Goal: Task Accomplishment & Management: Complete application form

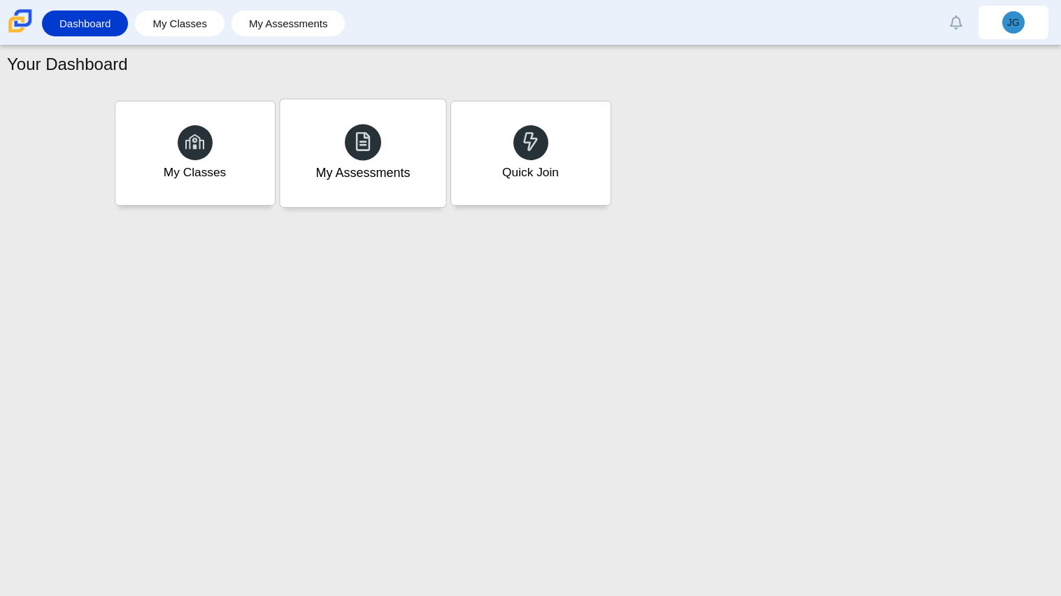
click at [369, 187] on div "My Assessments" at bounding box center [363, 153] width 166 height 108
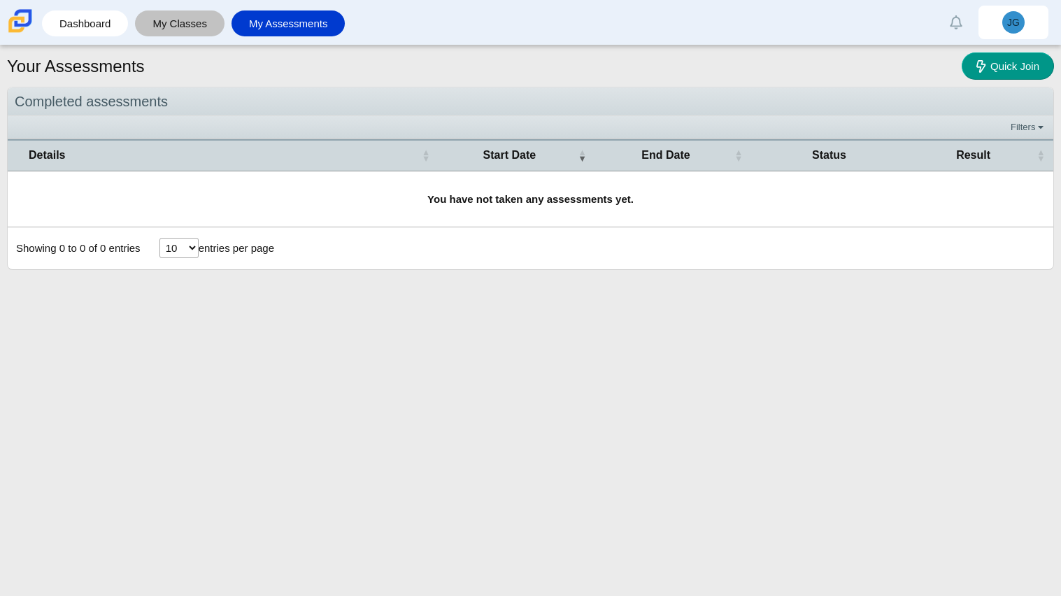
click at [201, 22] on link "My Classes" at bounding box center [180, 23] width 76 height 26
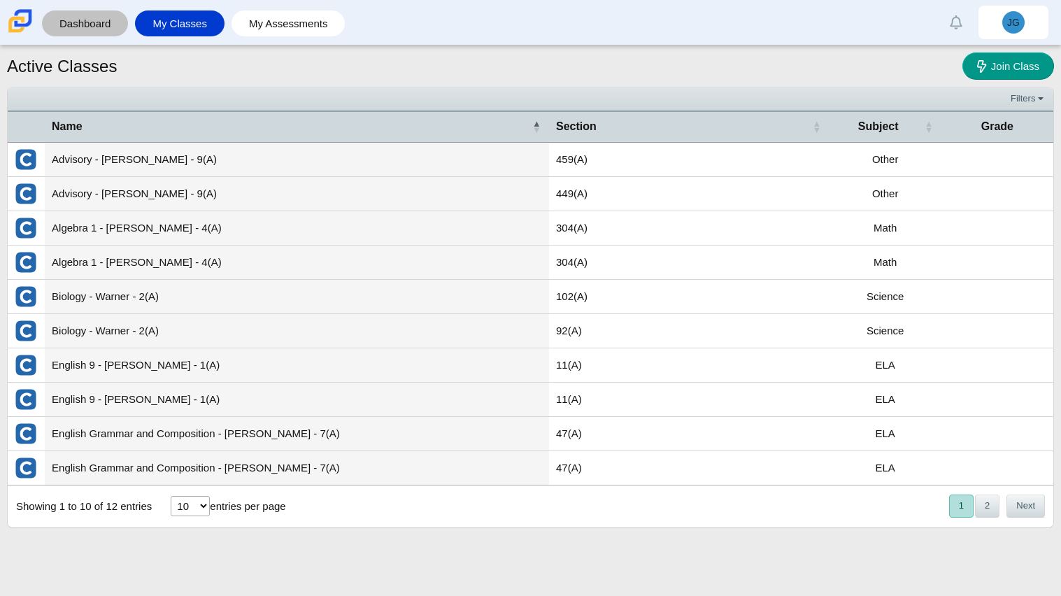
click at [86, 22] on link "Dashboard" at bounding box center [85, 23] width 72 height 26
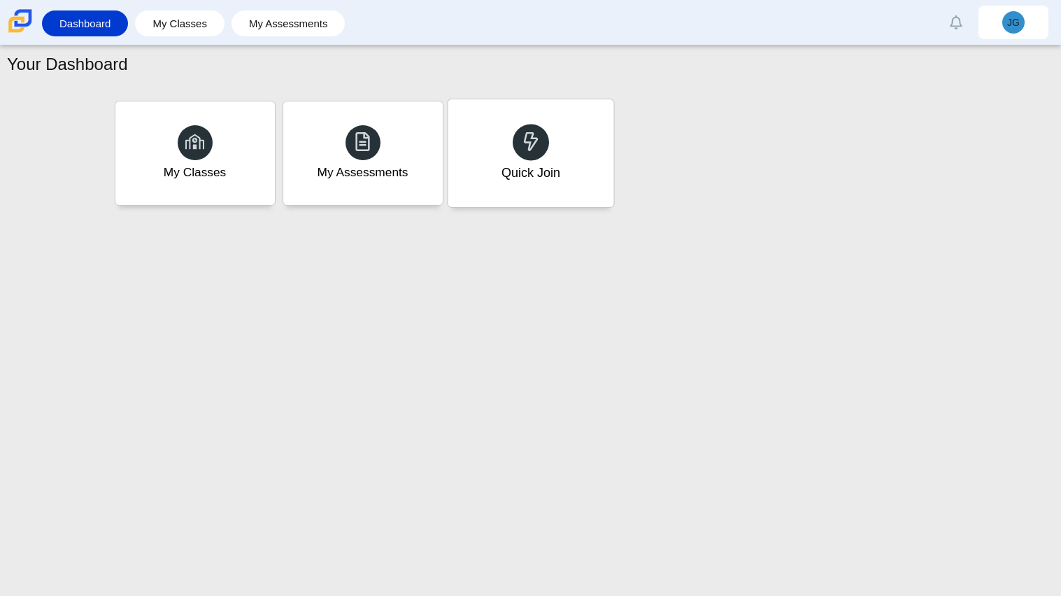
click at [515, 133] on div at bounding box center [531, 142] width 36 height 36
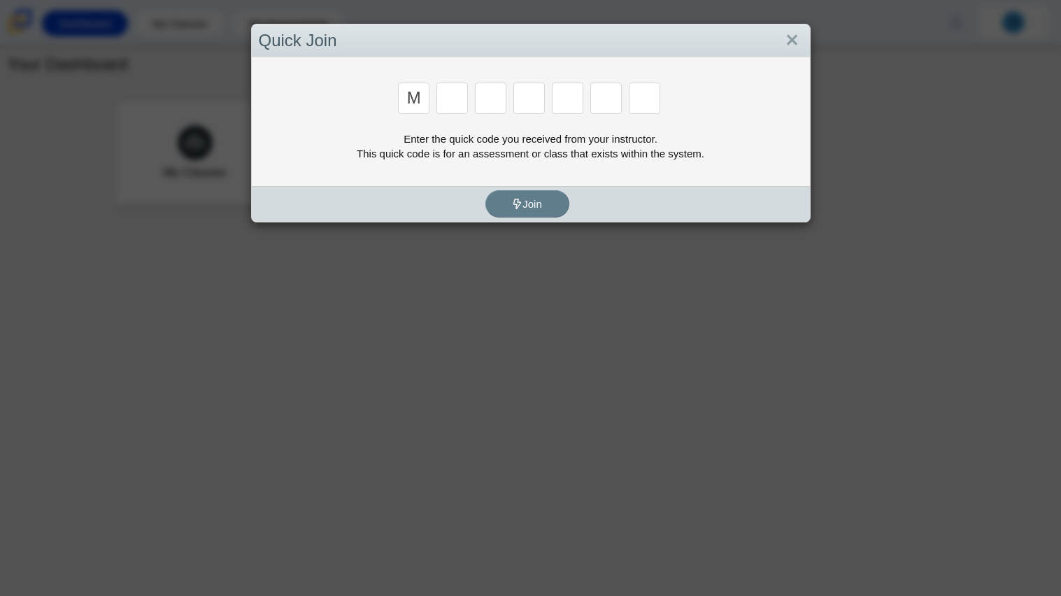
type input "m"
type input "7"
type input "e"
type input "3"
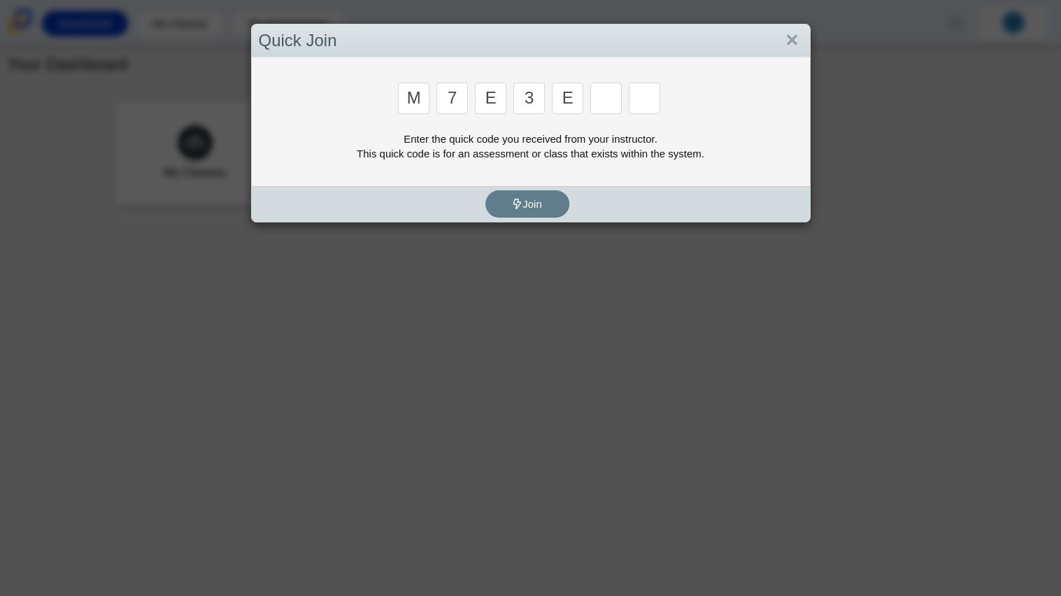
type input "e"
type input "w"
type input "v"
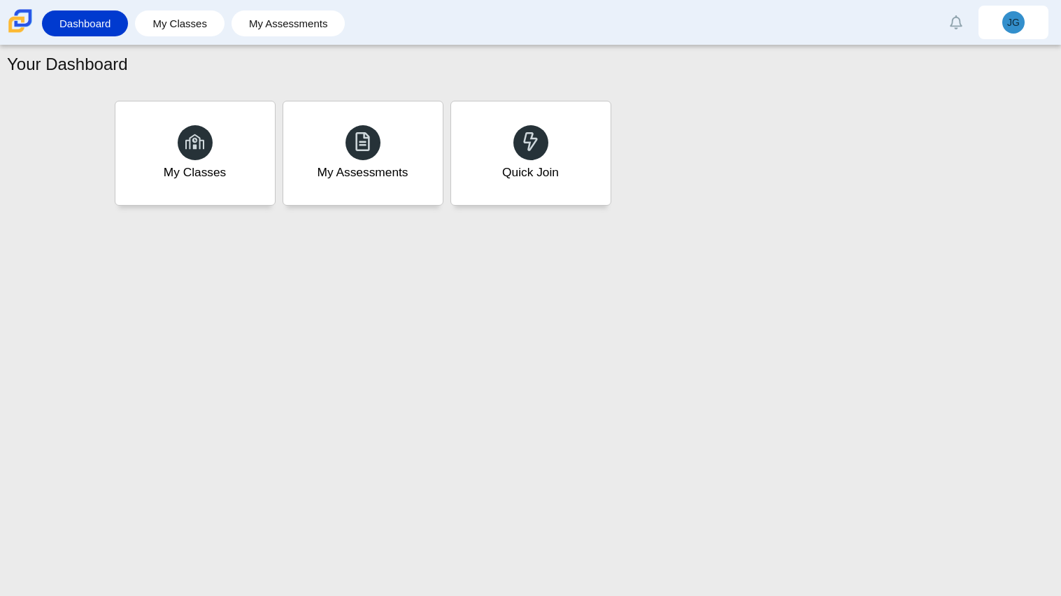
type input "w"
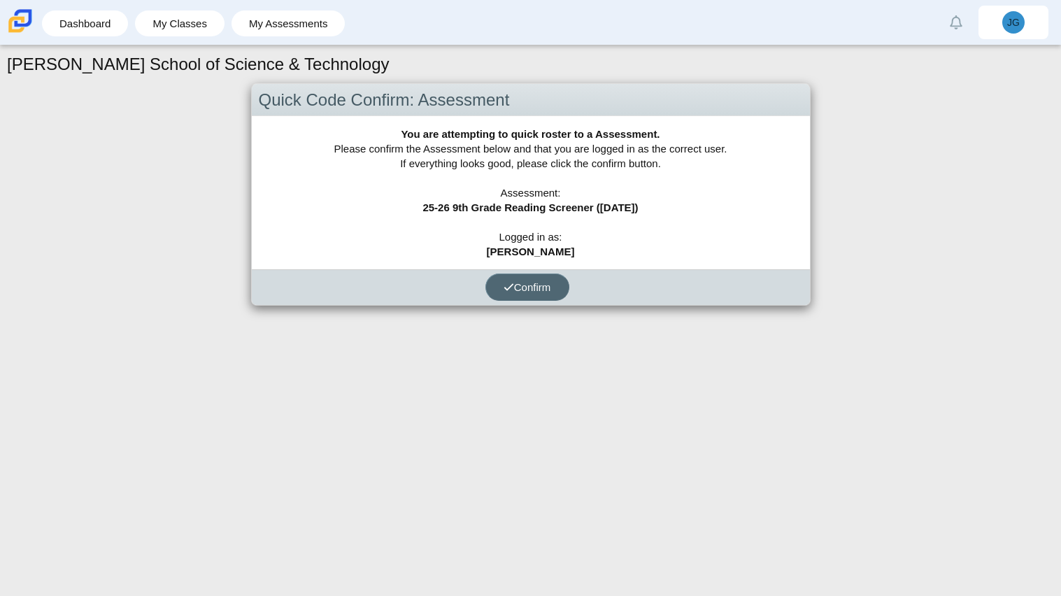
click at [559, 276] on button "Confirm" at bounding box center [527, 286] width 84 height 27
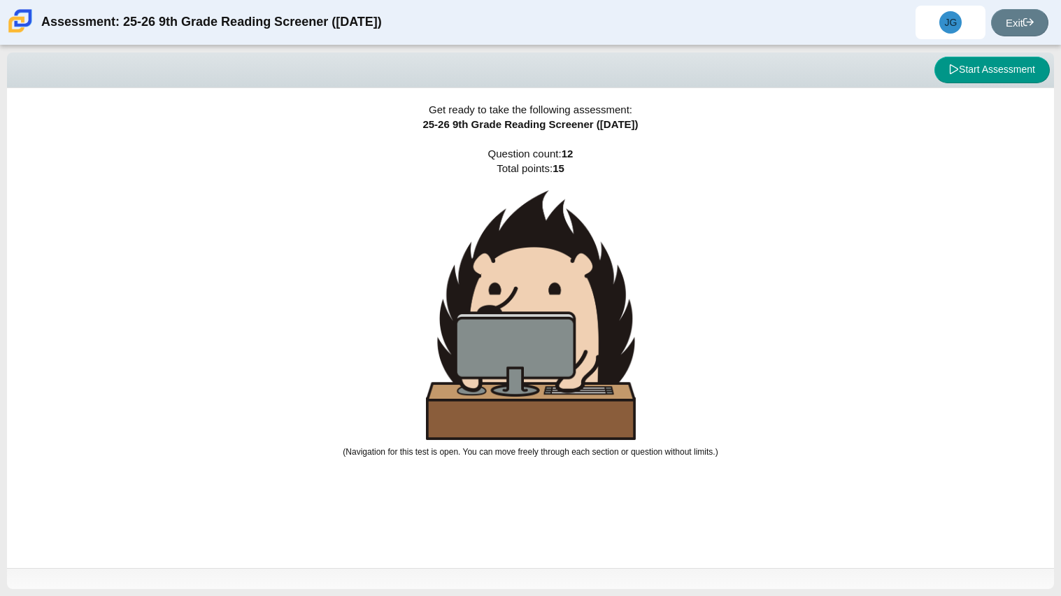
click at [568, 103] on span "Get ready to take the following assessment:" at bounding box center [530, 109] width 203 height 12
click at [726, 124] on div "Get ready to take the following assessment: 25-26 9th Grade Reading Screener ([…" at bounding box center [530, 328] width 1047 height 480
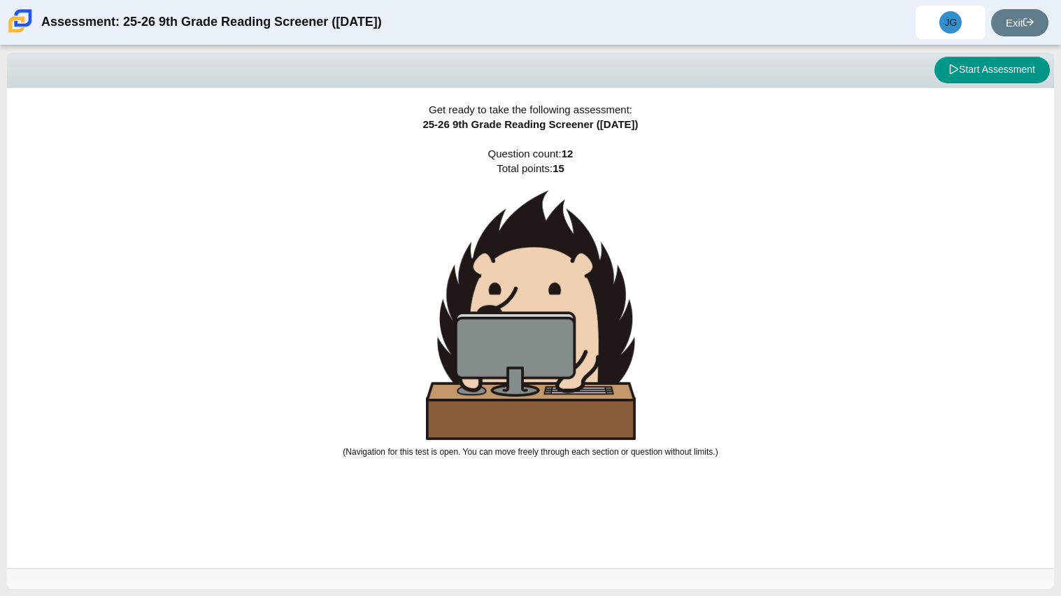
click at [726, 124] on div "Get ready to take the following assessment: 25-26 9th Grade Reading Screener ([…" at bounding box center [530, 328] width 1047 height 480
click at [497, 433] on img at bounding box center [531, 315] width 210 height 250
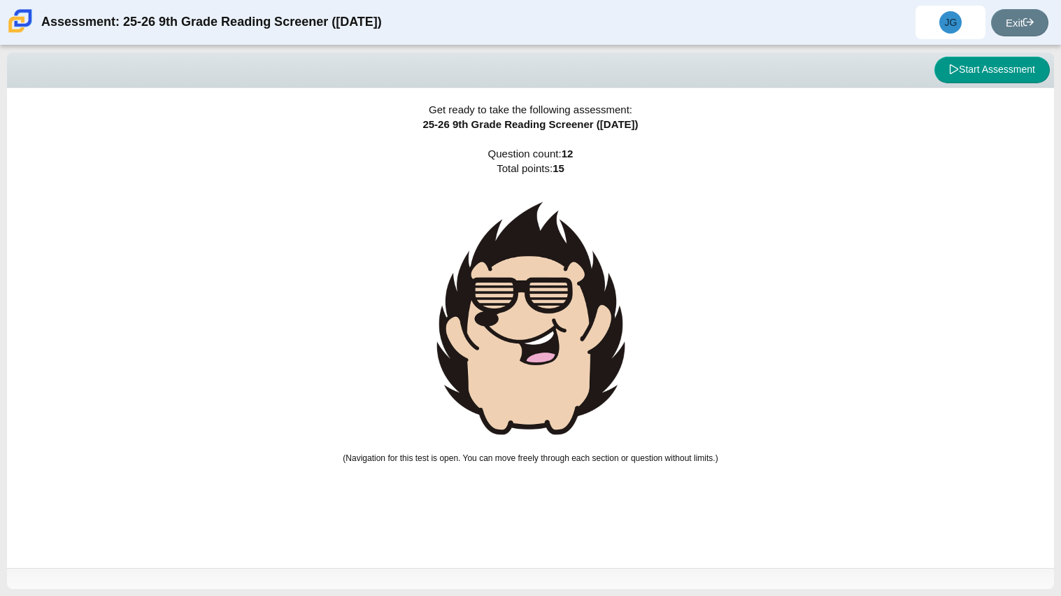
click at [497, 433] on img at bounding box center [531, 318] width 210 height 257
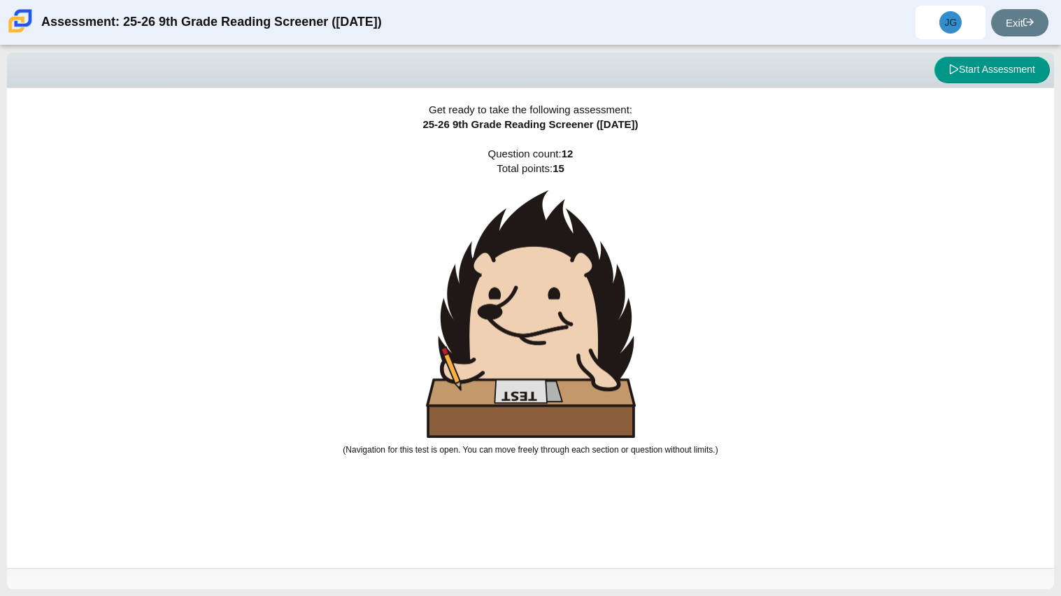
click at [499, 429] on img at bounding box center [531, 314] width 210 height 248
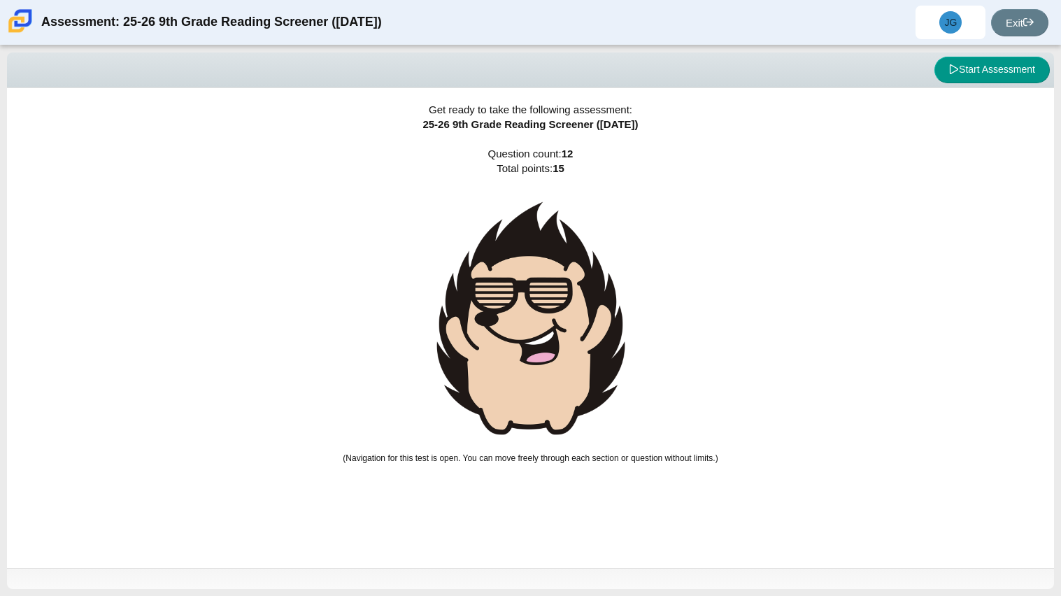
click at [499, 429] on img at bounding box center [531, 318] width 210 height 257
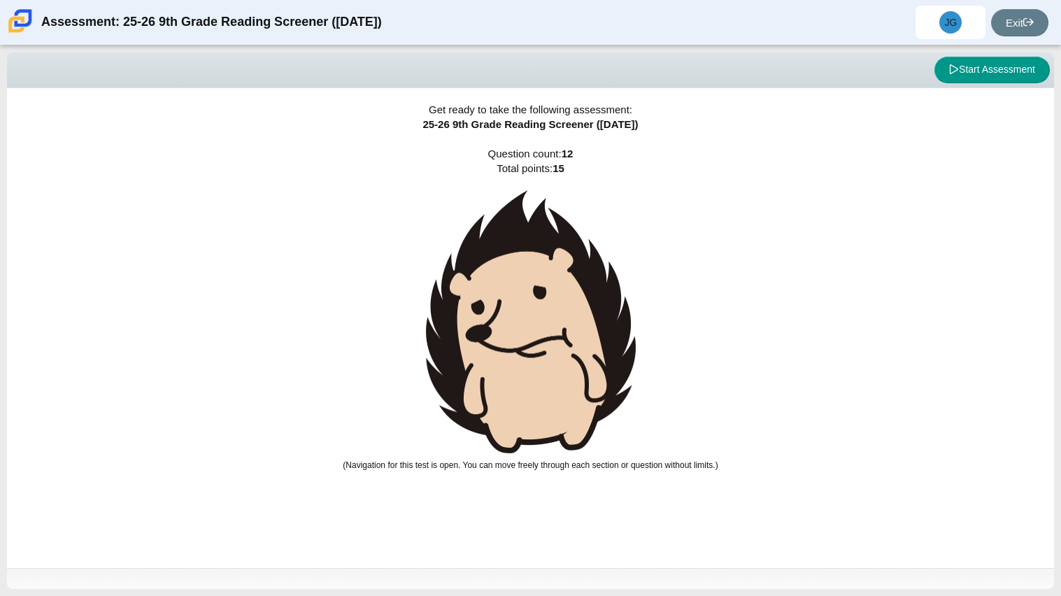
click at [499, 429] on img at bounding box center [531, 322] width 210 height 264
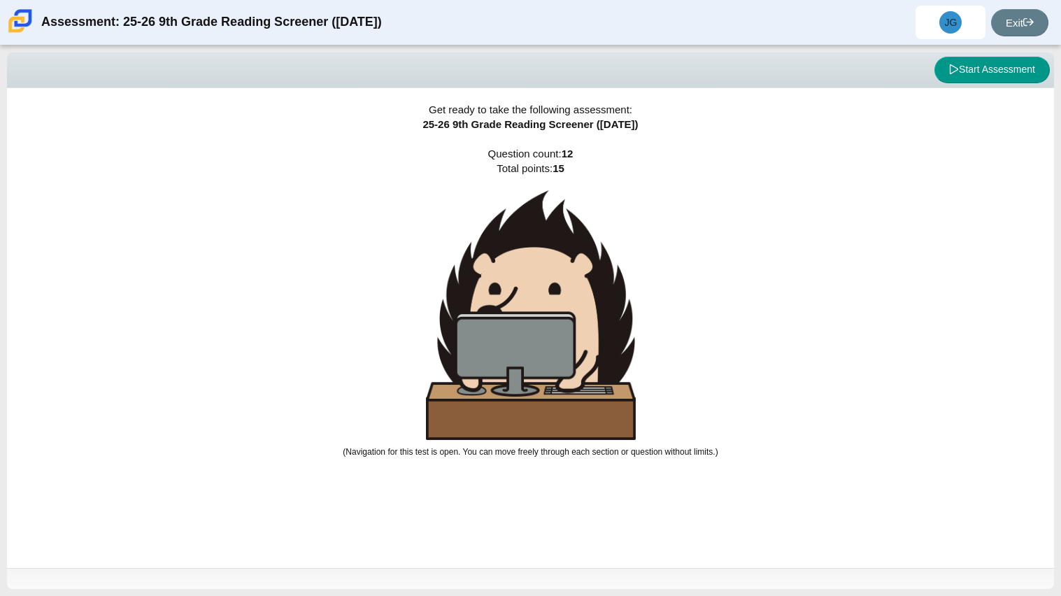
click at [499, 429] on img at bounding box center [531, 315] width 210 height 250
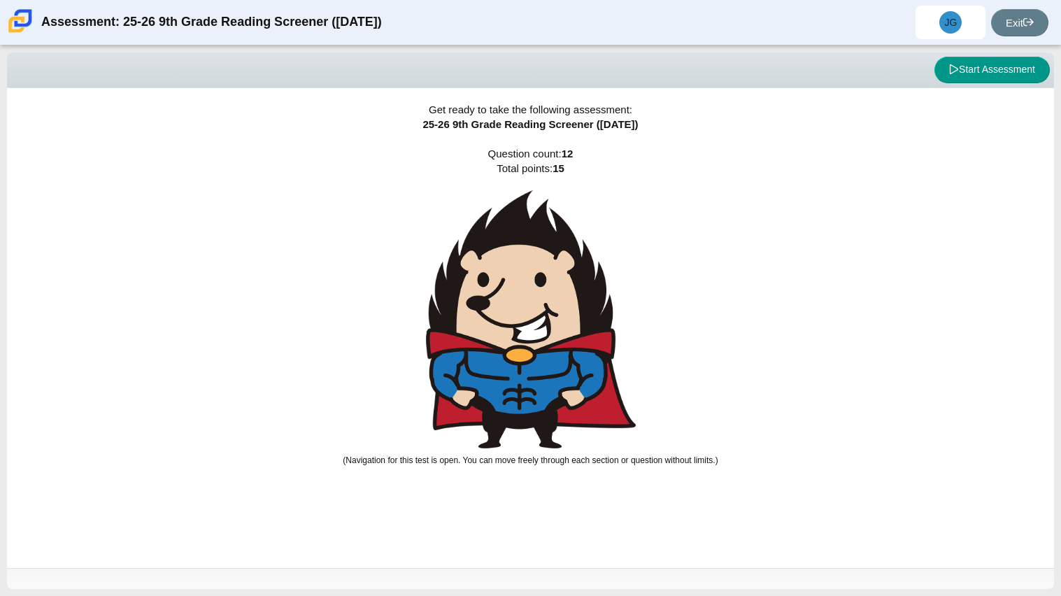
click at [499, 429] on img at bounding box center [531, 319] width 210 height 258
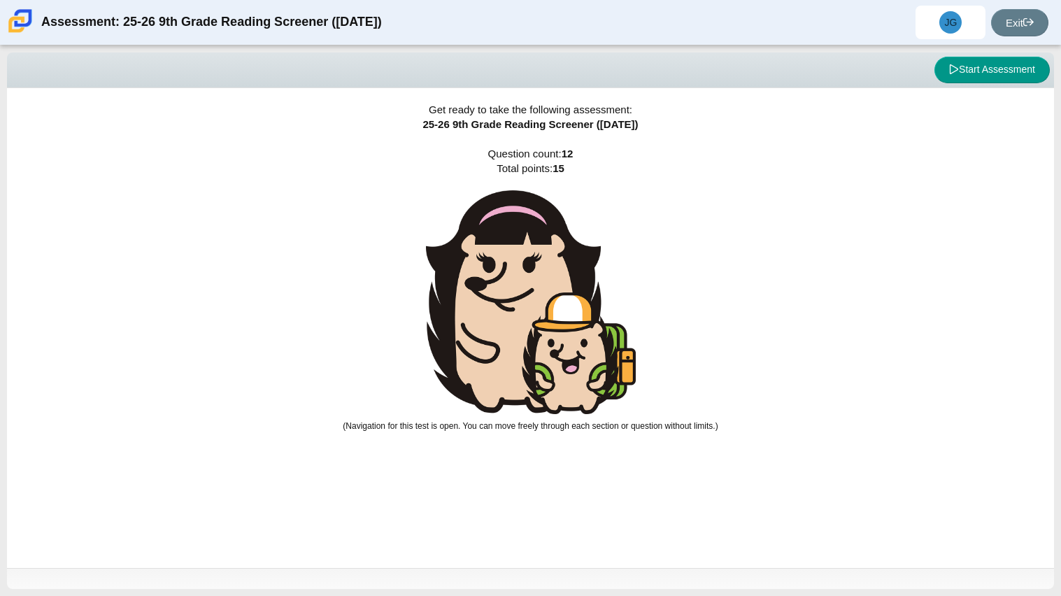
click at [514, 371] on img at bounding box center [531, 302] width 210 height 224
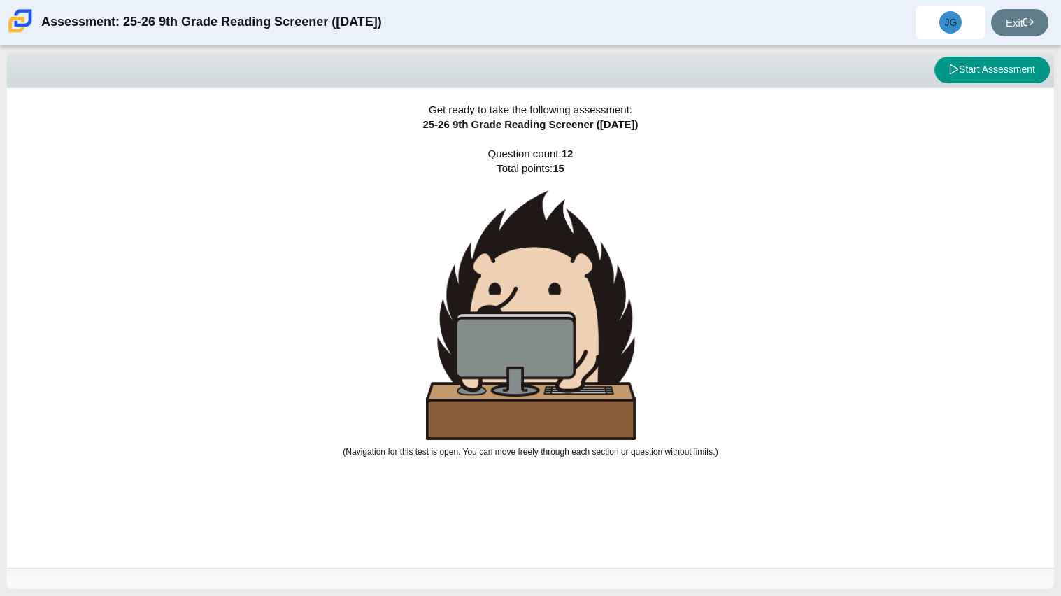
click at [514, 371] on img at bounding box center [531, 315] width 210 height 250
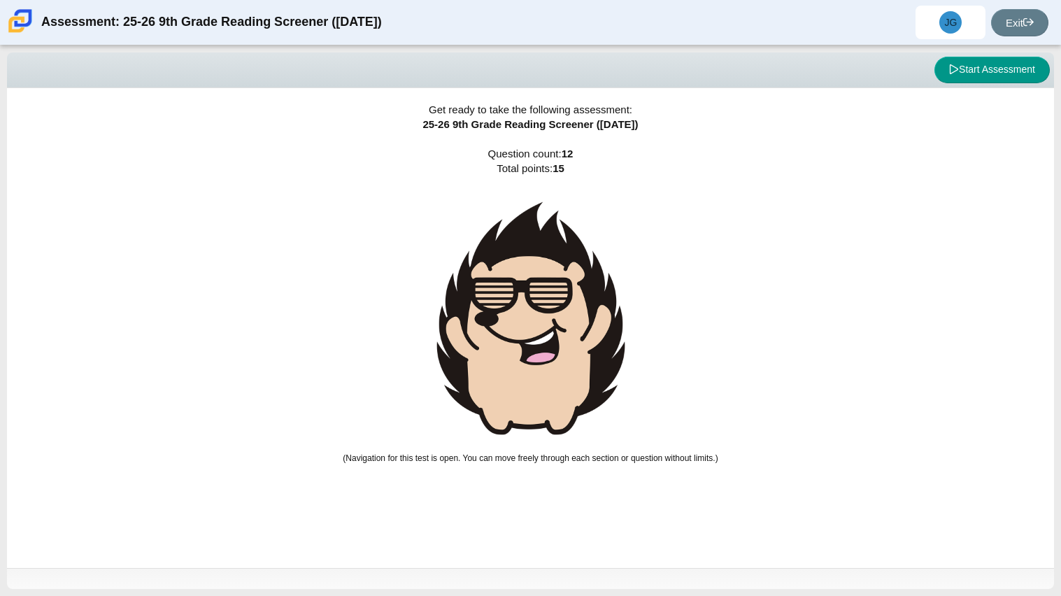
click at [514, 371] on img at bounding box center [531, 318] width 210 height 257
click at [514, 453] on small "(Navigation for this test is open. You can move freely through each section or …" at bounding box center [530, 458] width 375 height 10
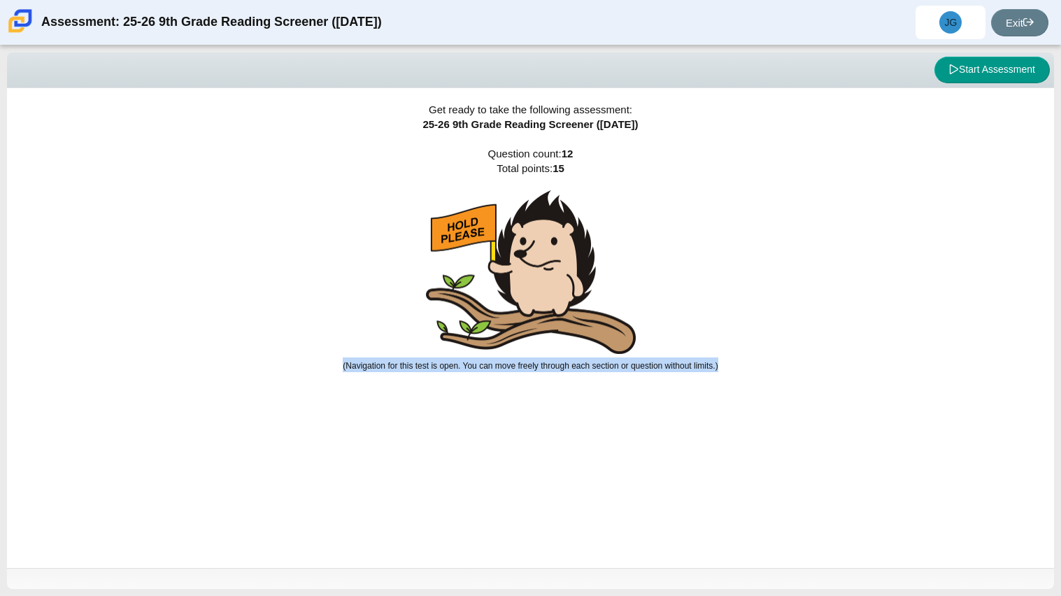
click at [514, 371] on small "(Navigation for this test is open. You can move freely through each section or …" at bounding box center [530, 366] width 375 height 10
click at [901, 205] on div "Get ready to take the following assessment: 25-26 9th Grade Reading Screener ([…" at bounding box center [530, 328] width 1047 height 480
click at [566, 249] on img at bounding box center [531, 272] width 210 height 164
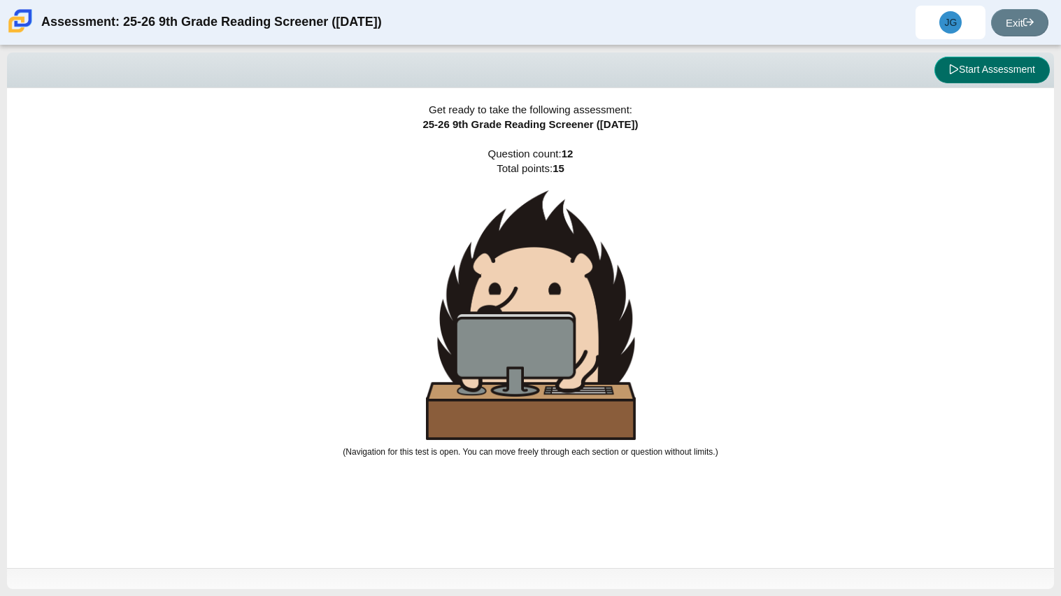
click at [950, 80] on button "Start Assessment" at bounding box center [991, 70] width 115 height 27
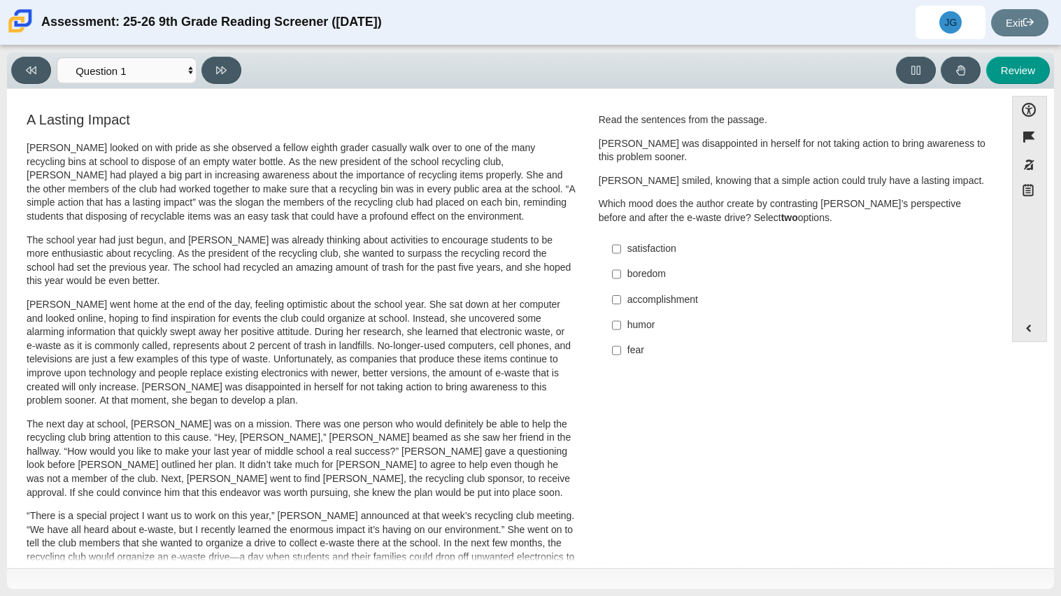
click at [119, 49] on div "Viewing Question 1 of 12 in Pacing Mode Questions Question 1 Question 2 Questio…" at bounding box center [530, 320] width 1061 height 550
click at [127, 60] on select "Questions Question 1 Question 2 Question 3 Question 4 Question 5 Question 6 Que…" at bounding box center [127, 70] width 140 height 26
click at [57, 57] on select "Questions Question 1 Question 2 Question 3 Question 4 Question 5 Question 6 Que…" at bounding box center [127, 70] width 140 height 26
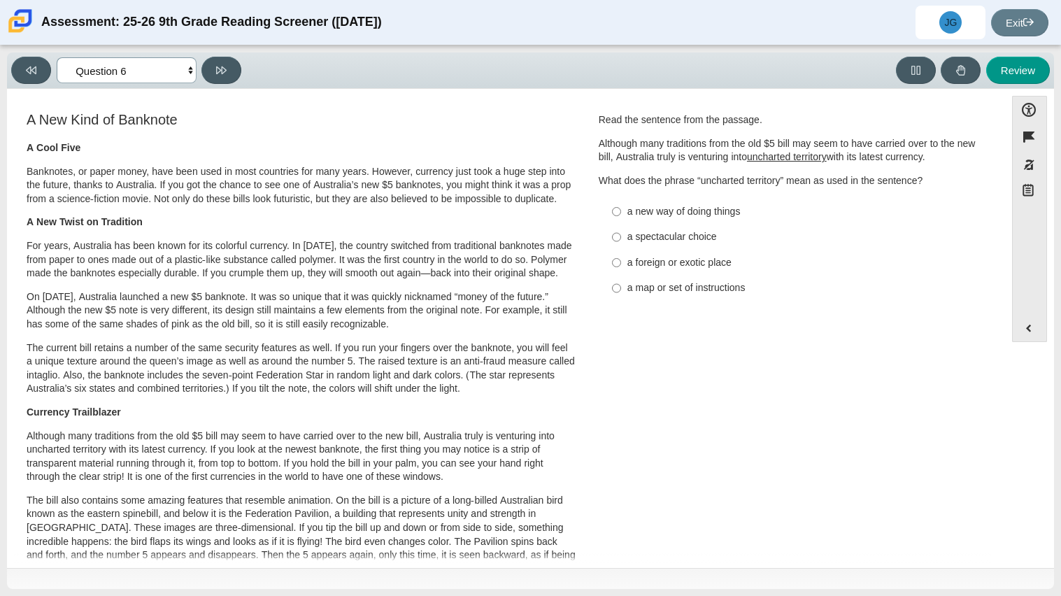
click at [105, 64] on select "Questions Question 1 Question 2 Question 3 Question 4 Question 5 Question 6 Que…" at bounding box center [127, 70] width 140 height 26
click at [57, 57] on select "Questions Question 1 Question 2 Question 3 Question 4 Question 5 Question 6 Que…" at bounding box center [127, 70] width 140 height 26
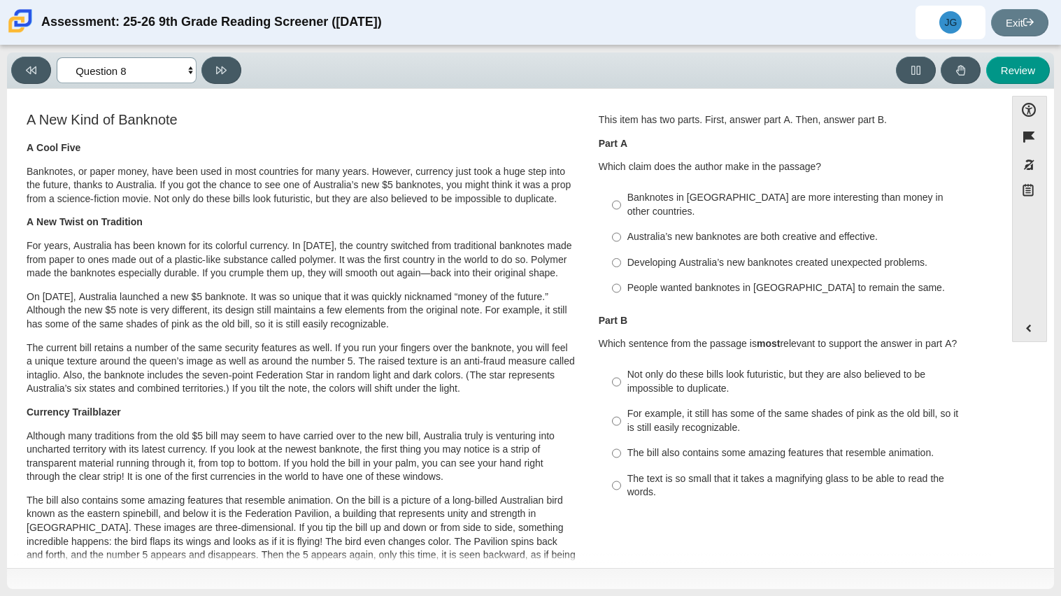
click at [104, 76] on select "Questions Question 1 Question 2 Question 3 Question 4 Question 5 Question 6 Que…" at bounding box center [127, 70] width 140 height 26
select select "ccc5b315-3c7c-471c-bf90-f22c8299c798"
click at [57, 57] on select "Questions Question 1 Question 2 Question 3 Question 4 Question 5 Question 6 Que…" at bounding box center [127, 70] width 140 height 26
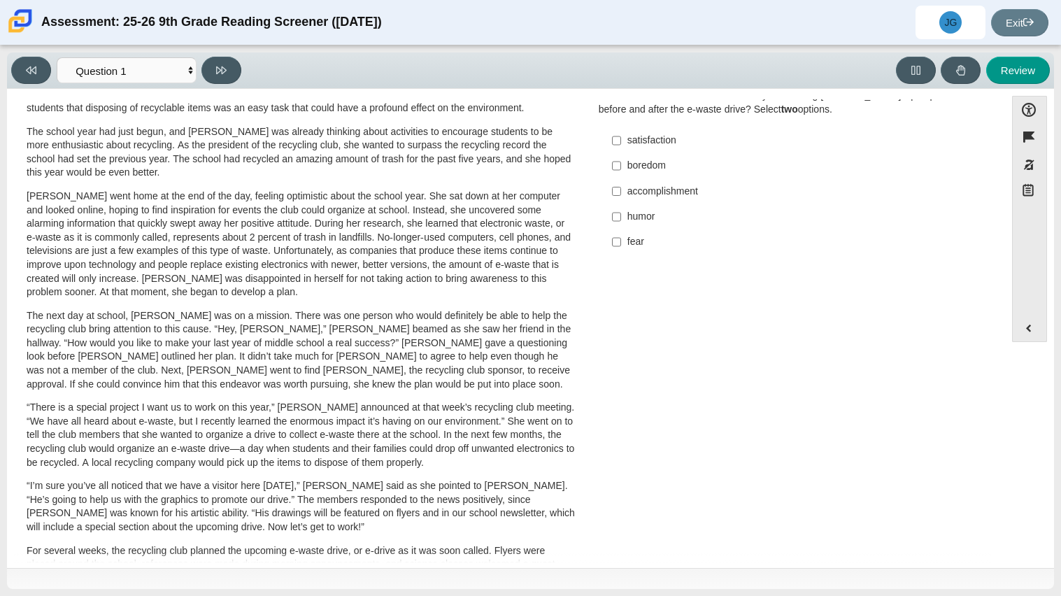
scroll to position [109, 0]
click at [514, 359] on p "The next day at school, [PERSON_NAME] was on a mission. There was one person wh…" at bounding box center [301, 349] width 549 height 83
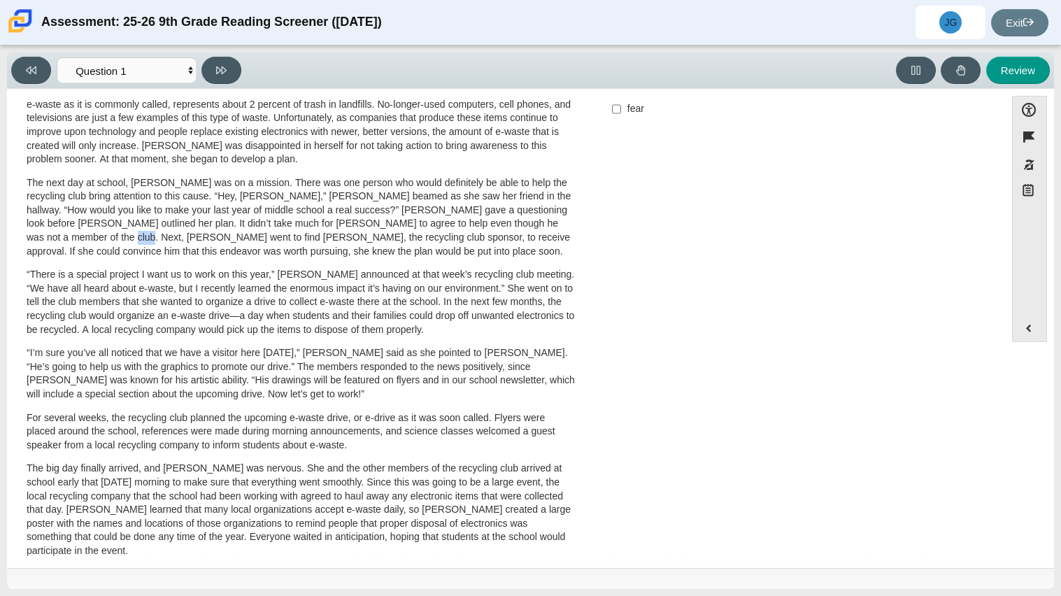
scroll to position [248, 0]
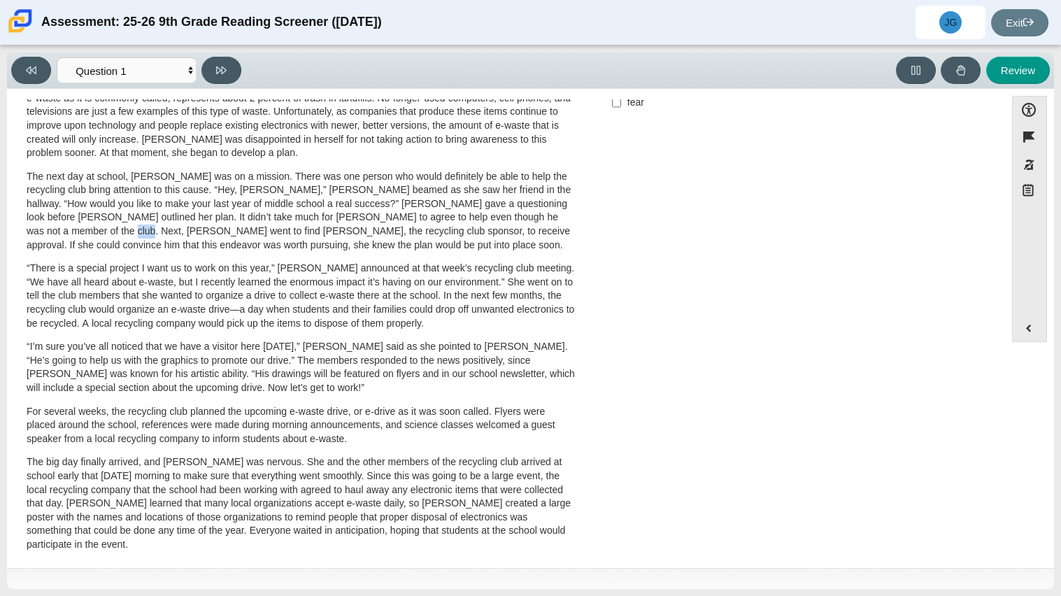
click at [529, 366] on p "“I’m sure you’ve all noticed that we have a visitor here [DATE],” [PERSON_NAME]…" at bounding box center [301, 367] width 549 height 55
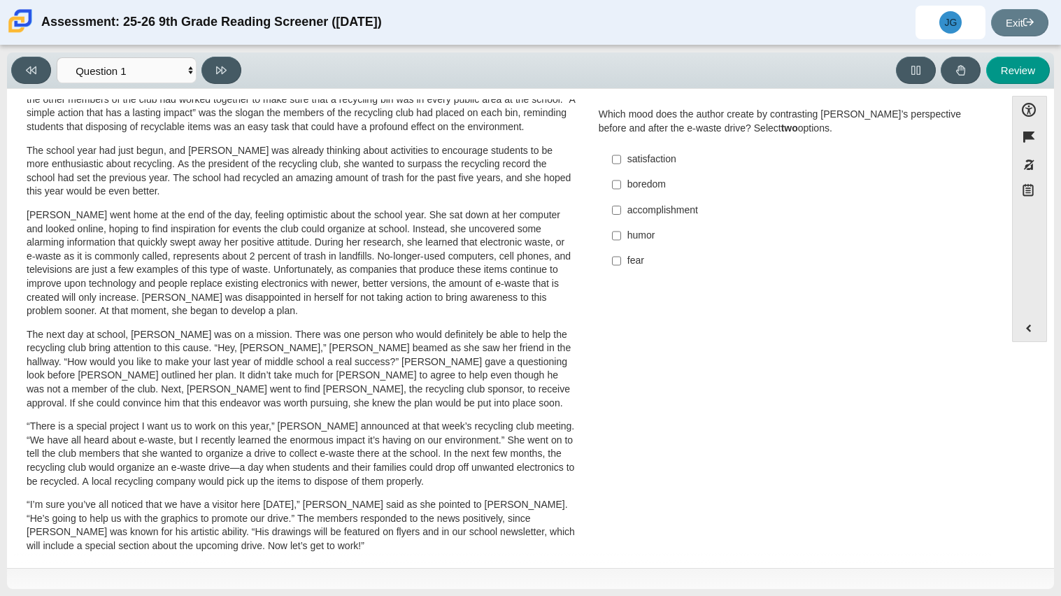
scroll to position [0, 0]
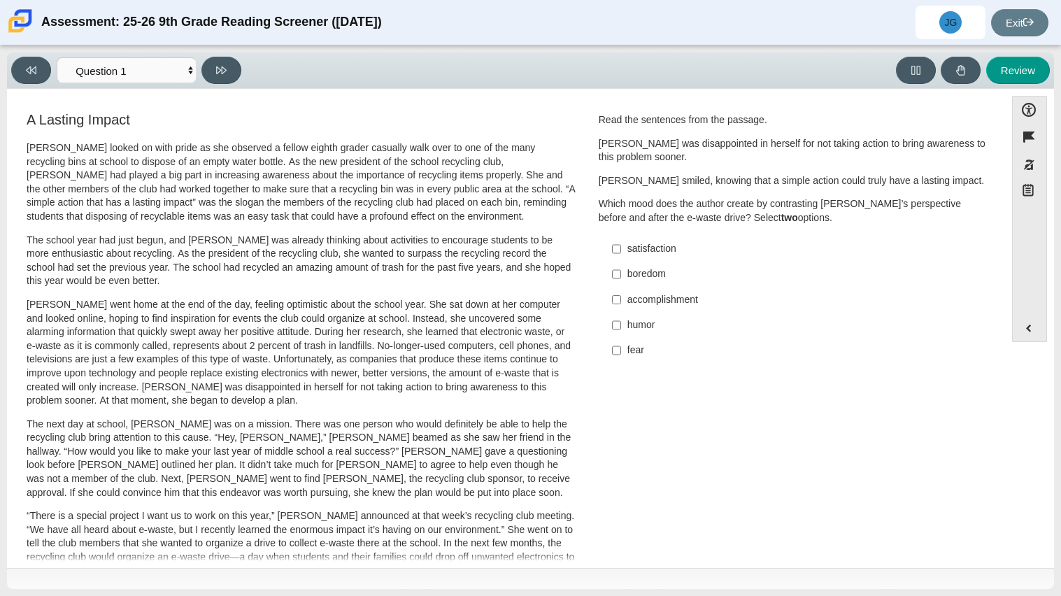
click at [620, 299] on label "accomplishment accomplishment" at bounding box center [794, 299] width 384 height 25
click at [620, 299] on input "accomplishment accomplishment" at bounding box center [616, 299] width 9 height 25
checkbox input "true"
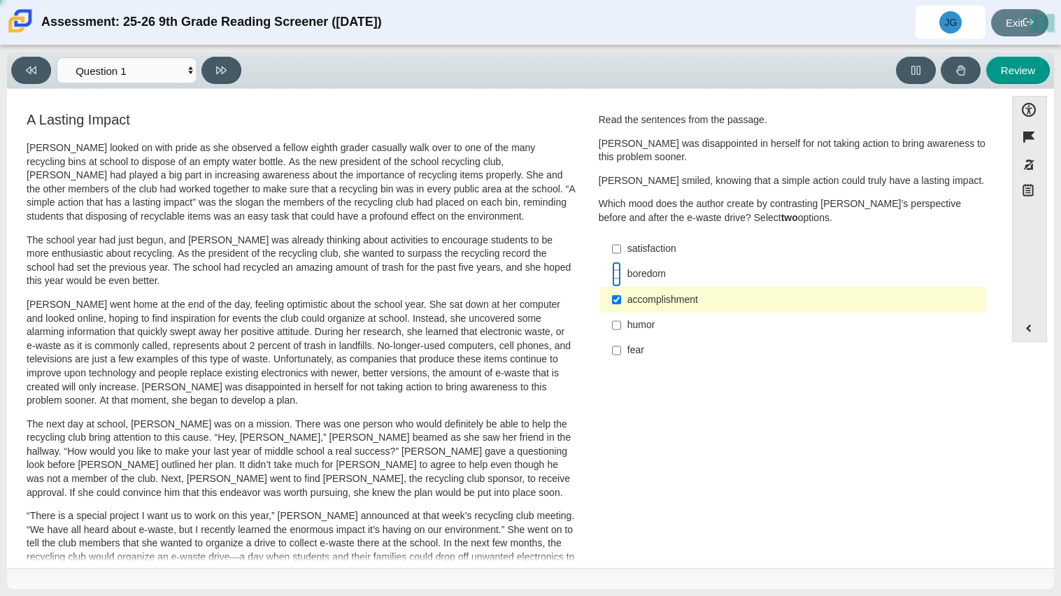
click at [612, 272] on input "boredom boredom" at bounding box center [616, 274] width 9 height 25
checkbox input "true"
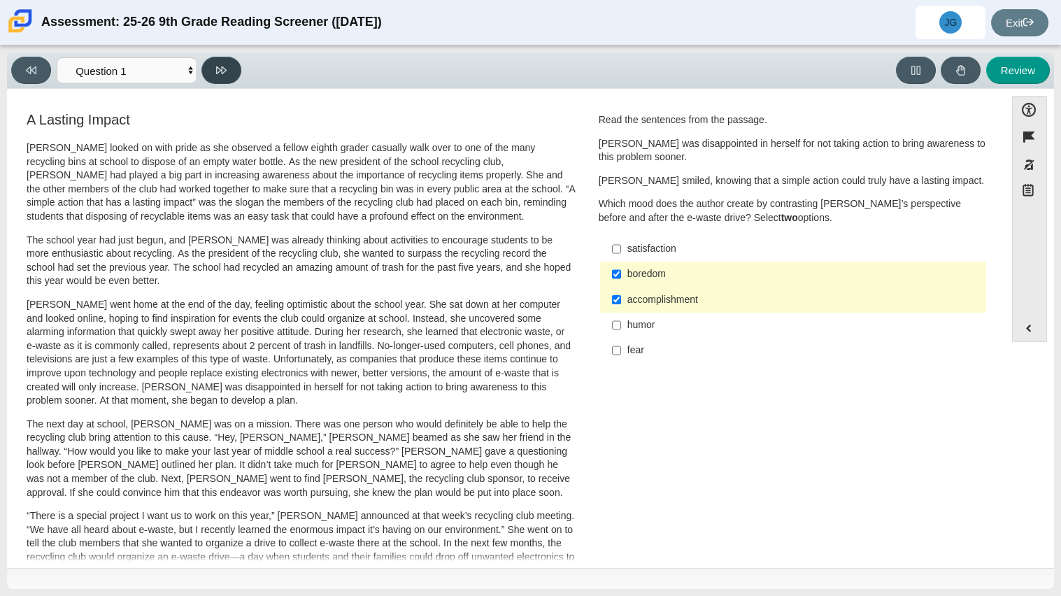
click at [210, 78] on button at bounding box center [221, 70] width 40 height 27
select select "0ff64528-ffd7-428d-b192-babfaadd44e8"
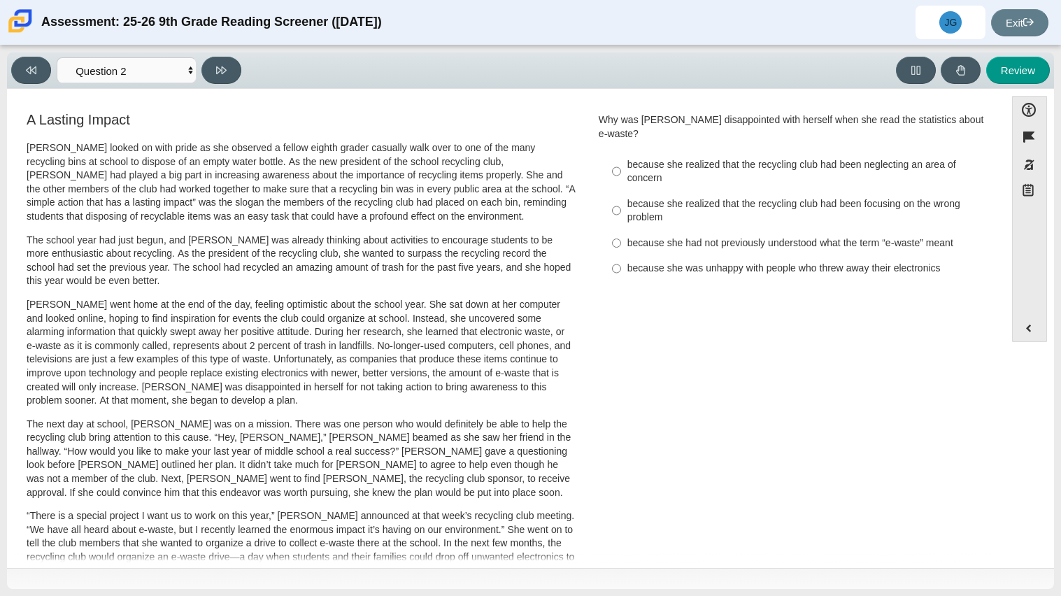
click at [745, 169] on div "because she realized that the recycling club had been neglecting an area of con…" at bounding box center [803, 171] width 353 height 27
click at [621, 169] on input "because she realized that the recycling club had been neglecting an area of con…" at bounding box center [616, 171] width 9 height 39
radio input "true"
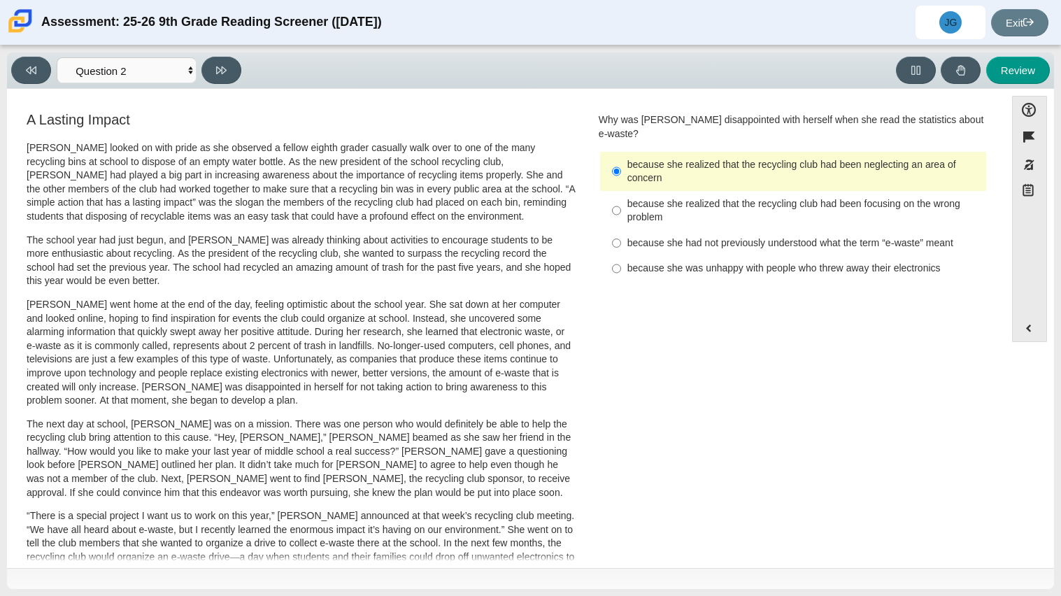
click at [744, 199] on div "because she realized that the recycling club had been focusing on the wrong pro…" at bounding box center [803, 210] width 353 height 27
click at [621, 199] on input "because she realized that the recycling club had been focusing on the wrong pro…" at bounding box center [616, 210] width 9 height 39
radio input "true"
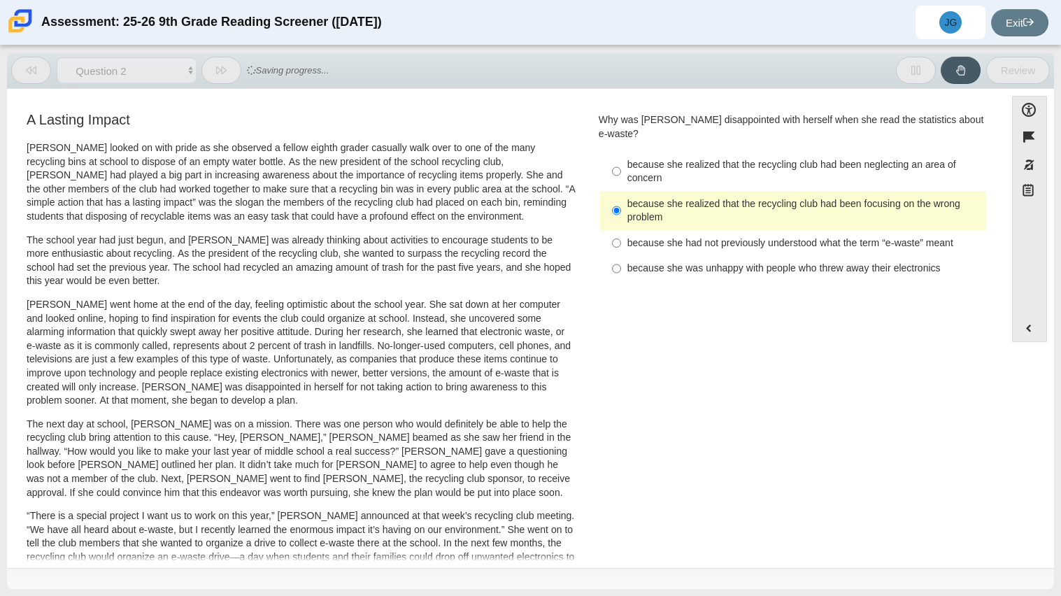
click at [667, 158] on div "because she realized that the recycling club had been neglecting an area of con…" at bounding box center [803, 171] width 353 height 27
click at [621, 152] on input "because she realized that the recycling club had been neglecting an area of con…" at bounding box center [616, 171] width 9 height 39
radio input "true"
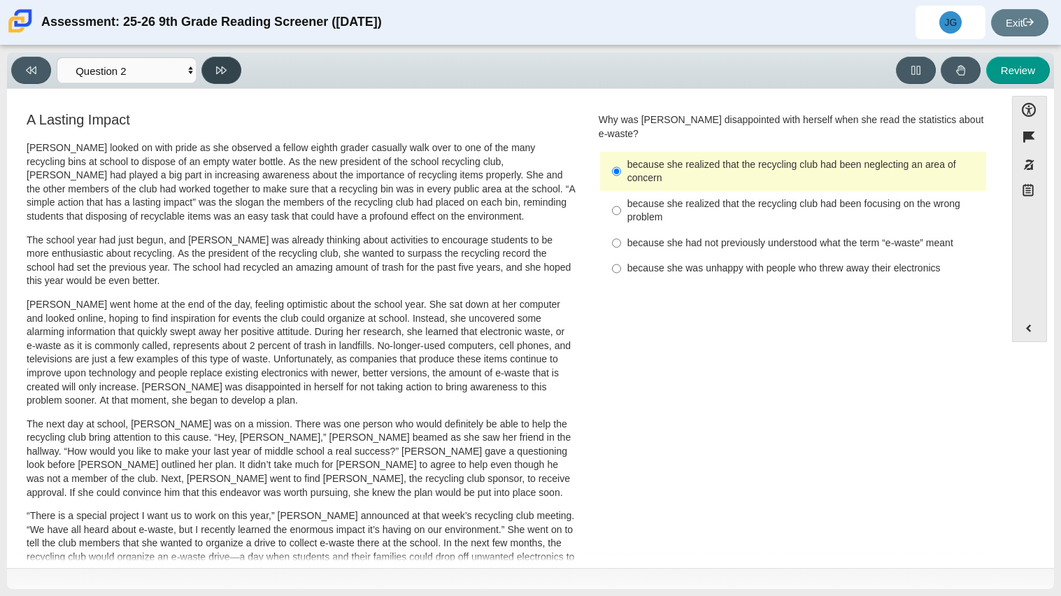
click at [221, 80] on button at bounding box center [221, 70] width 40 height 27
select select "7ce3d843-6974-4858-901c-1ff39630e843"
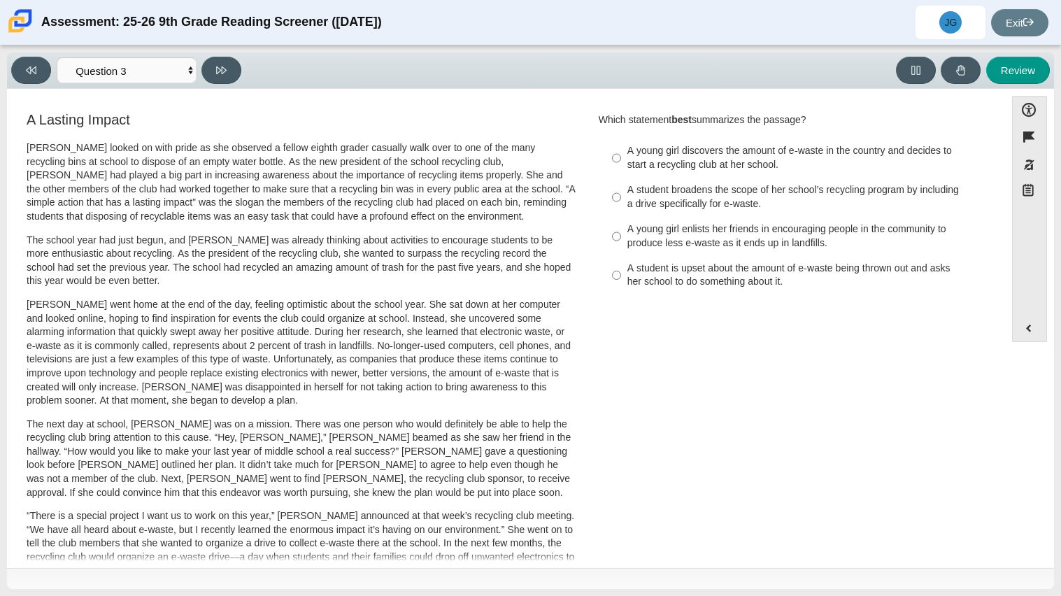
click at [680, 180] on label "A student broadens the scope of her school’s recycling program by including a d…" at bounding box center [794, 197] width 384 height 39
click at [621, 180] on input "A student broadens the scope of her school’s recycling program by including a d…" at bounding box center [616, 197] width 9 height 39
radio input "true"
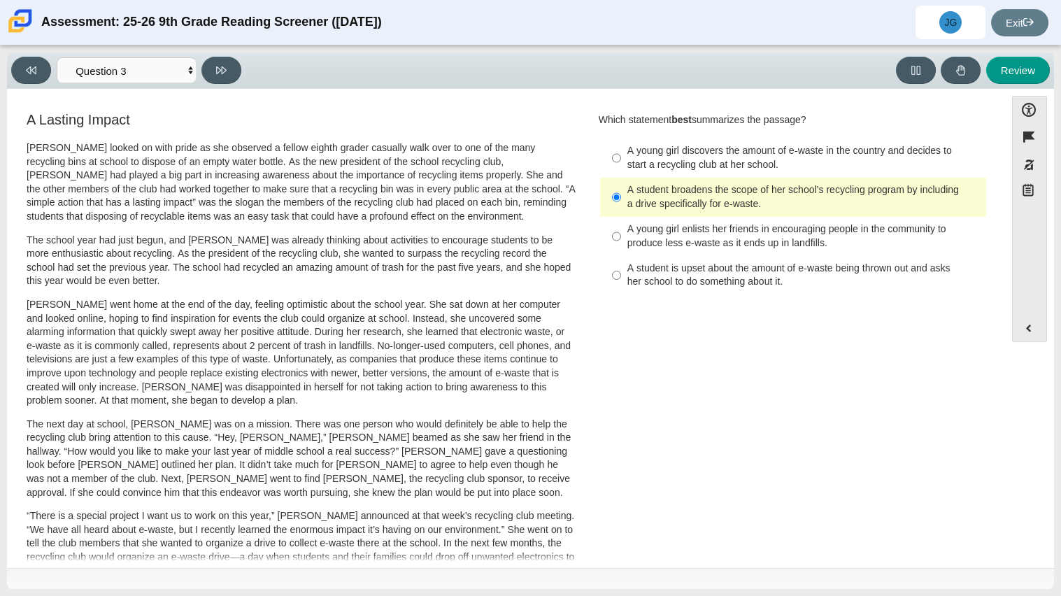
click at [689, 162] on div "A young girl discovers the amount of e-waste in the country and decides to star…" at bounding box center [803, 157] width 353 height 27
click at [621, 162] on input "A young girl discovers the amount of e-waste in the country and decides to star…" at bounding box center [616, 157] width 9 height 39
radio input "true"
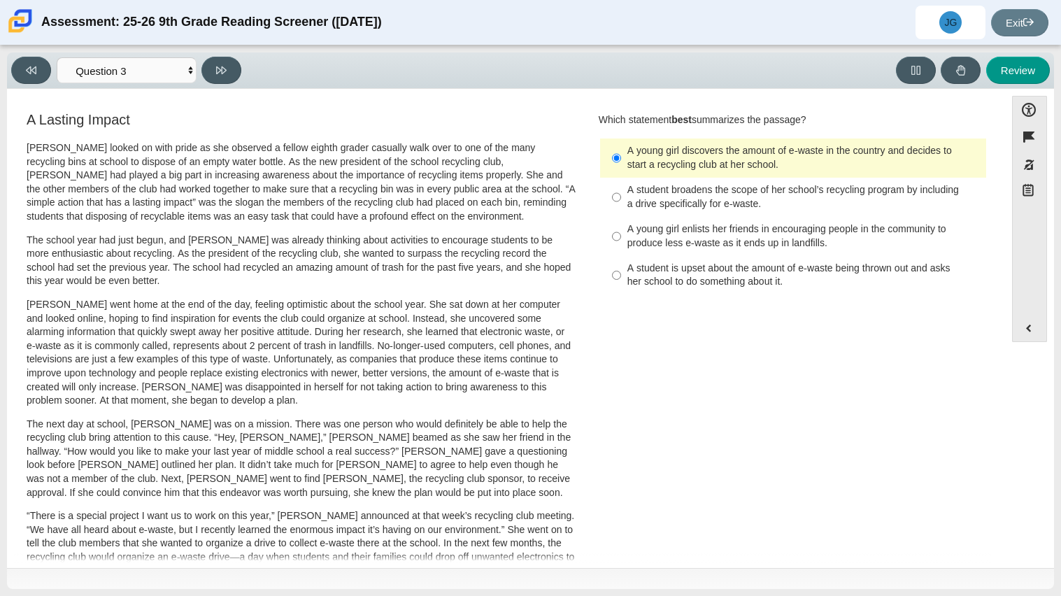
click at [734, 250] on div "A young girl enlists her friends in encouraging people in the community to prod…" at bounding box center [803, 235] width 353 height 27
click at [621, 250] on input "A young girl enlists her friends in encouraging people in the community to prod…" at bounding box center [616, 236] width 9 height 39
radio input "true"
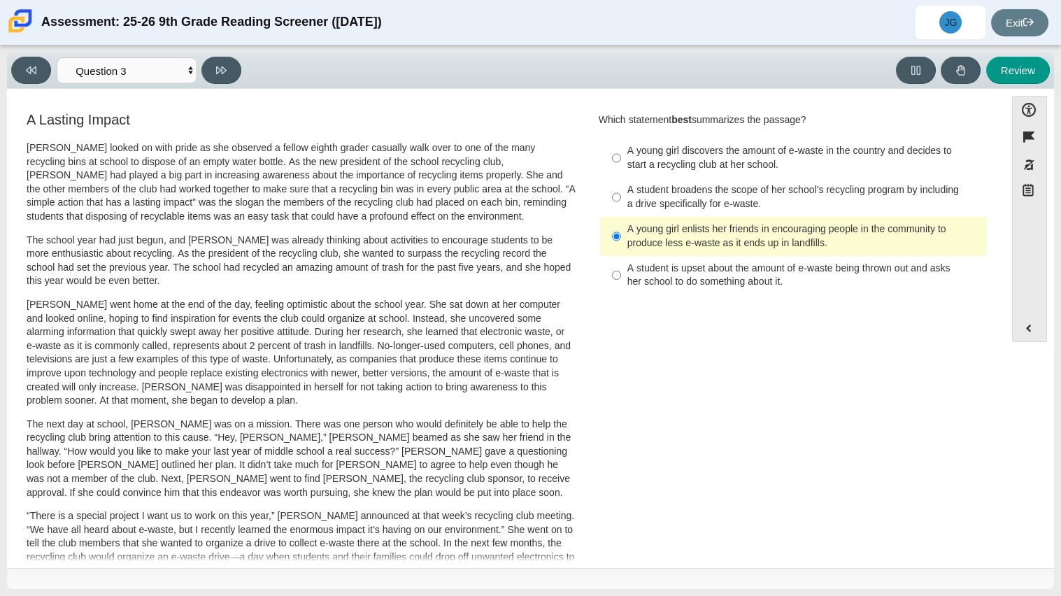
click at [727, 271] on div "A student is upset about the amount of e-waste being thrown out and asks her sc…" at bounding box center [803, 275] width 353 height 27
click at [621, 271] on input "A student is upset about the amount of e-waste being thrown out and asks her sc…" at bounding box center [616, 275] width 9 height 39
radio input "true"
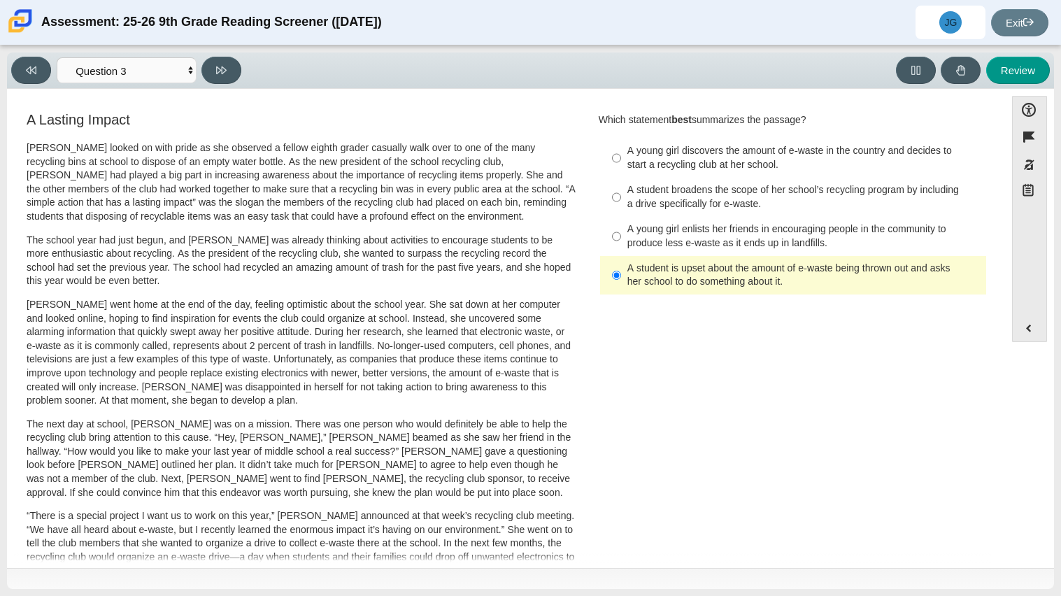
click at [676, 243] on div "A young girl enlists her friends in encouraging people in the community to prod…" at bounding box center [803, 235] width 353 height 27
click at [621, 243] on input "A young girl enlists her friends in encouraging people in the community to prod…" at bounding box center [616, 236] width 9 height 39
radio input "true"
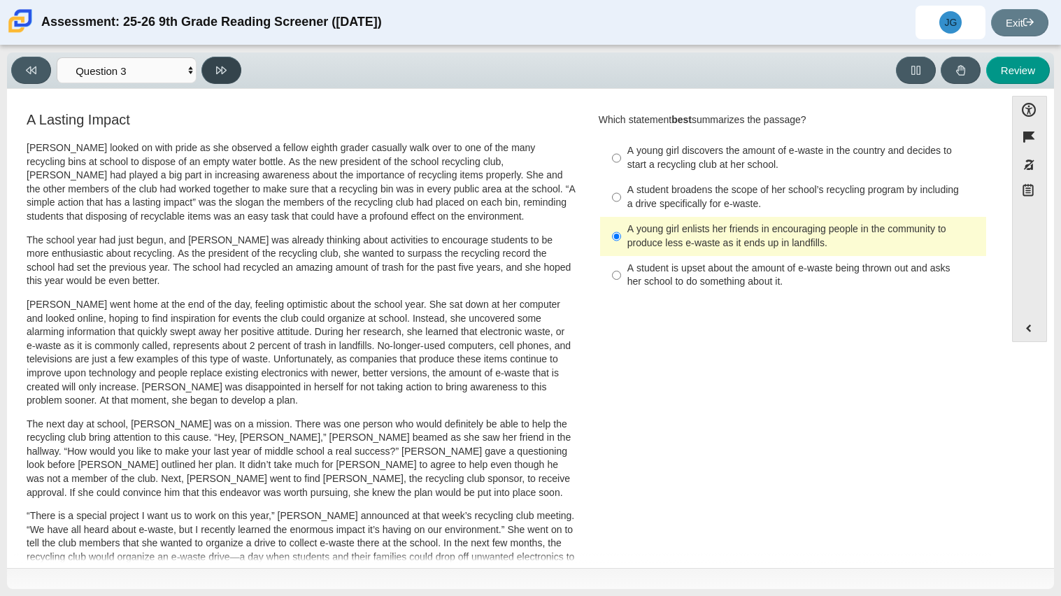
click at [206, 70] on button at bounding box center [221, 70] width 40 height 27
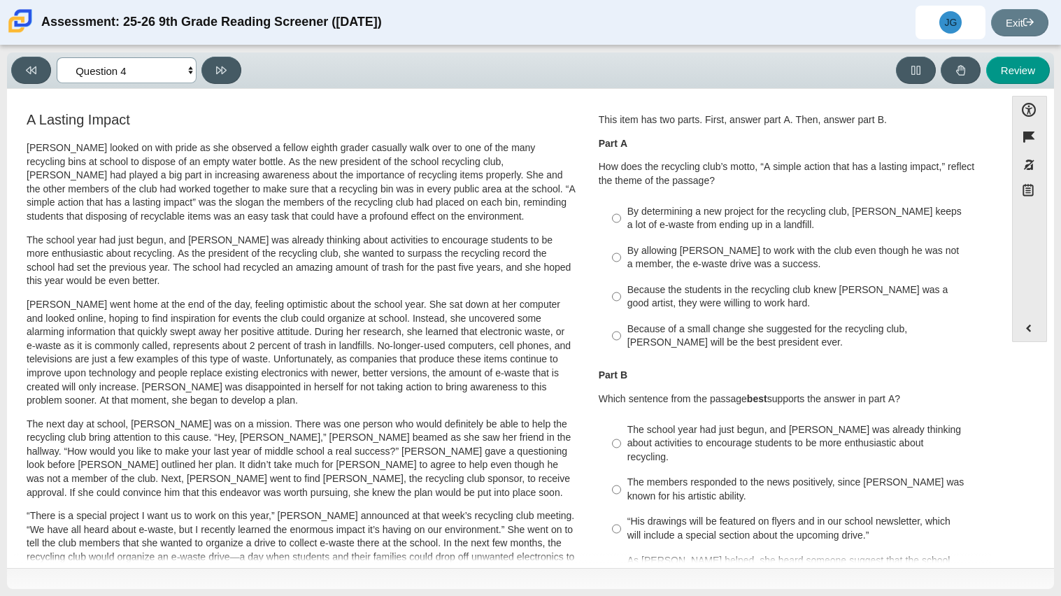
click at [158, 76] on select "Questions Question 1 Question 2 Question 3 Question 4 Question 5 Question 6 Que…" at bounding box center [127, 70] width 140 height 26
click at [57, 57] on select "Questions Question 1 Question 2 Question 3 Question 4 Question 5 Question 6 Que…" at bounding box center [127, 70] width 140 height 26
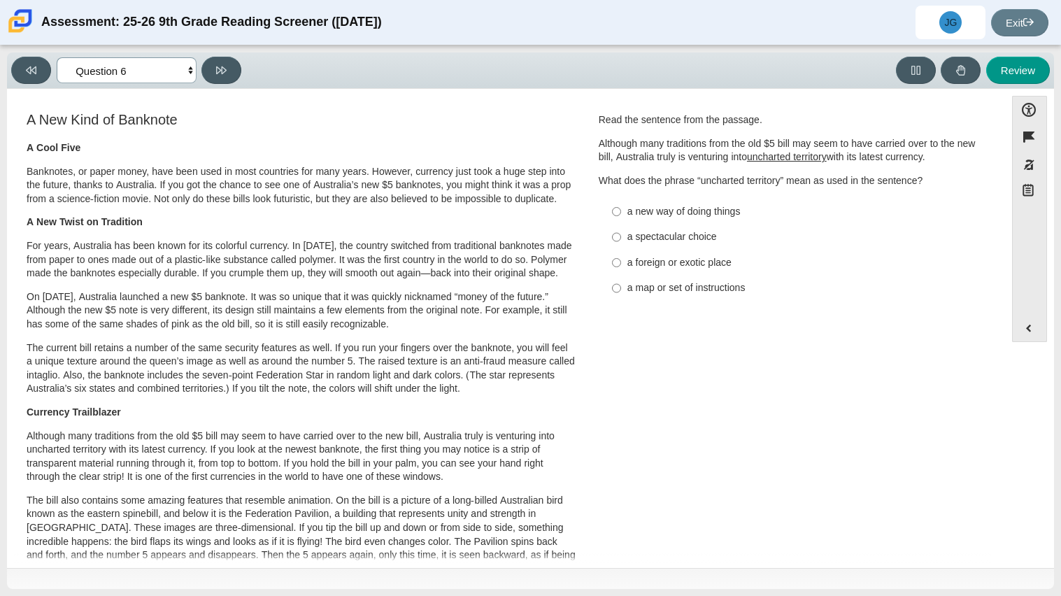
click at [127, 65] on select "Questions Question 1 Question 2 Question 3 Question 4 Question 5 Question 6 Que…" at bounding box center [127, 70] width 140 height 26
click at [57, 57] on select "Questions Question 1 Question 2 Question 3 Question 4 Question 5 Question 6 Que…" at bounding box center [127, 70] width 140 height 26
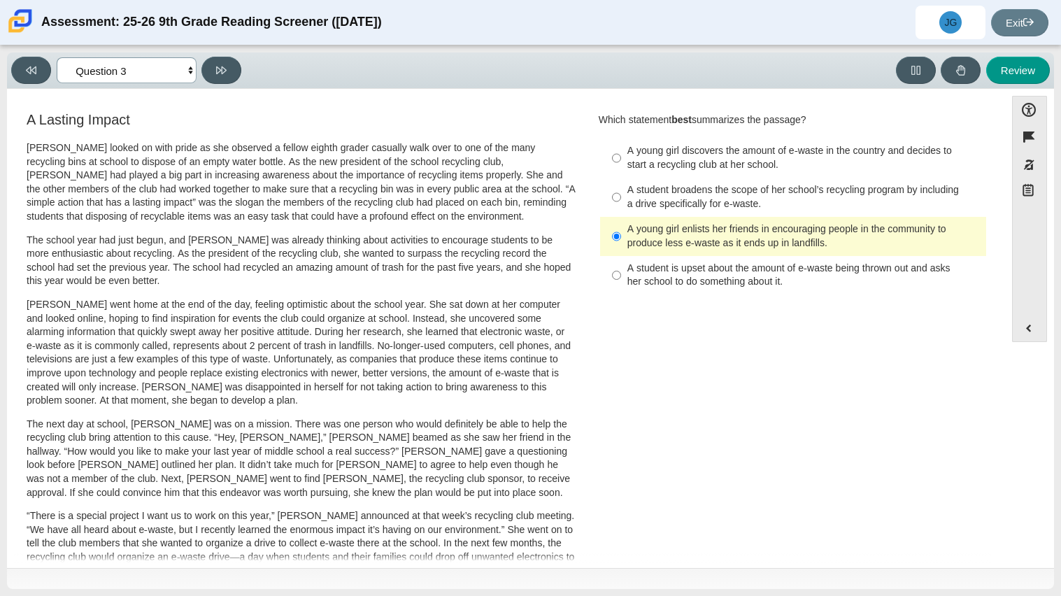
click at [97, 76] on select "Questions Question 1 Question 2 Question 3 Question 4 Question 5 Question 6 Que…" at bounding box center [127, 70] width 140 height 26
select select "ca9ea0f1-49c5-4bd1-83b0-472c18652b42"
click at [57, 57] on select "Questions Question 1 Question 2 Question 3 Question 4 Question 5 Question 6 Que…" at bounding box center [127, 70] width 140 height 26
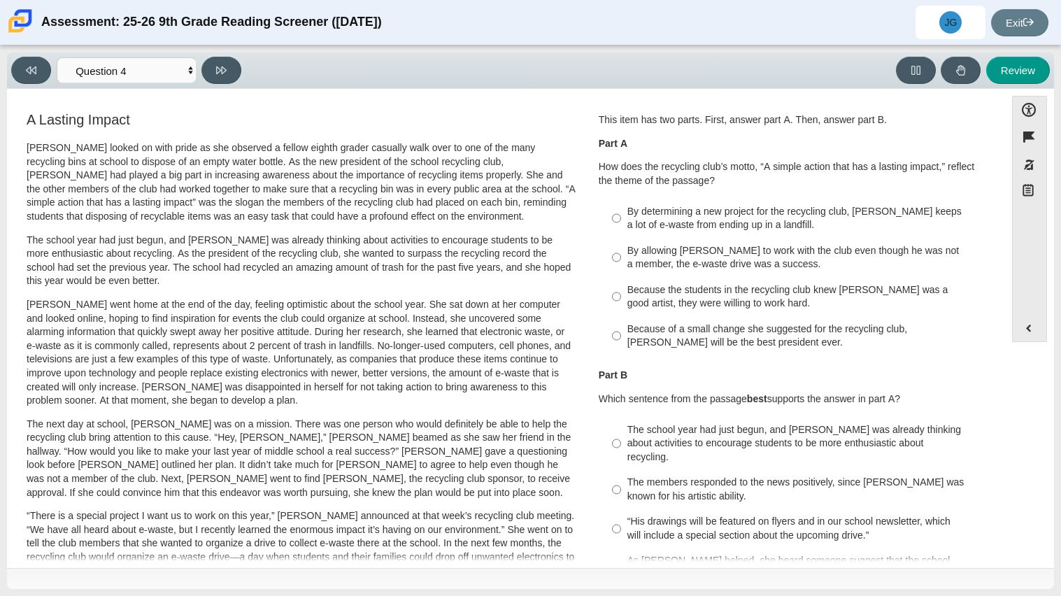
click at [693, 302] on div "Because the students in the recycling club knew [PERSON_NAME] was a good artist…" at bounding box center [803, 296] width 353 height 27
click at [621, 302] on input "Because the students in the recycling club knew [PERSON_NAME] was a good artist…" at bounding box center [616, 296] width 9 height 39
radio input "true"
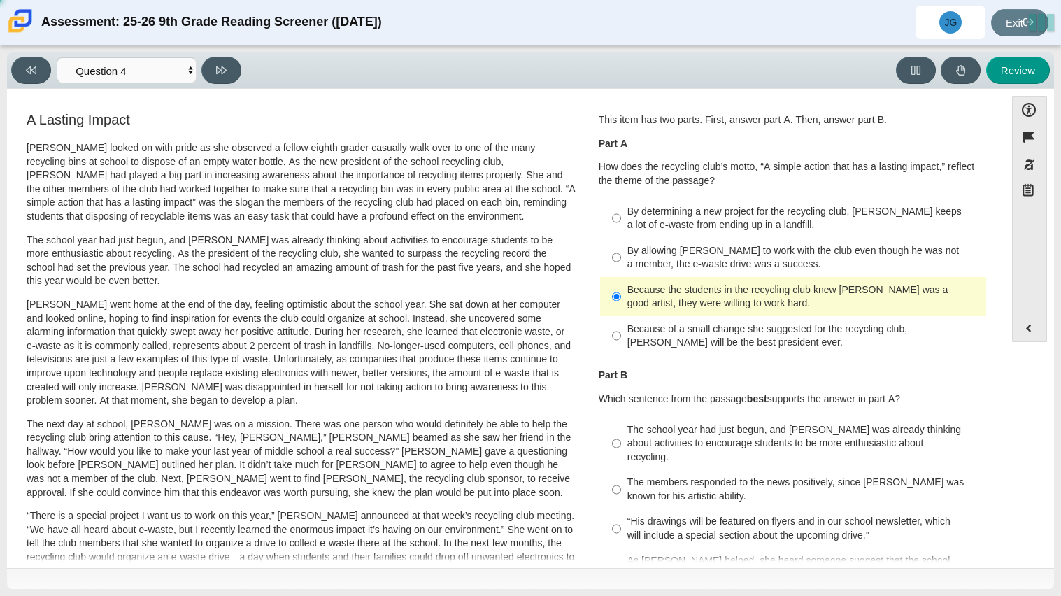
click at [710, 257] on div "By allowing [PERSON_NAME] to work with the club even though he was not a member…" at bounding box center [803, 257] width 353 height 27
click at [621, 257] on input "By allowing [PERSON_NAME] to work with the club even though he was not a member…" at bounding box center [616, 257] width 9 height 39
radio input "true"
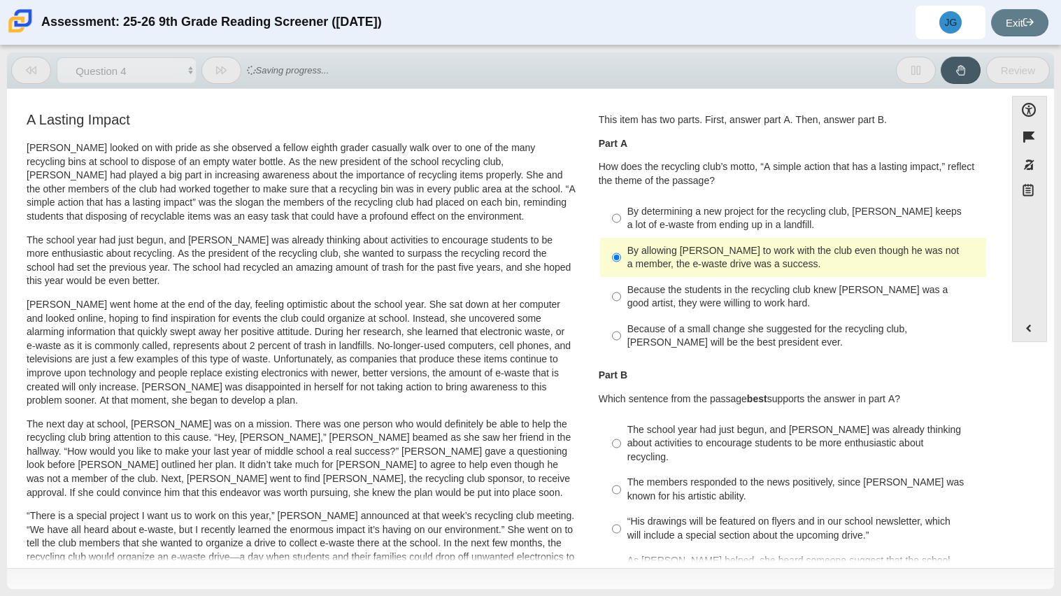
click at [692, 344] on div "Because of a small change she suggested for the recycling club, [PERSON_NAME] w…" at bounding box center [803, 335] width 353 height 27
click at [621, 344] on input "Because of a small change she suggested for the recycling club, [PERSON_NAME] w…" at bounding box center [616, 335] width 9 height 39
radio input "true"
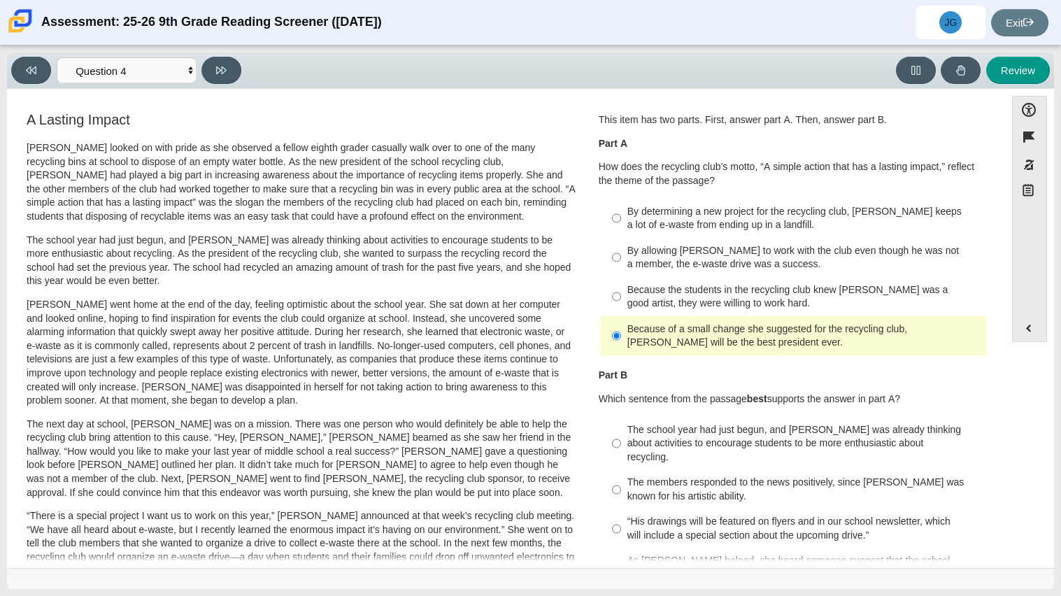
click at [648, 244] on div "By allowing [PERSON_NAME] to work with the club even though he was not a member…" at bounding box center [803, 257] width 353 height 27
click at [621, 244] on input "By allowing [PERSON_NAME] to work with the club even though he was not a member…" at bounding box center [616, 257] width 9 height 39
radio input "true"
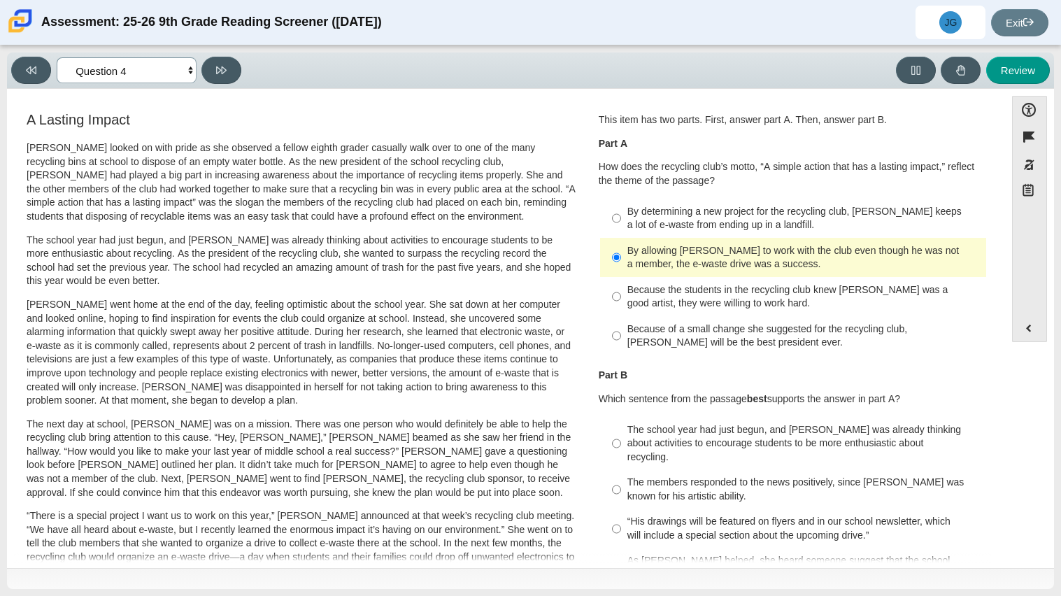
click at [124, 73] on select "Questions Question 1 Question 2 Question 3 Question 4 Question 5 Question 6 Que…" at bounding box center [127, 70] width 140 height 26
click at [57, 57] on select "Questions Question 1 Question 2 Question 3 Question 4 Question 5 Question 6 Que…" at bounding box center [127, 70] width 140 height 26
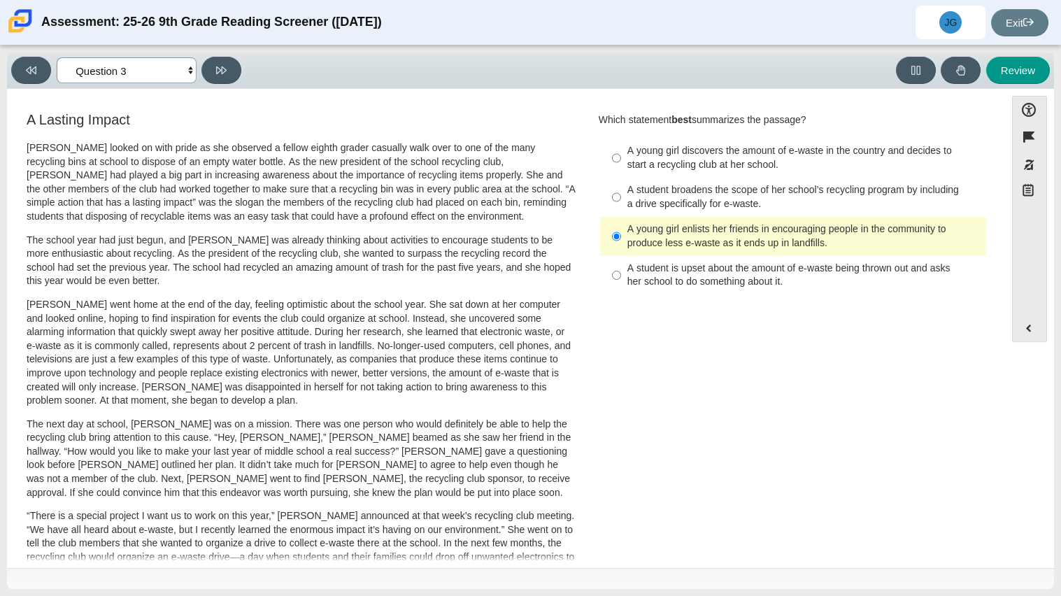
click at [173, 71] on select "Questions Question 1 Question 2 Question 3 Question 4 Question 5 Question 6 Que…" at bounding box center [127, 70] width 140 height 26
select select "ca9ea0f1-49c5-4bd1-83b0-472c18652b42"
click at [57, 57] on select "Questions Question 1 Question 2 Question 3 Question 4 Question 5 Question 6 Que…" at bounding box center [127, 70] width 140 height 26
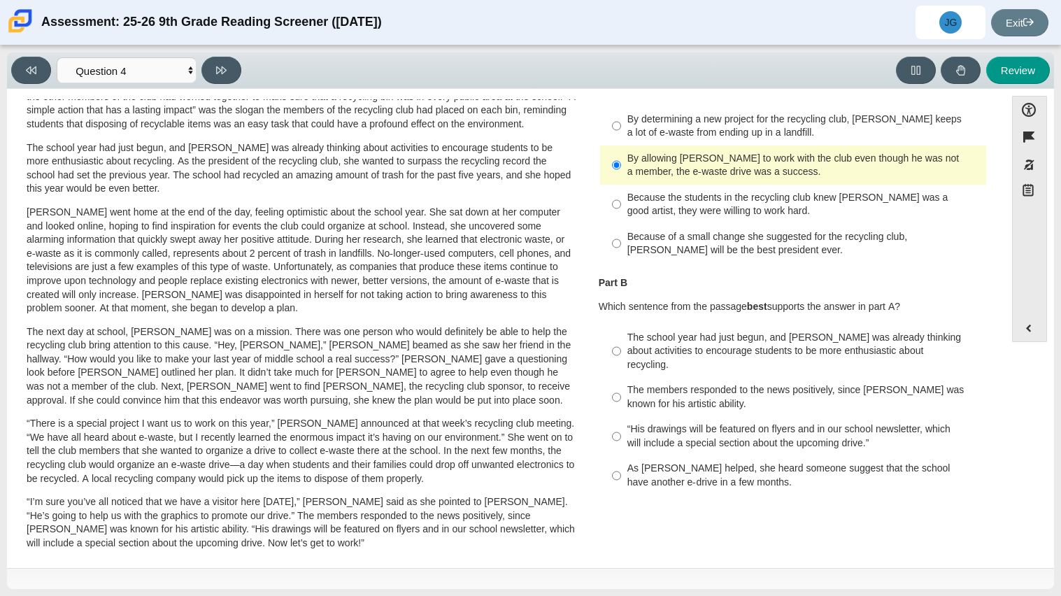
scroll to position [95, 0]
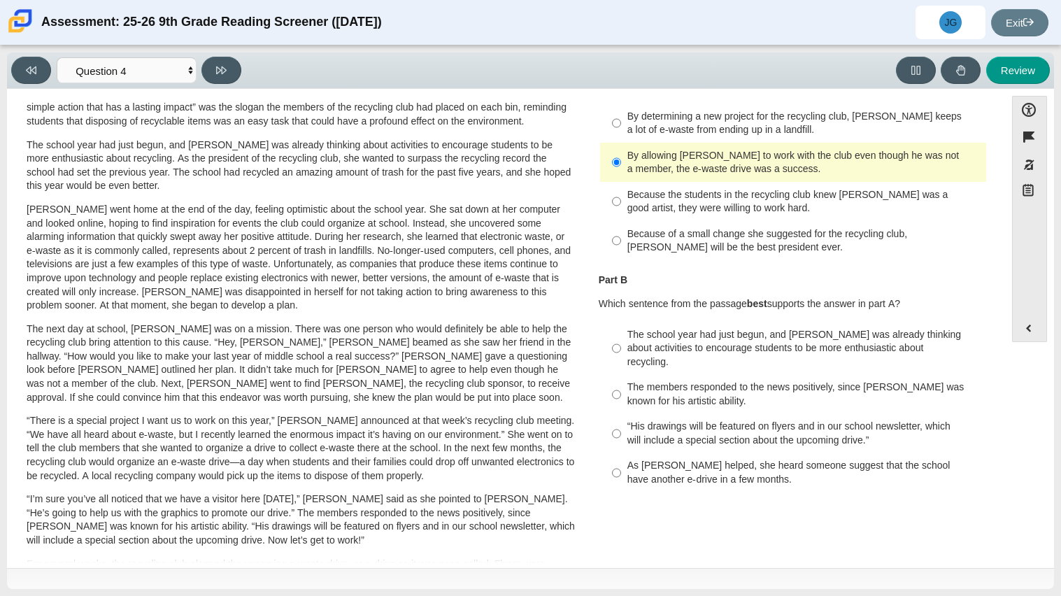
click at [727, 219] on label "Because the students in the recycling club knew [PERSON_NAME] was a good artist…" at bounding box center [794, 201] width 384 height 39
click at [621, 219] on input "Because the students in the recycling club knew [PERSON_NAME] was a good artist…" at bounding box center [616, 201] width 9 height 39
radio input "true"
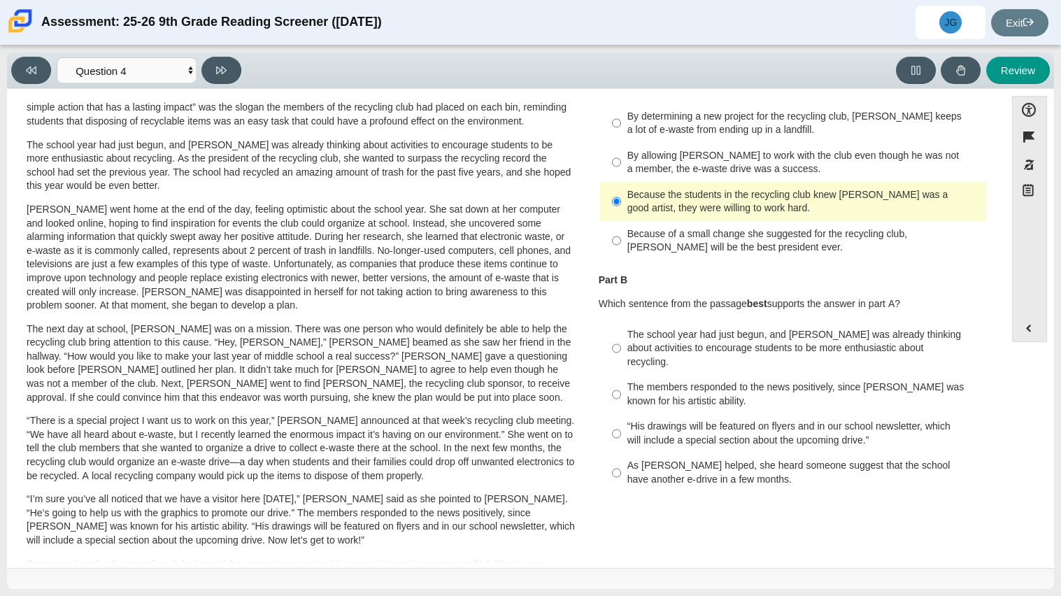
click at [668, 387] on div "The members responded to the news positively, since [PERSON_NAME] was known for…" at bounding box center [803, 393] width 353 height 27
click at [621, 387] on input "The members responded to the news positively, since [PERSON_NAME] was known for…" at bounding box center [616, 394] width 9 height 39
radio input "true"
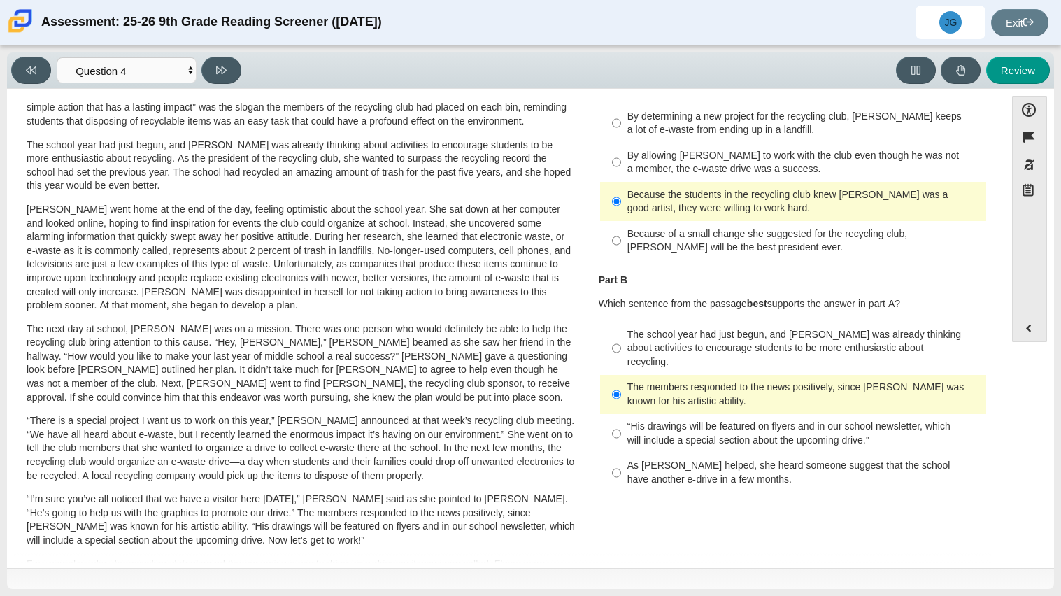
click at [654, 471] on label "As [PERSON_NAME] helped, she heard someone suggest that the school have another…" at bounding box center [794, 472] width 384 height 39
click at [621, 471] on input "As [PERSON_NAME] helped, she heard someone suggest that the school have another…" at bounding box center [616, 472] width 9 height 39
radio input "true"
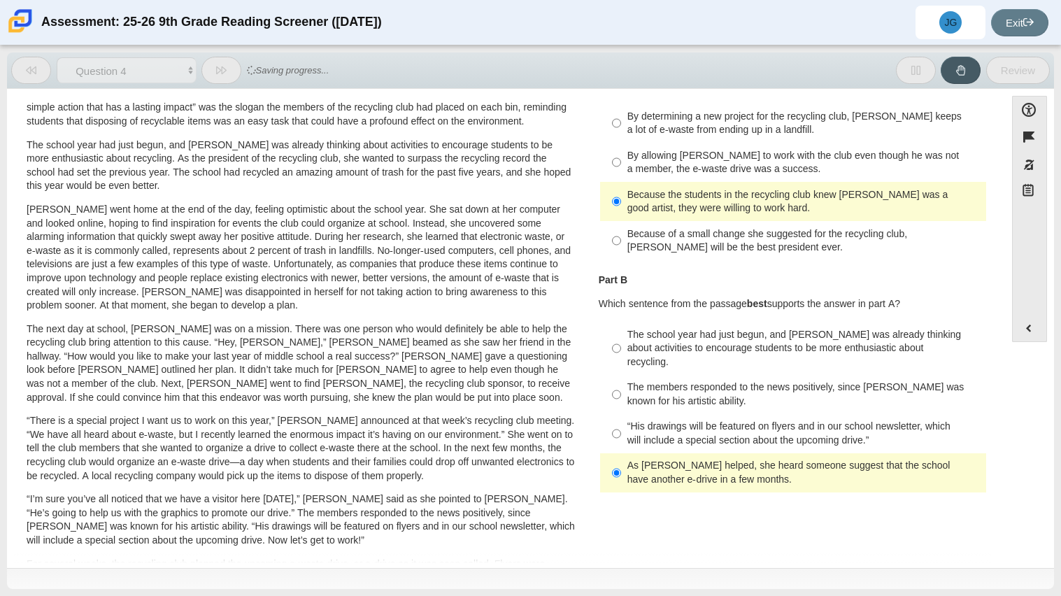
click at [666, 380] on div "The members responded to the news positively, since [PERSON_NAME] was known for…" at bounding box center [803, 393] width 353 height 27
click at [621, 377] on input "The members responded to the news positively, since [PERSON_NAME] was known for…" at bounding box center [616, 394] width 9 height 39
radio input "true"
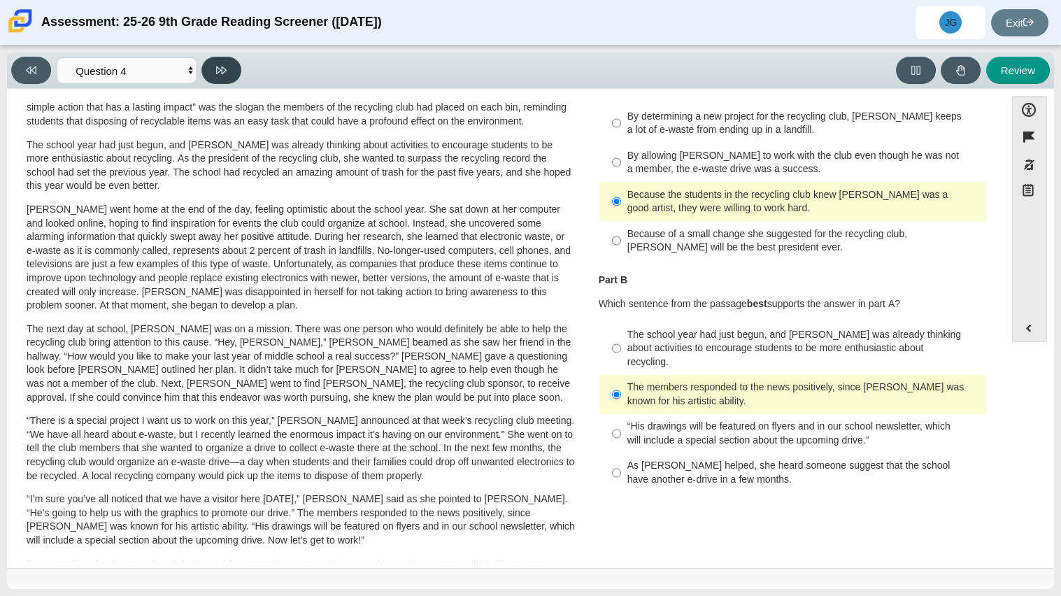
click at [215, 75] on button at bounding box center [221, 70] width 40 height 27
select select "e41f1a79-e29f-4095-8030-a53364015bed"
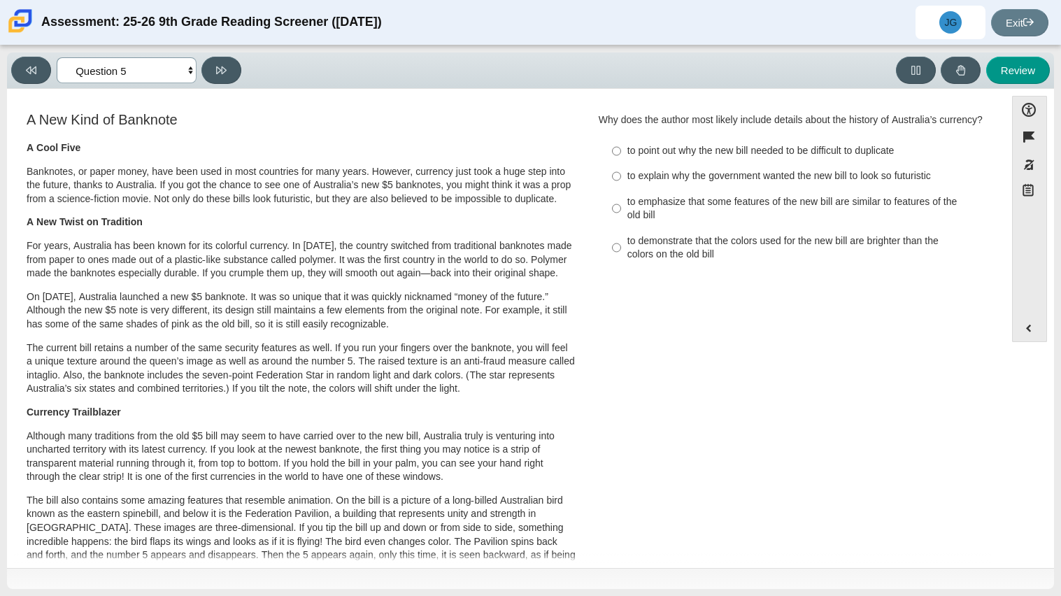
click at [156, 73] on select "Questions Question 1 Question 2 Question 3 Question 4 Question 5 Question 6 Que…" at bounding box center [127, 70] width 140 height 26
click at [262, 229] on div "A Cool Five Banknotes, or paper money, have been used in most countries for man…" at bounding box center [301, 523] width 549 height 764
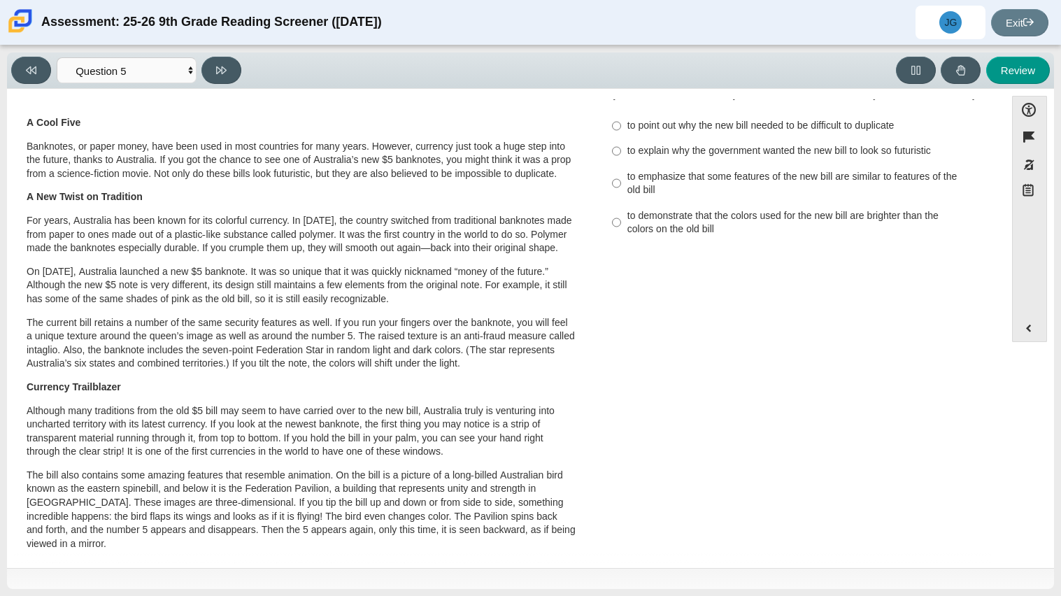
scroll to position [0, 0]
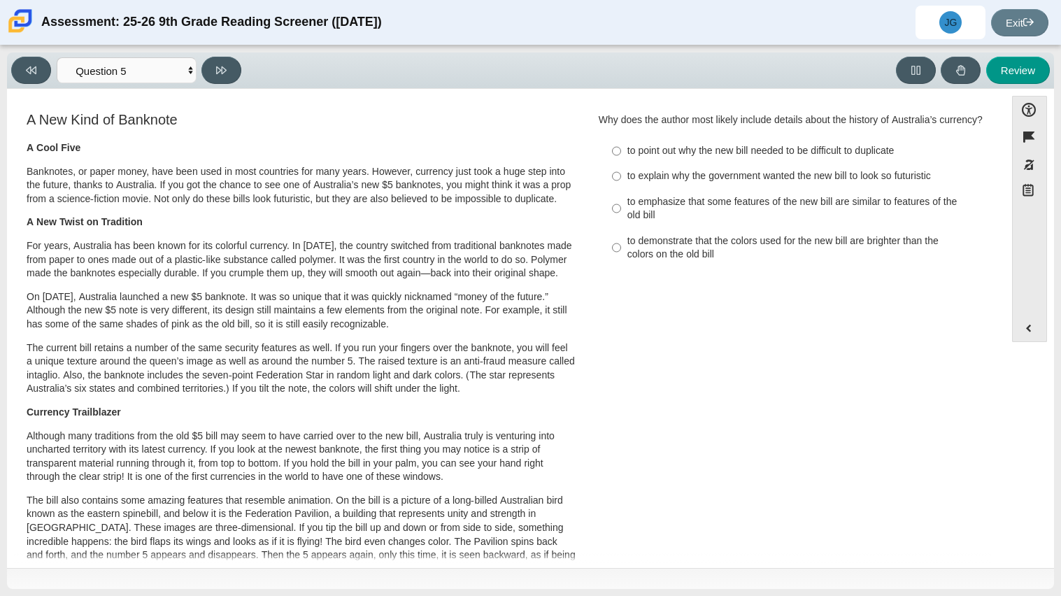
click at [753, 200] on div "to emphasize that some features of the new bill are similar to features of the …" at bounding box center [803, 208] width 353 height 27
click at [621, 200] on input "to emphasize that some features of the new bill are similar to features of the …" at bounding box center [616, 208] width 9 height 39
radio input "true"
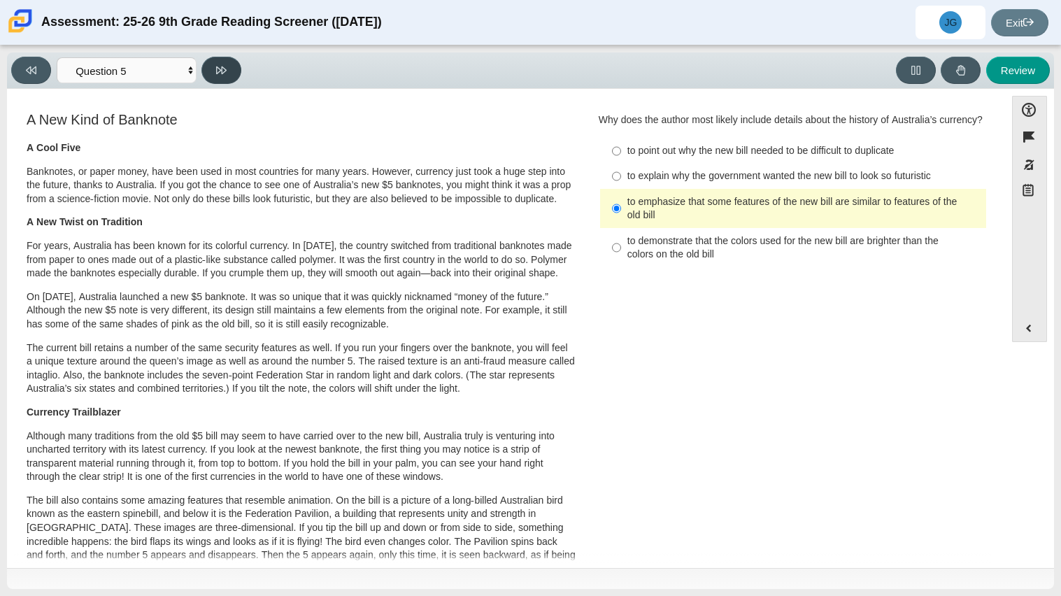
click at [227, 70] on button at bounding box center [221, 70] width 40 height 27
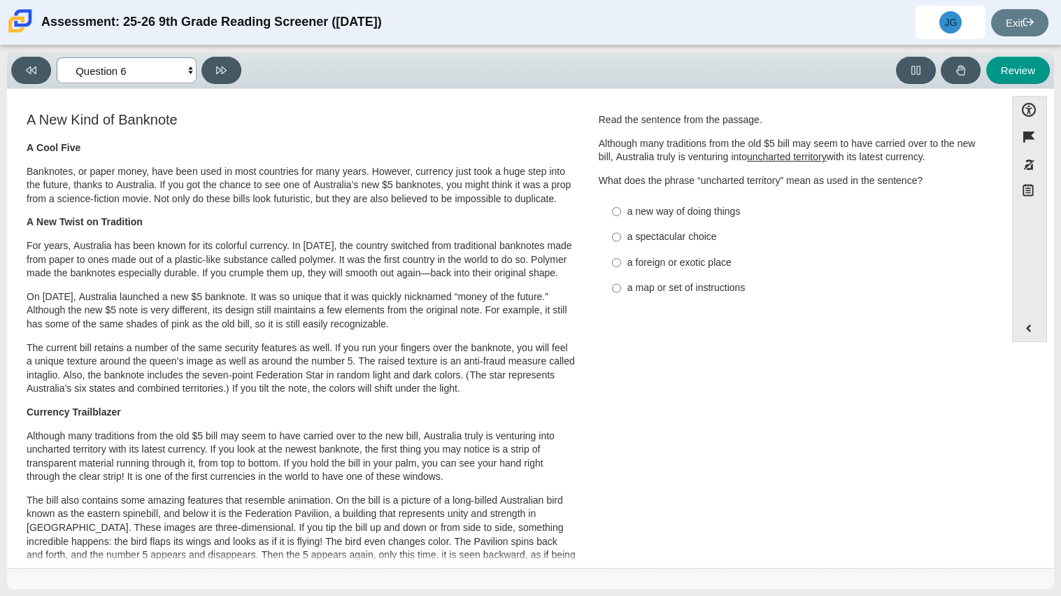
click at [162, 59] on select "Questions Question 1 Question 2 Question 3 Question 4 Question 5 Question 6 Que…" at bounding box center [127, 70] width 140 height 26
click at [57, 57] on select "Questions Question 1 Question 2 Question 3 Question 4 Question 5 Question 6 Que…" at bounding box center [127, 70] width 140 height 26
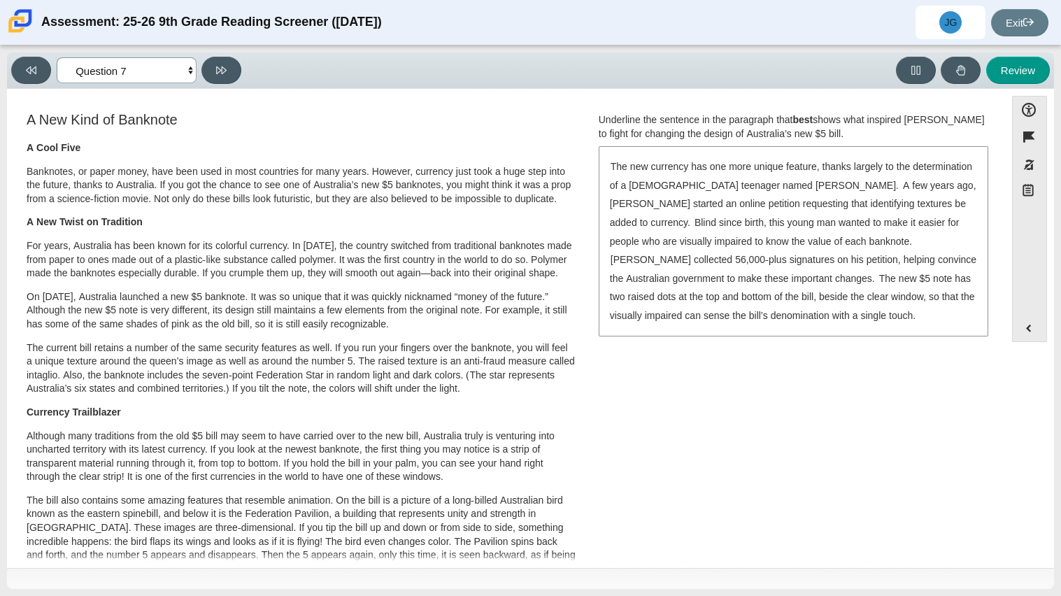
click at [124, 78] on select "Questions Question 1 Question 2 Question 3 Question 4 Question 5 Question 6 Que…" at bounding box center [127, 70] width 140 height 26
select select "69146e31-7b3d-4a3e-9ce6-f30c24342ae0"
click at [57, 57] on select "Questions Question 1 Question 2 Question 3 Question 4 Question 5 Question 6 Que…" at bounding box center [127, 70] width 140 height 26
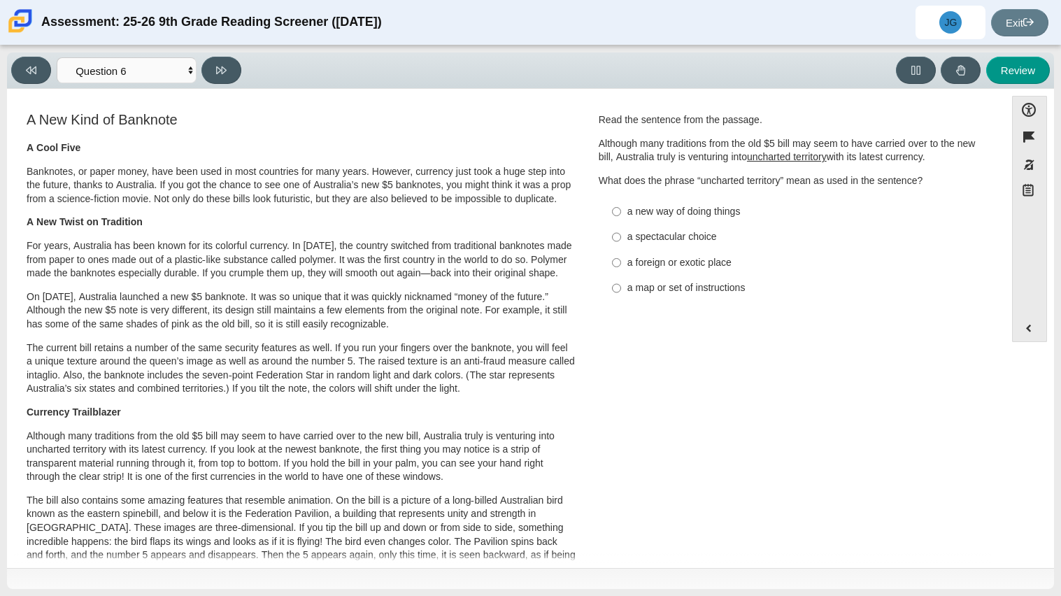
click at [712, 215] on div "a new way of doing things" at bounding box center [803, 212] width 353 height 14
click at [621, 215] on input "a new way of doing things a new way of doing things" at bounding box center [616, 211] width 9 height 25
radio input "true"
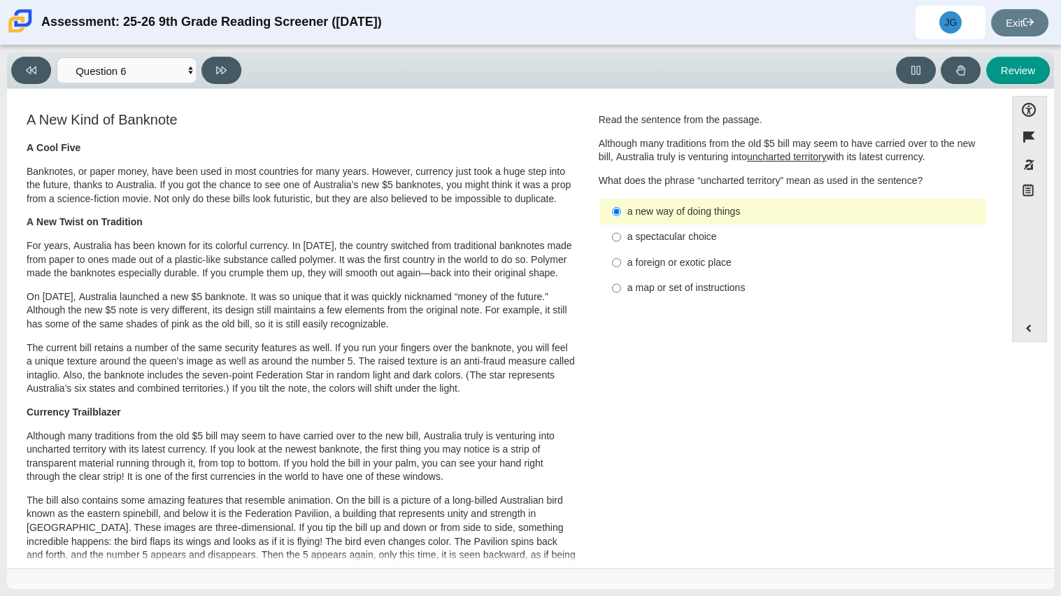
click at [671, 236] on div "a spectacular choice" at bounding box center [803, 237] width 353 height 14
click at [621, 236] on input "a spectacular choice a spectacular choice" at bounding box center [616, 236] width 9 height 25
radio input "true"
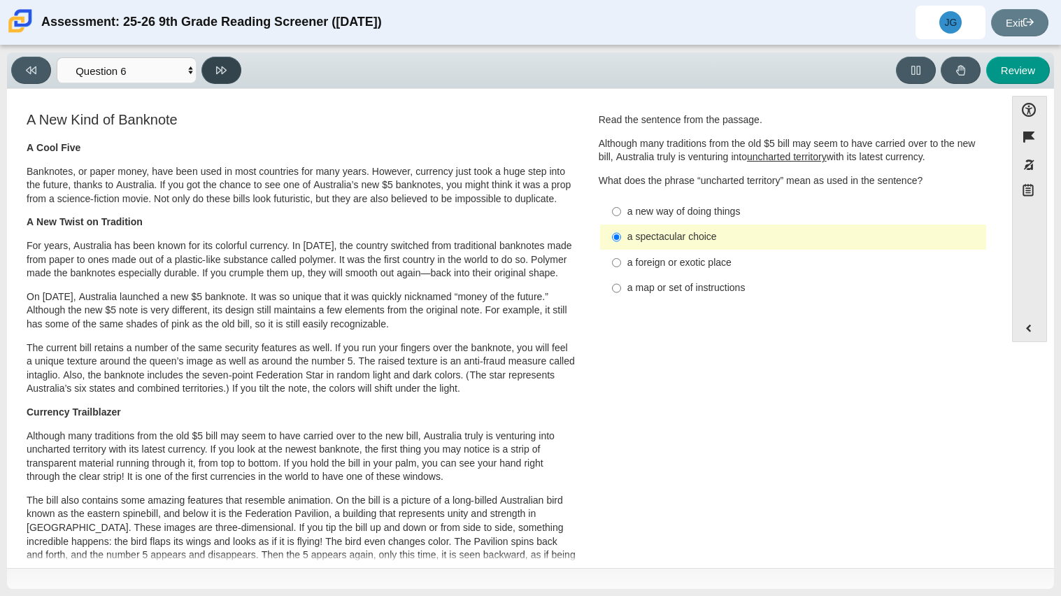
click at [220, 70] on icon at bounding box center [221, 70] width 10 height 8
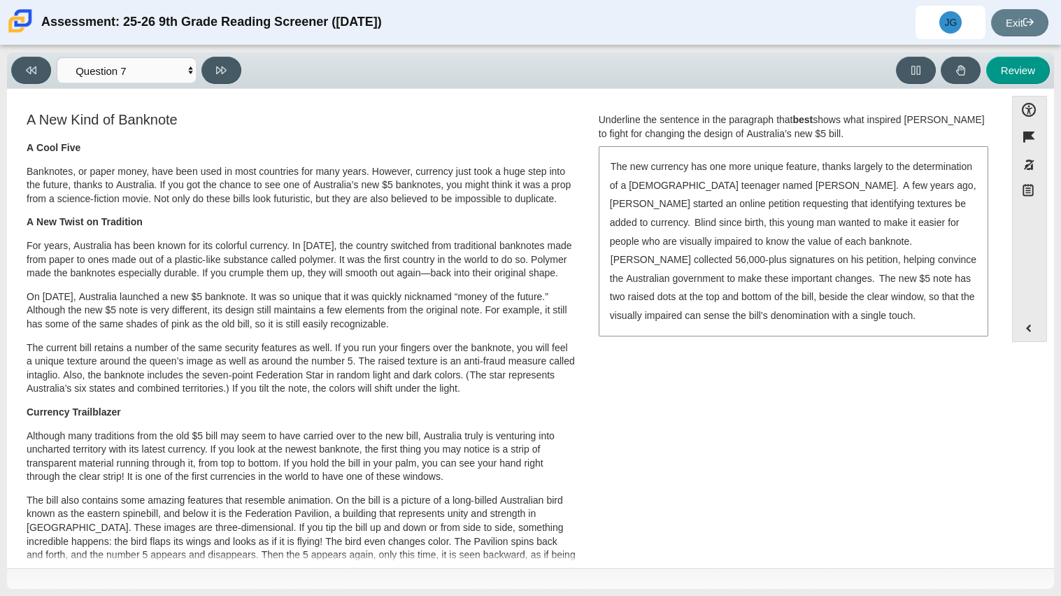
click at [684, 231] on div "The new currency has one more unique feature, thanks largely to the determinati…" at bounding box center [793, 241] width 387 height 187
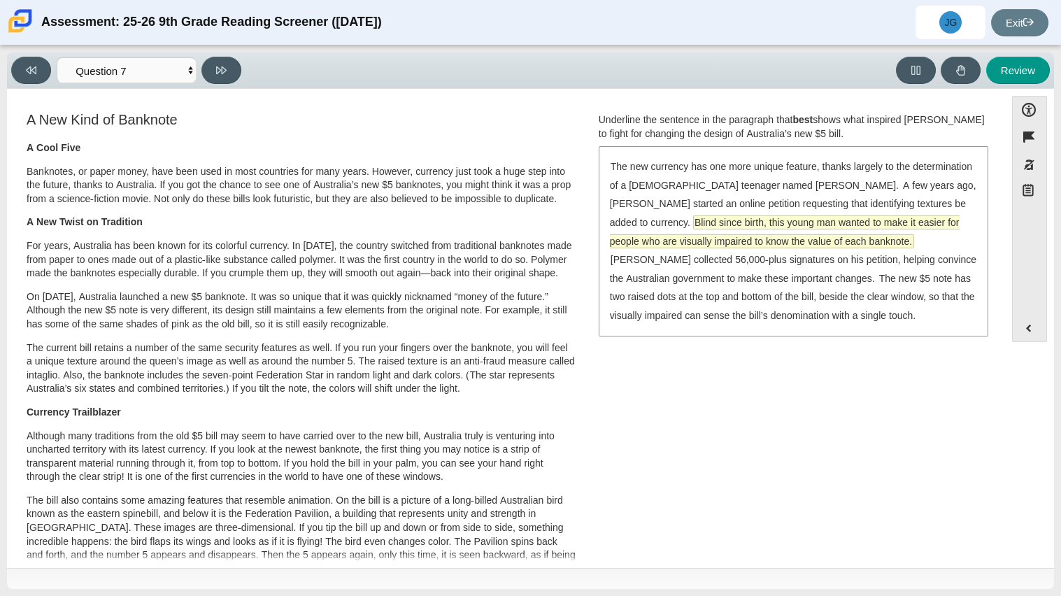
click at [695, 238] on span "Blind since birth, this young man wanted to make it easier for people who are v…" at bounding box center [785, 231] width 350 height 31
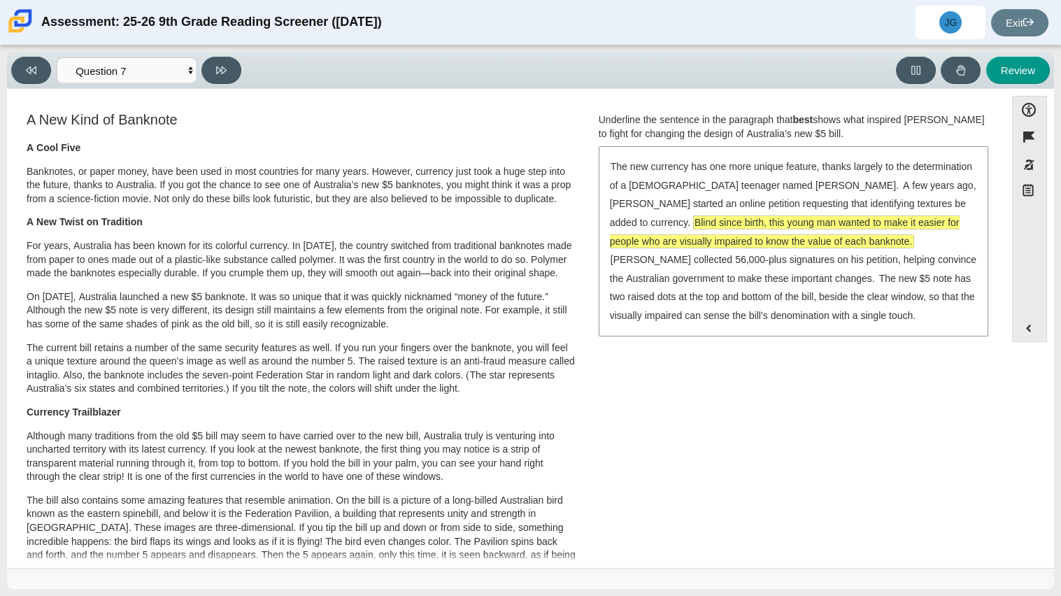
click at [694, 238] on span "Blind since birth, this young man wanted to make it easier for people who are v…" at bounding box center [785, 231] width 350 height 31
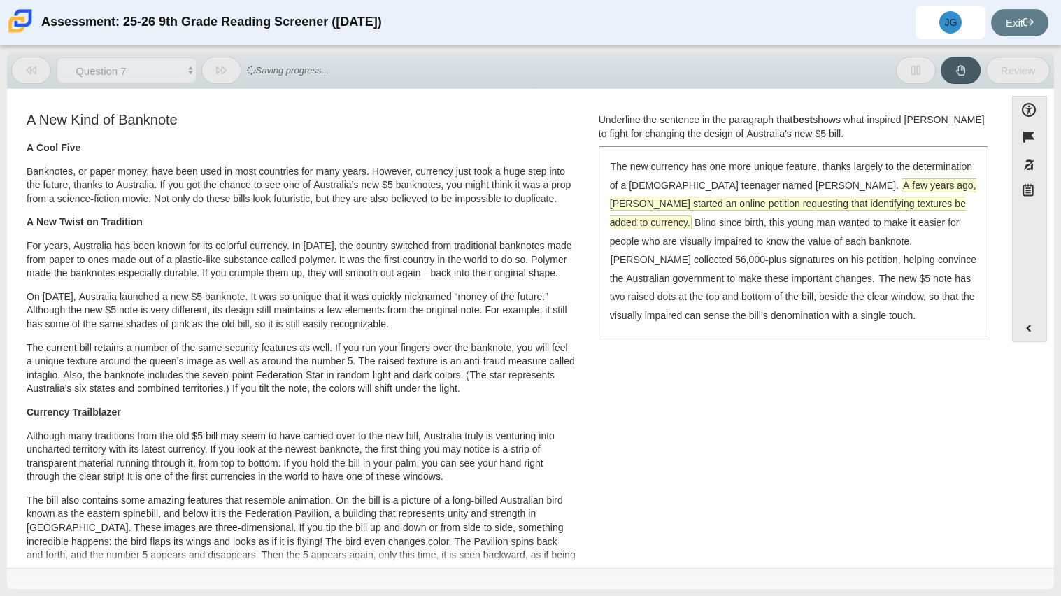
click at [716, 202] on span "A few years ago, [PERSON_NAME] started an online petition requesting that ident…" at bounding box center [793, 204] width 366 height 50
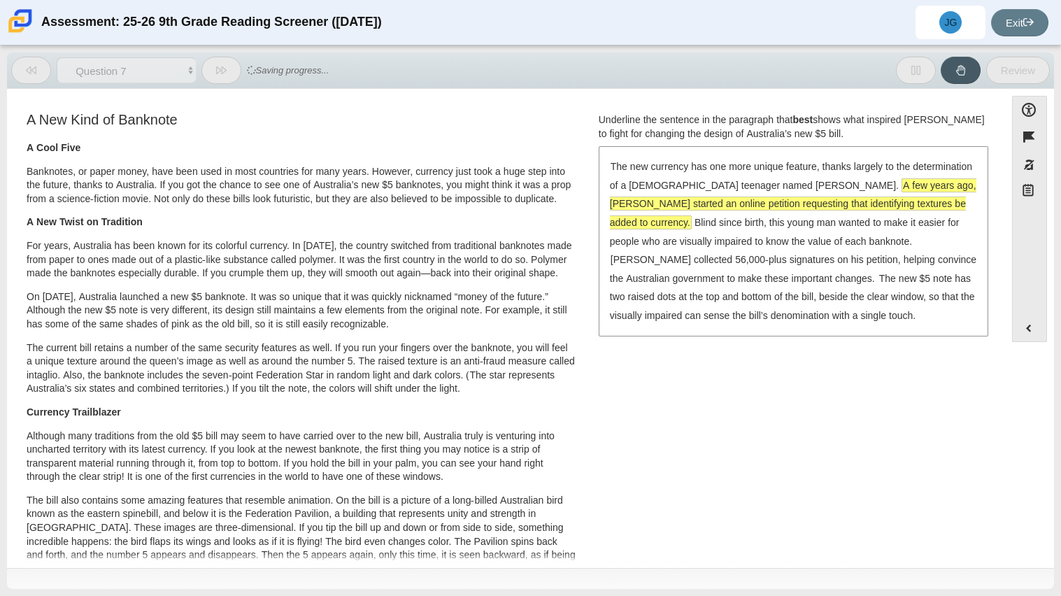
click at [716, 202] on span "A few years ago, [PERSON_NAME] started an online petition requesting that ident…" at bounding box center [793, 204] width 366 height 50
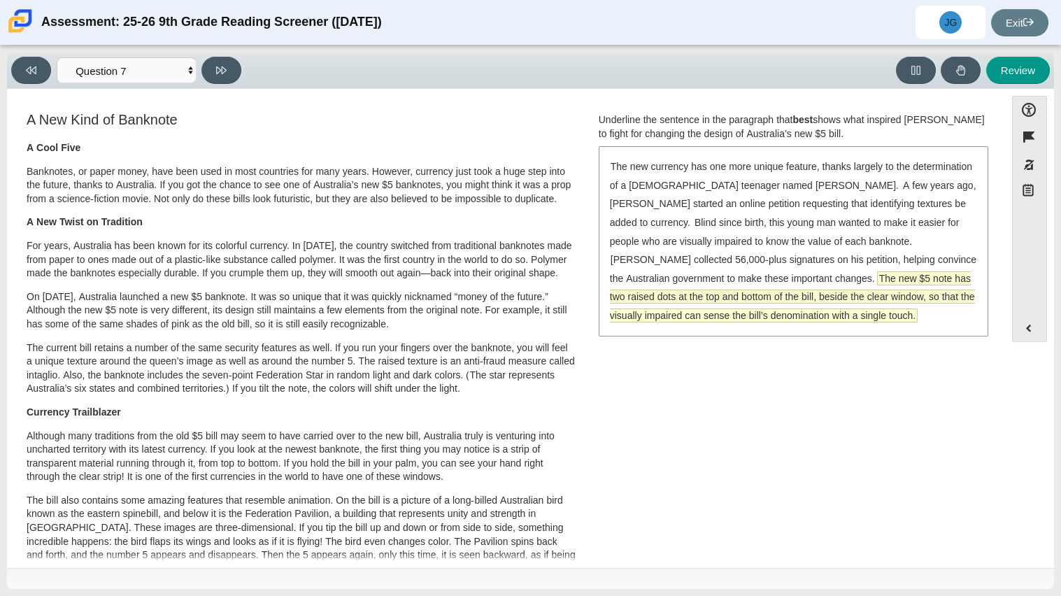
click at [686, 278] on span "The new $5 note has two raised dots at the top and bottom of the bill, beside t…" at bounding box center [792, 297] width 365 height 50
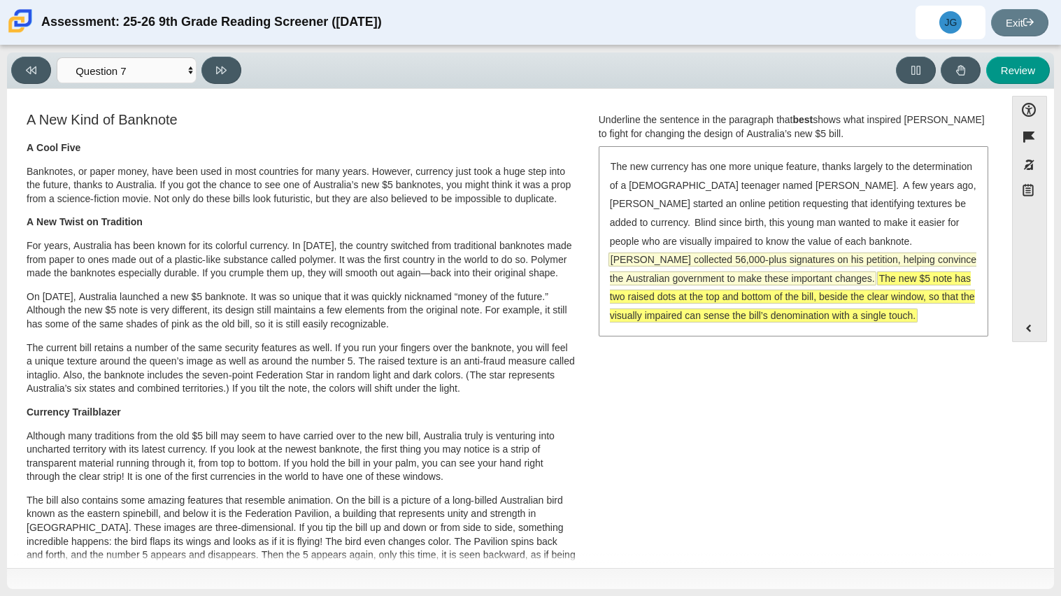
click at [801, 253] on span "[PERSON_NAME] collected 56,000-plus signatures on his petition, helping convinc…" at bounding box center [793, 268] width 366 height 31
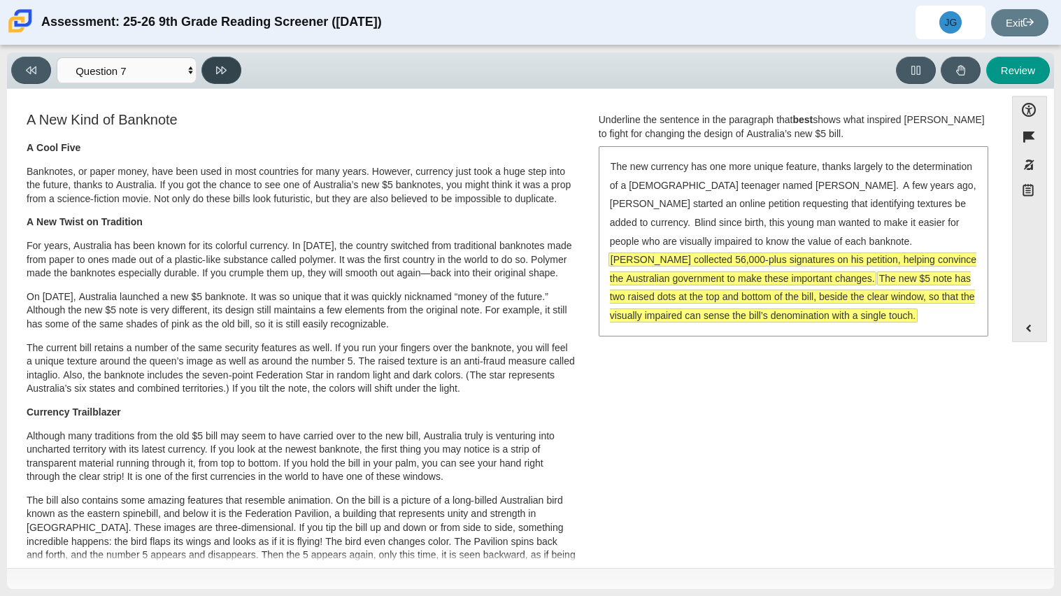
click at [216, 74] on icon at bounding box center [221, 70] width 10 height 10
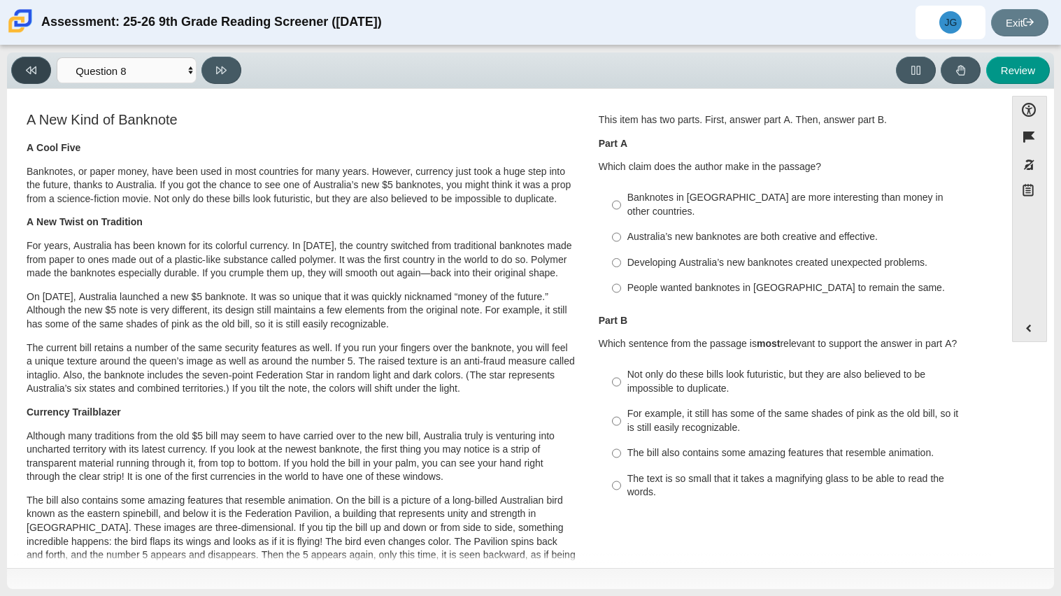
click at [31, 62] on button at bounding box center [31, 70] width 40 height 27
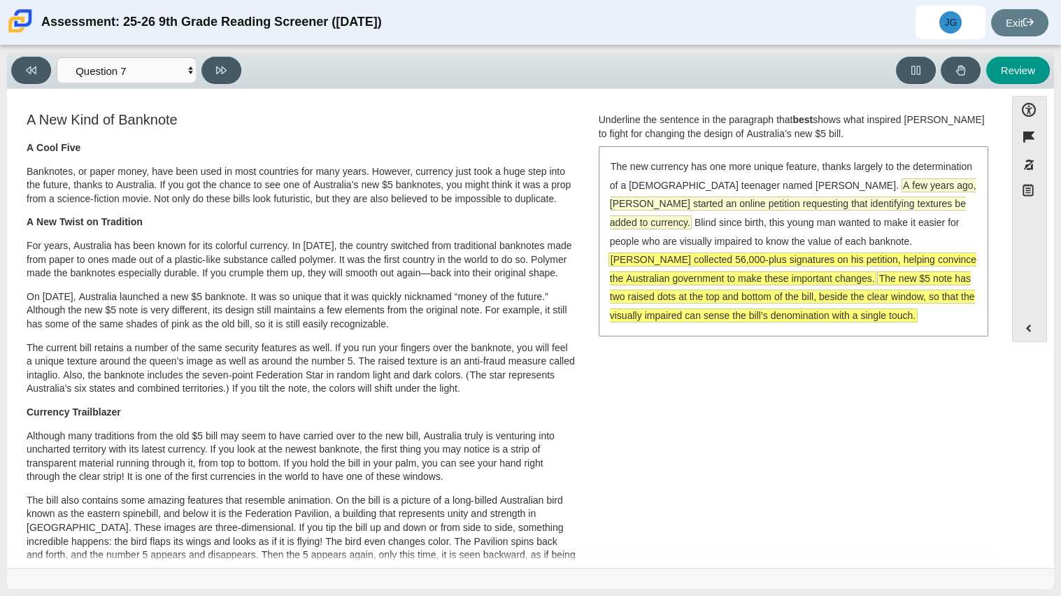
click at [655, 201] on span "A few years ago, [PERSON_NAME] started an online petition requesting that ident…" at bounding box center [793, 204] width 366 height 50
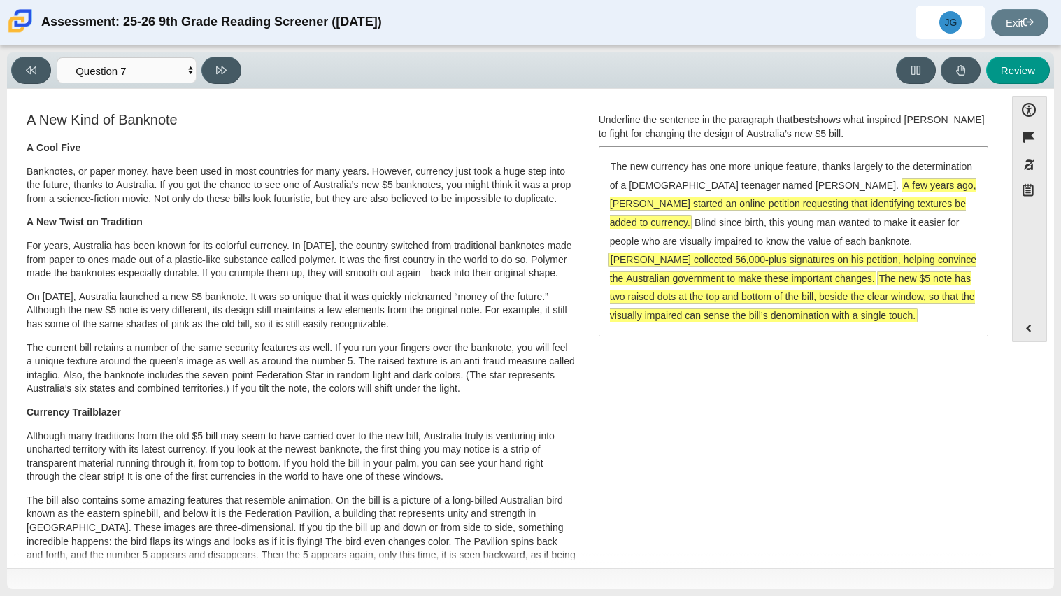
click at [708, 282] on span "The new $5 note has two raised dots at the top and bottom of the bill, beside t…" at bounding box center [792, 297] width 365 height 50
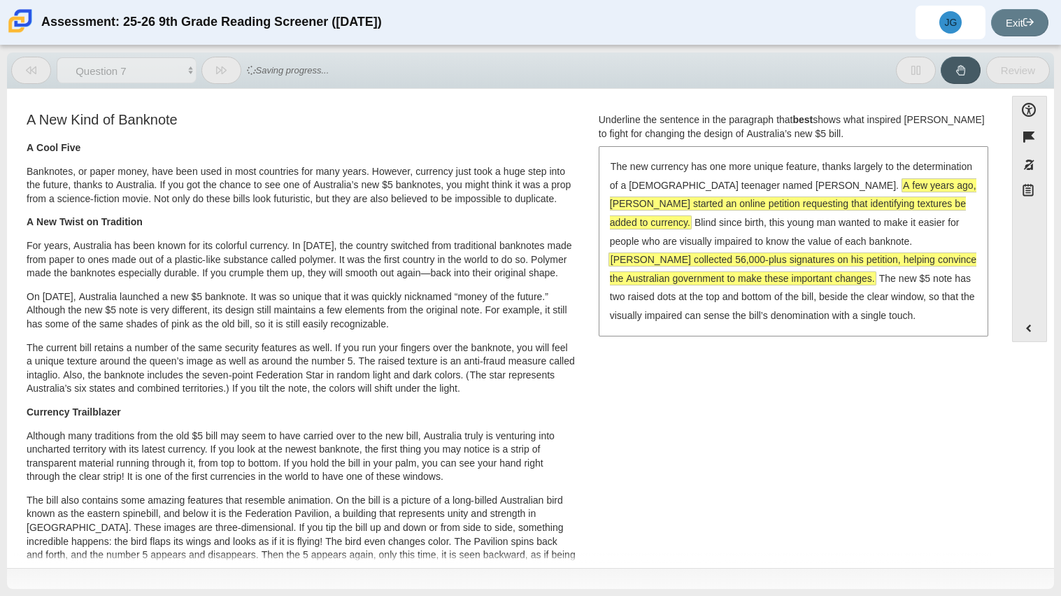
click at [706, 258] on span "[PERSON_NAME] collected 56,000-plus signatures on his petition, helping convinc…" at bounding box center [793, 268] width 366 height 31
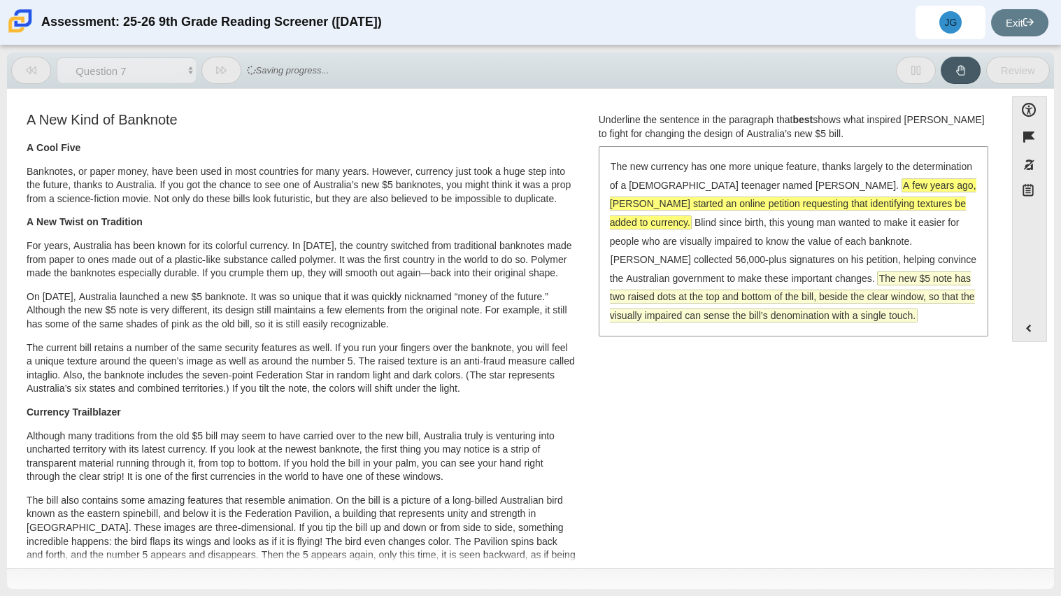
click at [687, 276] on span "The new $5 note has two raised dots at the top and bottom of the bill, beside t…" at bounding box center [792, 297] width 365 height 50
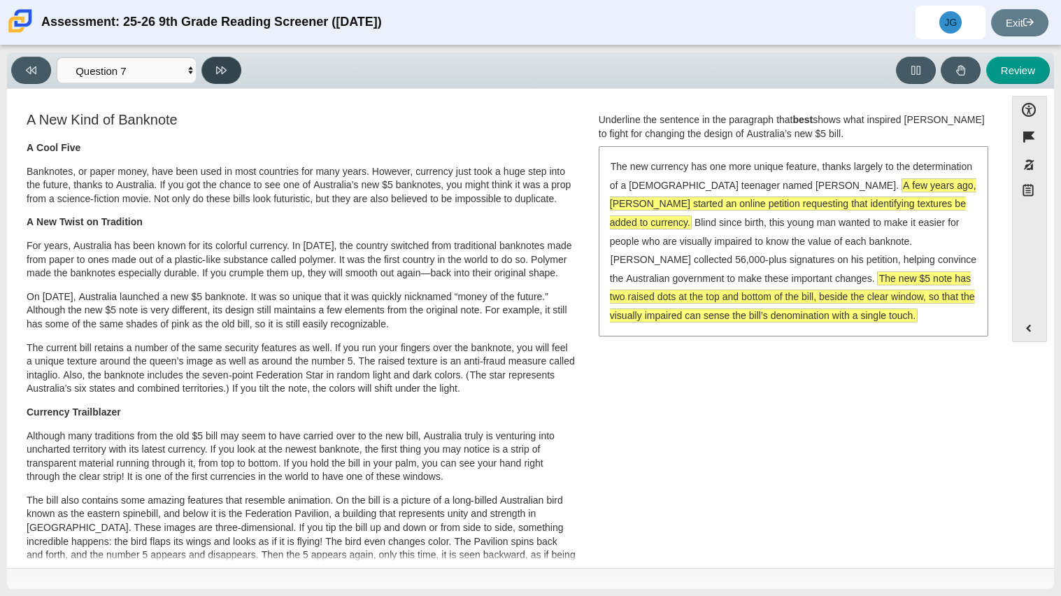
click at [220, 68] on icon at bounding box center [221, 70] width 10 height 8
select select "ea8338c2-a6a3-418e-a305-2b963b54a290"
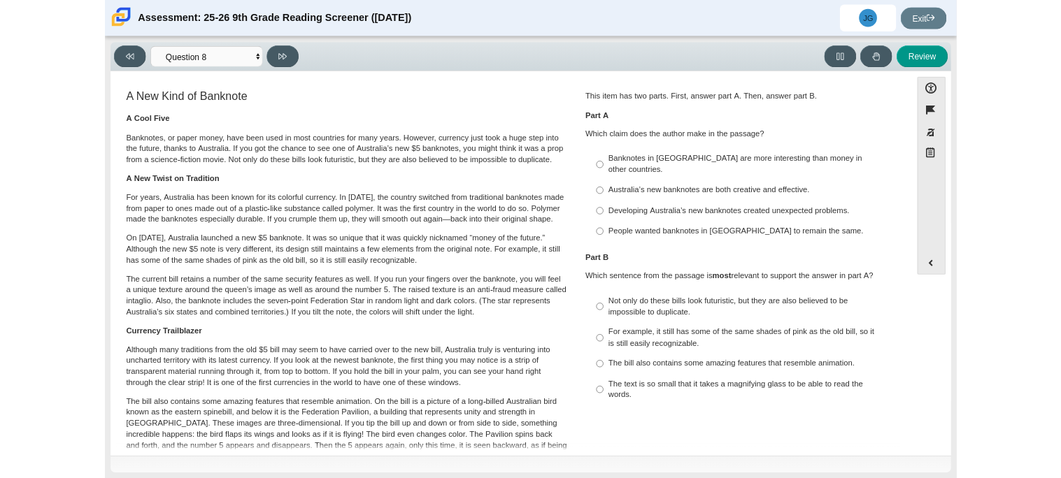
scroll to position [2, 0]
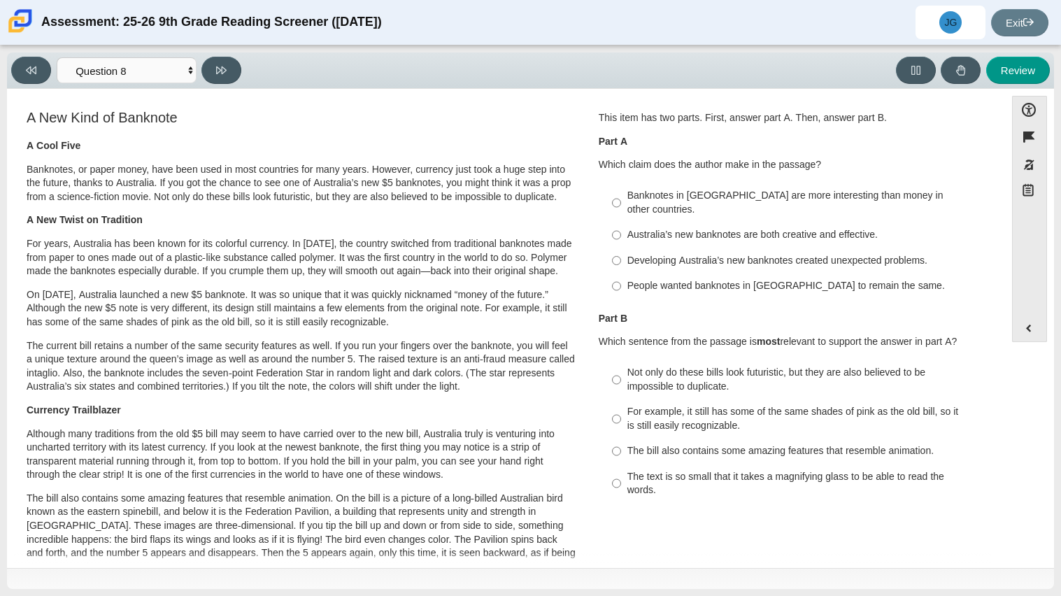
click at [720, 273] on label "People wanted banknotes in [GEOGRAPHIC_DATA] to remain the same. People wanted …" at bounding box center [794, 285] width 384 height 25
click at [621, 273] on input "People wanted banknotes in [GEOGRAPHIC_DATA] to remain the same. People wanted …" at bounding box center [616, 285] width 9 height 25
radio input "true"
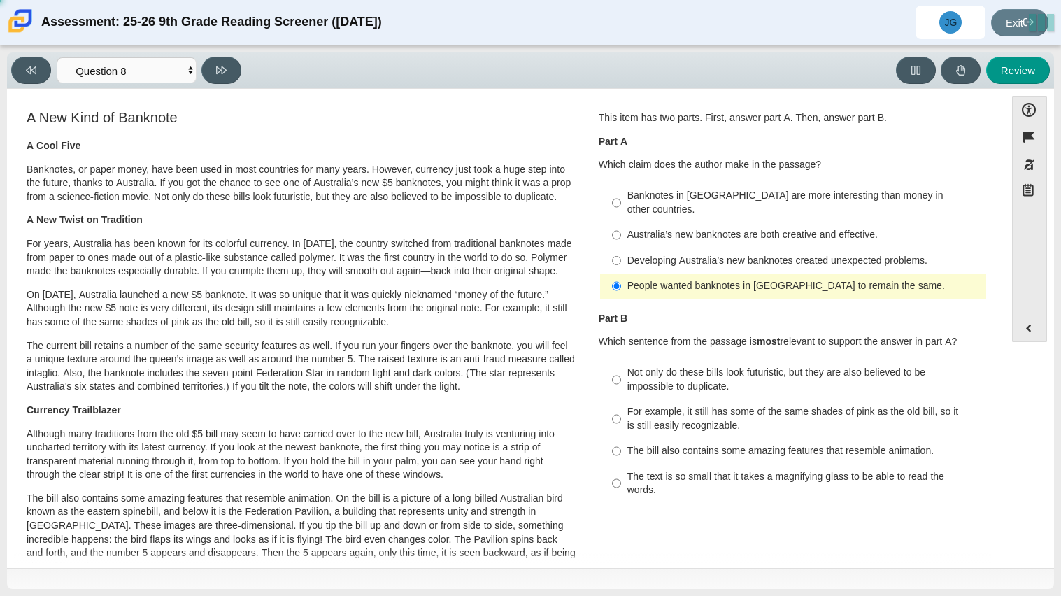
click at [712, 254] on div "Developing Australia’s new banknotes created unexpected problems." at bounding box center [803, 261] width 353 height 14
click at [621, 248] on input "Developing Australia’s new banknotes created unexpected problems. Developing Au…" at bounding box center [616, 260] width 9 height 25
radio input "true"
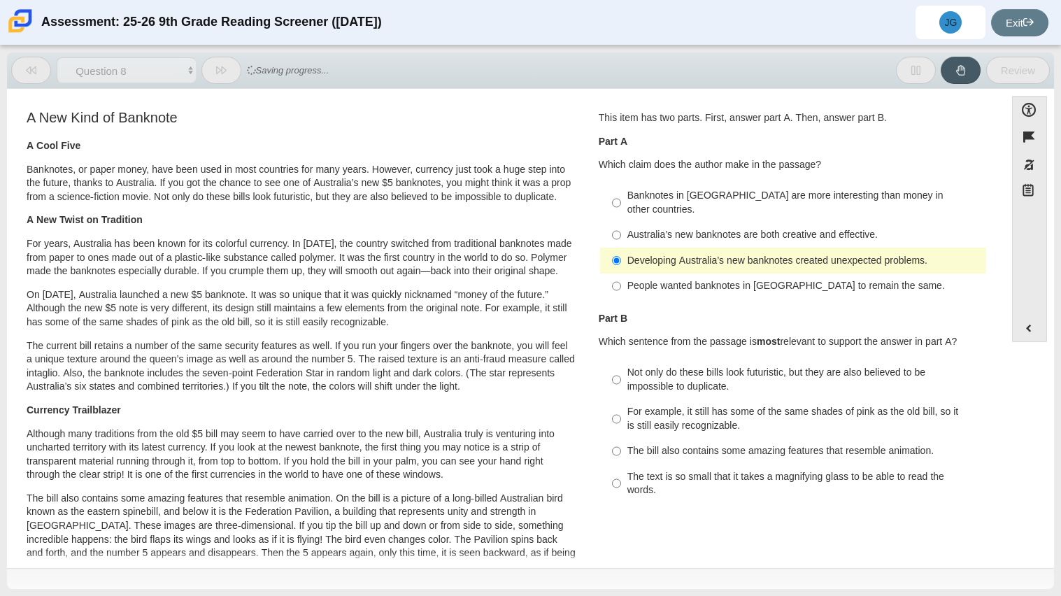
click at [692, 228] on div "Australia’s new banknotes are both creative and effective." at bounding box center [803, 235] width 353 height 14
click at [621, 224] on input "Australia’s new banknotes are both creative and effective. Australia’s new bank…" at bounding box center [616, 234] width 9 height 25
radio input "true"
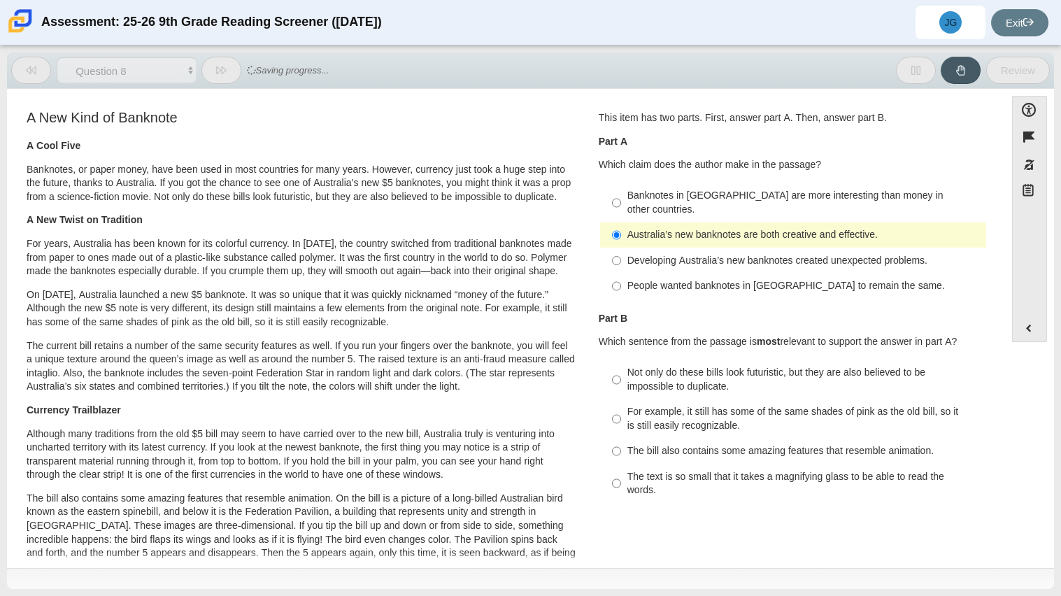
click at [787, 198] on div "Banknotes in [GEOGRAPHIC_DATA] are more interesting than money in other countri…" at bounding box center [803, 202] width 353 height 27
click at [621, 198] on input "Banknotes in [GEOGRAPHIC_DATA] are more interesting than money in other countri…" at bounding box center [616, 202] width 9 height 39
radio input "true"
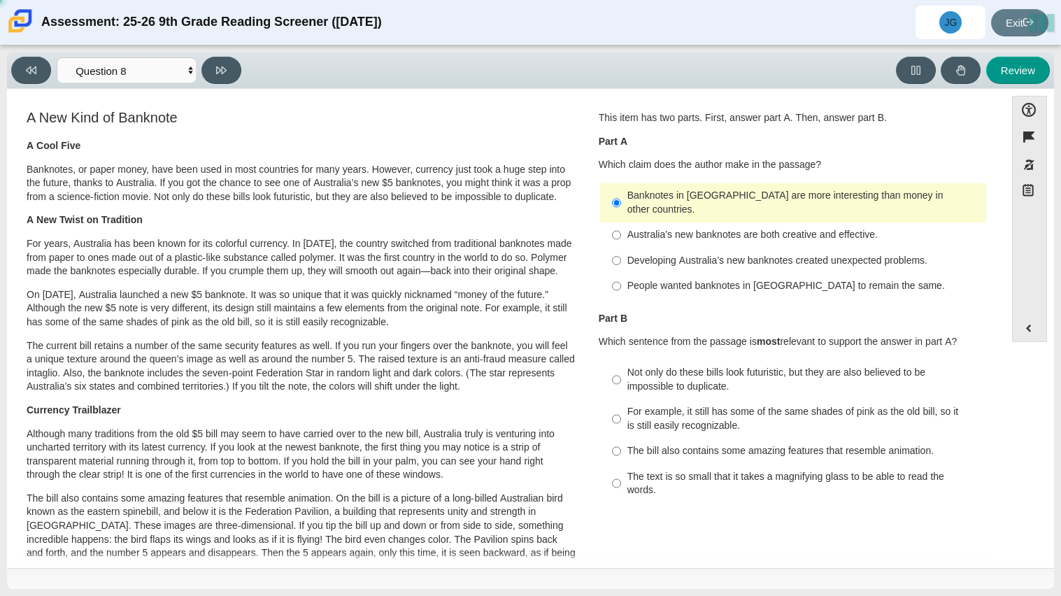
click at [745, 254] on div "Developing Australia’s new banknotes created unexpected problems." at bounding box center [803, 261] width 353 height 14
click at [621, 248] on input "Developing Australia’s new banknotes created unexpected problems. Developing Au…" at bounding box center [616, 260] width 9 height 25
radio input "true"
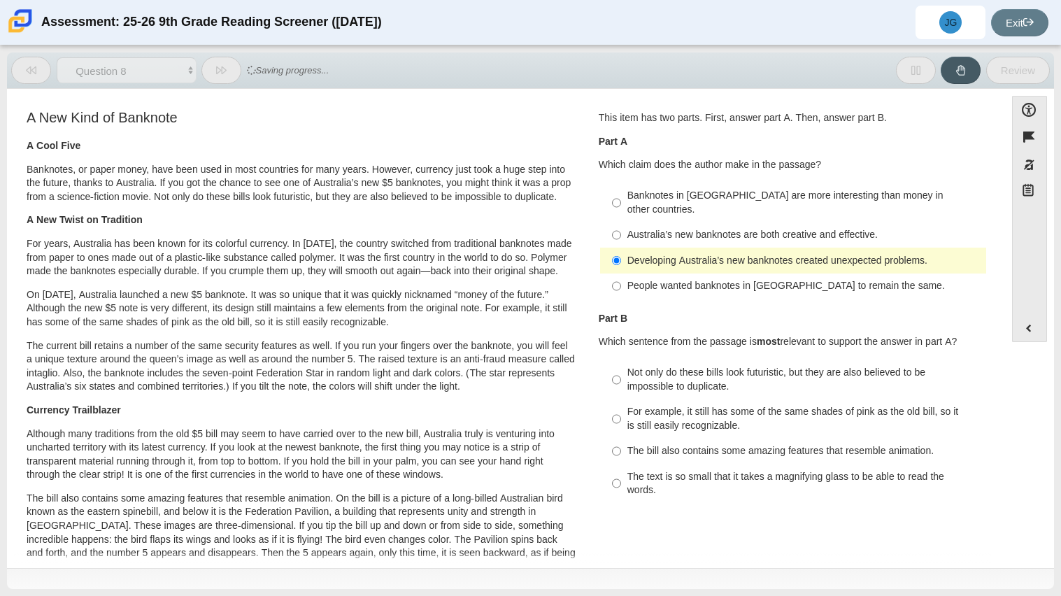
click at [673, 380] on label "Not only do these bills look futuristic, but they are also believed to be impos…" at bounding box center [794, 379] width 384 height 39
click at [621, 380] on input "Not only do these bills look futuristic, but they are also believed to be impos…" at bounding box center [616, 379] width 9 height 39
radio input "true"
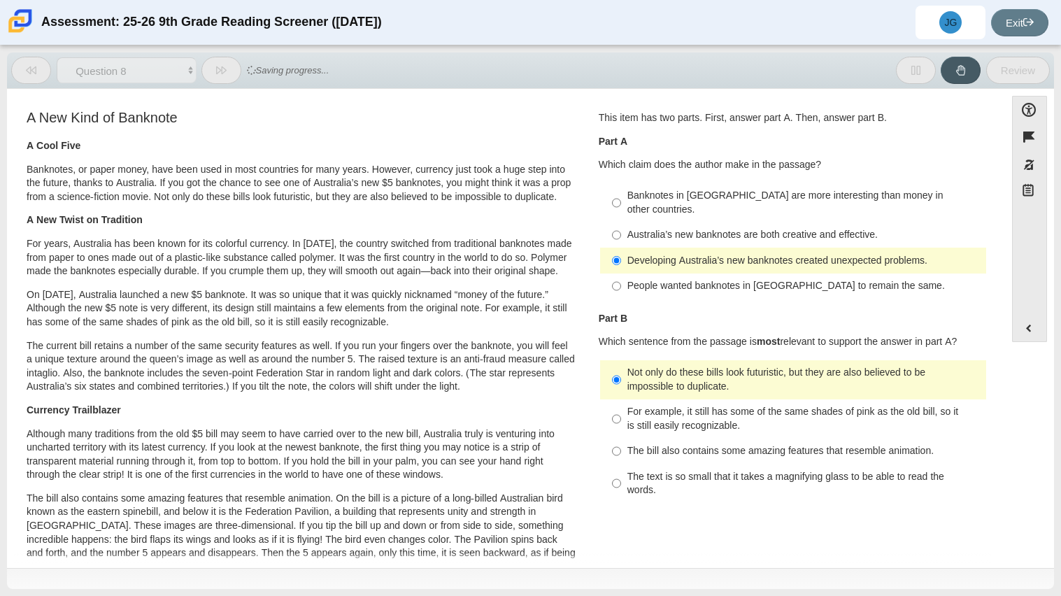
click at [669, 405] on div "For example, it still has some of the same shades of pink as the old bill, so i…" at bounding box center [803, 418] width 353 height 27
click at [621, 400] on input "For example, it still has some of the same shades of pink as the old bill, so i…" at bounding box center [616, 418] width 9 height 39
radio input "true"
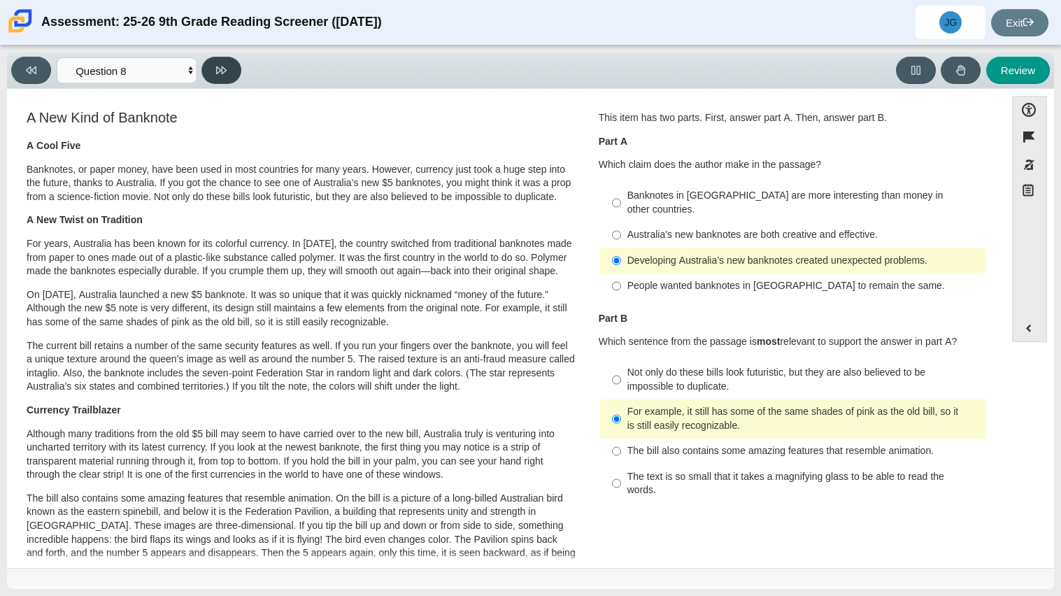
click at [217, 81] on button at bounding box center [221, 70] width 40 height 27
select select "89f058d6-b15c-4ef5-a4b3-fdaffb8868b6"
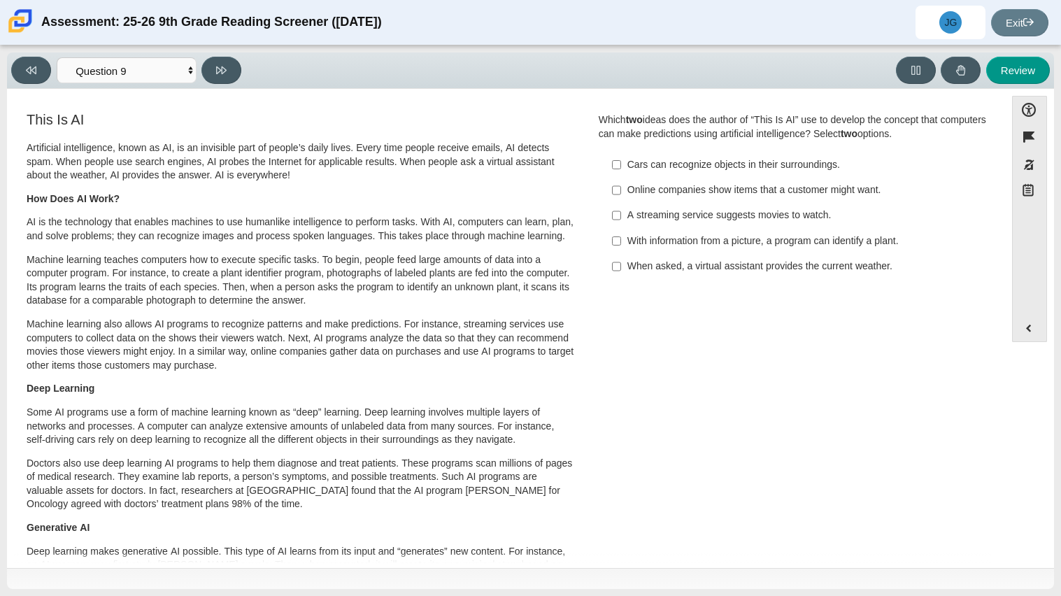
click at [627, 236] on div "With information from a picture, a program can identify a plant." at bounding box center [803, 241] width 353 height 14
click at [621, 236] on input "With information from a picture, a program can identify a plant. With informati…" at bounding box center [616, 240] width 9 height 25
checkbox input "true"
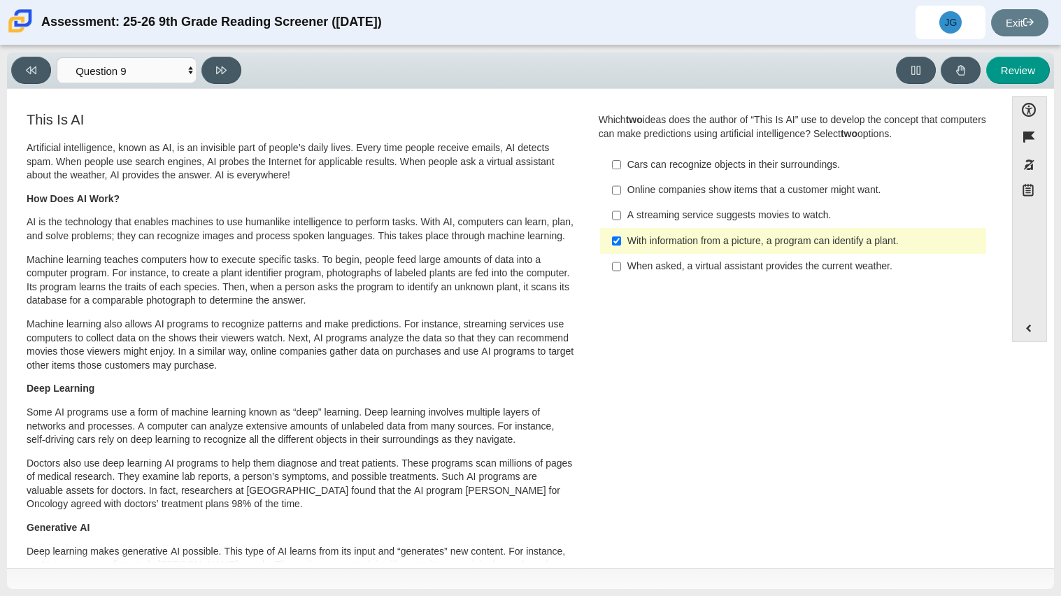
click at [621, 194] on label "Online companies show items that a customer might want. Online companies show i…" at bounding box center [794, 190] width 384 height 25
click at [621, 194] on input "Online companies show items that a customer might want. Online companies show i…" at bounding box center [616, 190] width 9 height 25
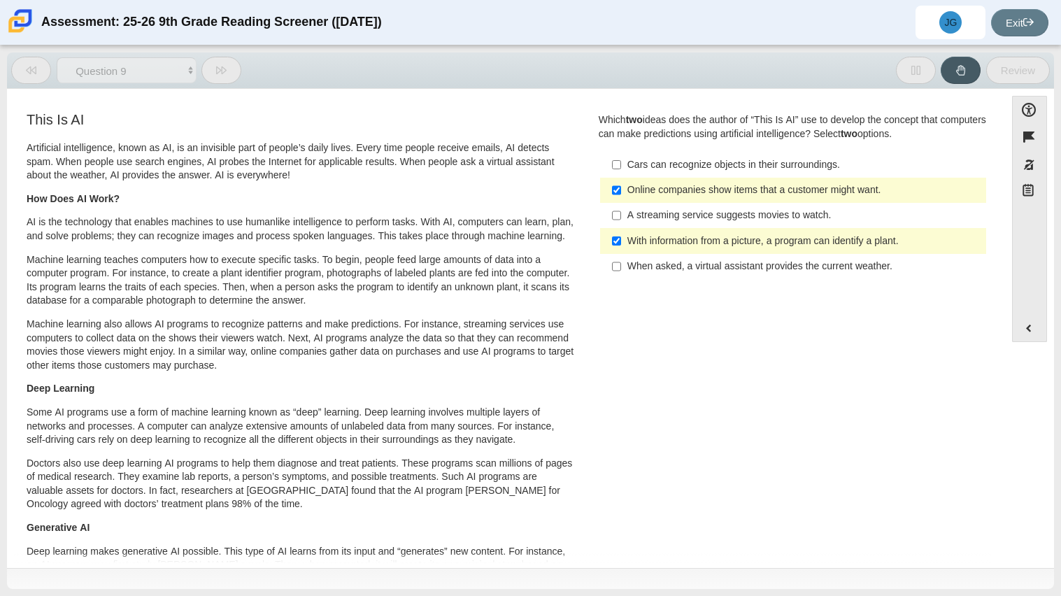
click at [621, 194] on label "Online companies show items that a customer might want. Online companies show i…" at bounding box center [794, 190] width 384 height 25
click at [621, 194] on input "Online companies show items that a customer might want. Online companies show i…" at bounding box center [616, 190] width 9 height 25
checkbox input "false"
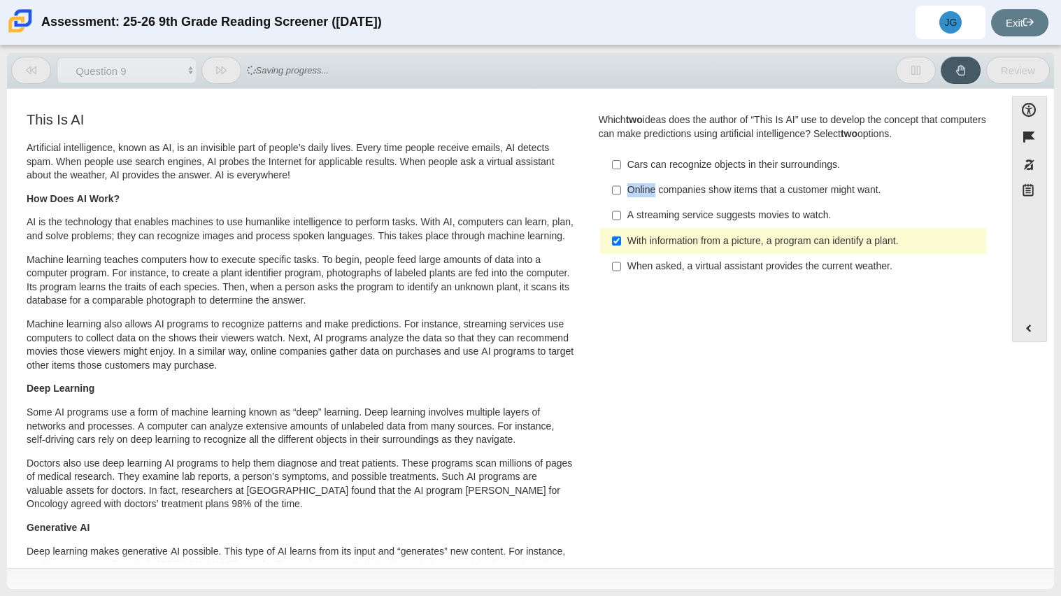
click at [617, 236] on label "With information from a picture, a program can identify a plant. With informati…" at bounding box center [794, 240] width 384 height 25
click at [617, 236] on input "With information from a picture, a program can identify a plant. With informati…" at bounding box center [616, 240] width 9 height 25
checkbox input "false"
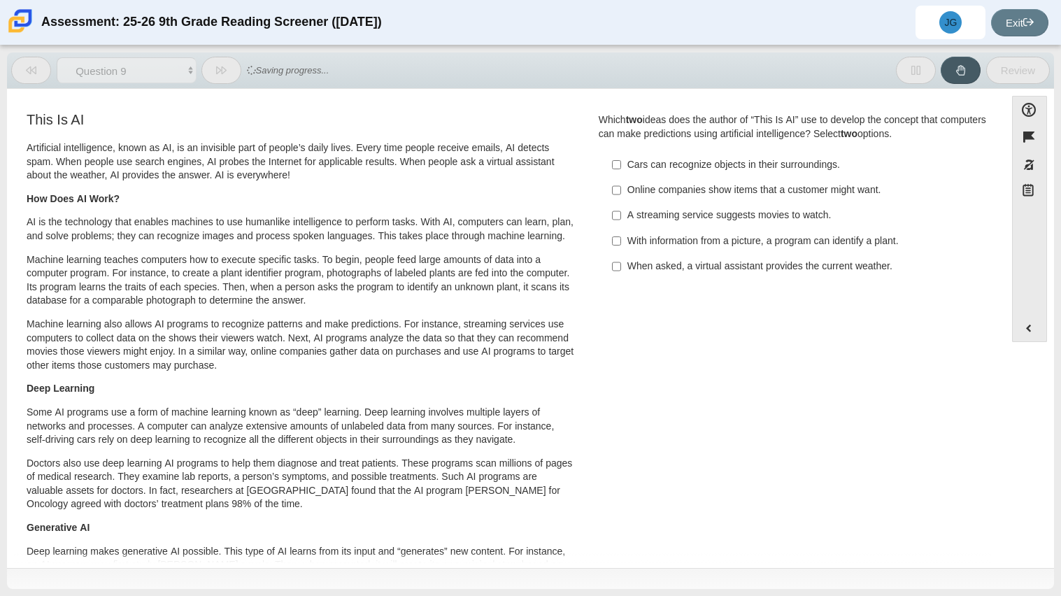
click at [621, 185] on label "Online companies show items that a customer might want. Online companies show i…" at bounding box center [794, 190] width 384 height 25
click at [621, 185] on input "Online companies show items that a customer might want. Online companies show i…" at bounding box center [616, 190] width 9 height 25
checkbox input "true"
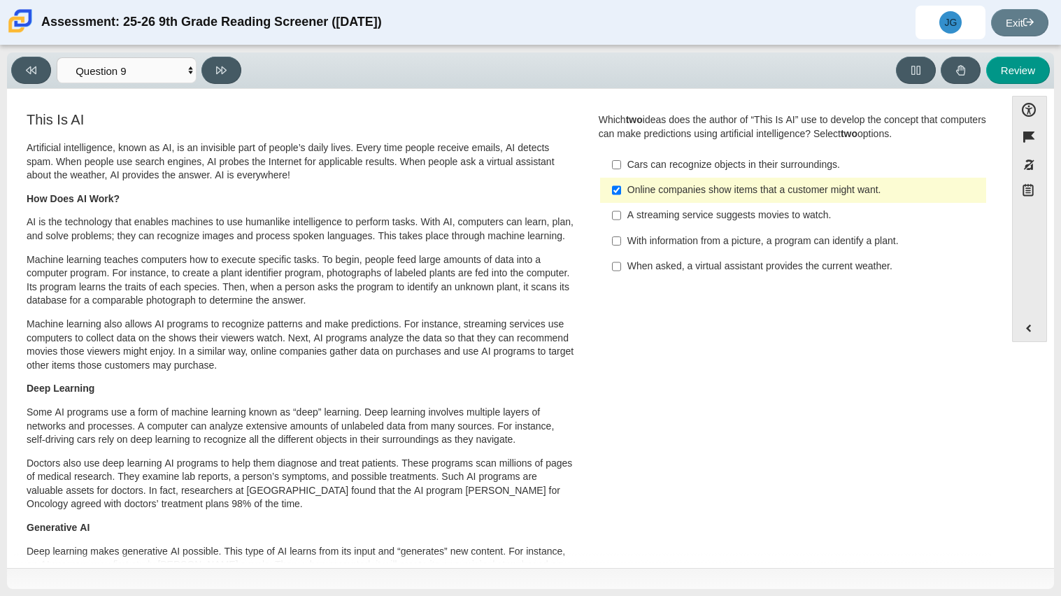
click at [620, 236] on label "With information from a picture, a program can identify a plant. With informati…" at bounding box center [794, 240] width 384 height 25
click at [620, 236] on input "With information from a picture, a program can identify a plant. With informati…" at bounding box center [616, 240] width 9 height 25
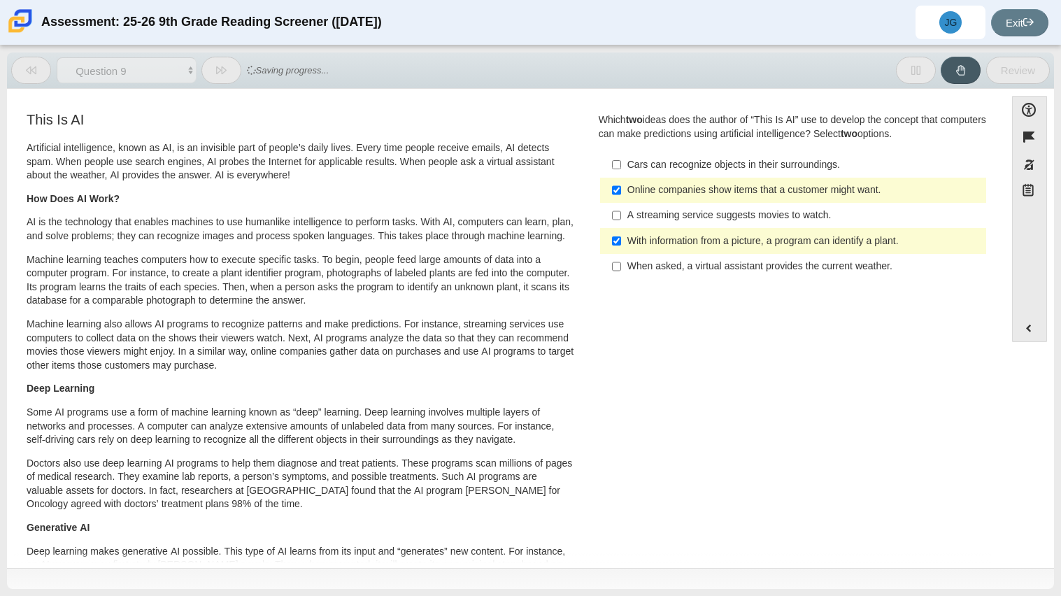
click at [620, 236] on label "With information from a picture, a program can identify a plant. With informati…" at bounding box center [794, 240] width 384 height 25
click at [620, 236] on input "With information from a picture, a program can identify a plant. With informati…" at bounding box center [616, 240] width 9 height 25
checkbox input "false"
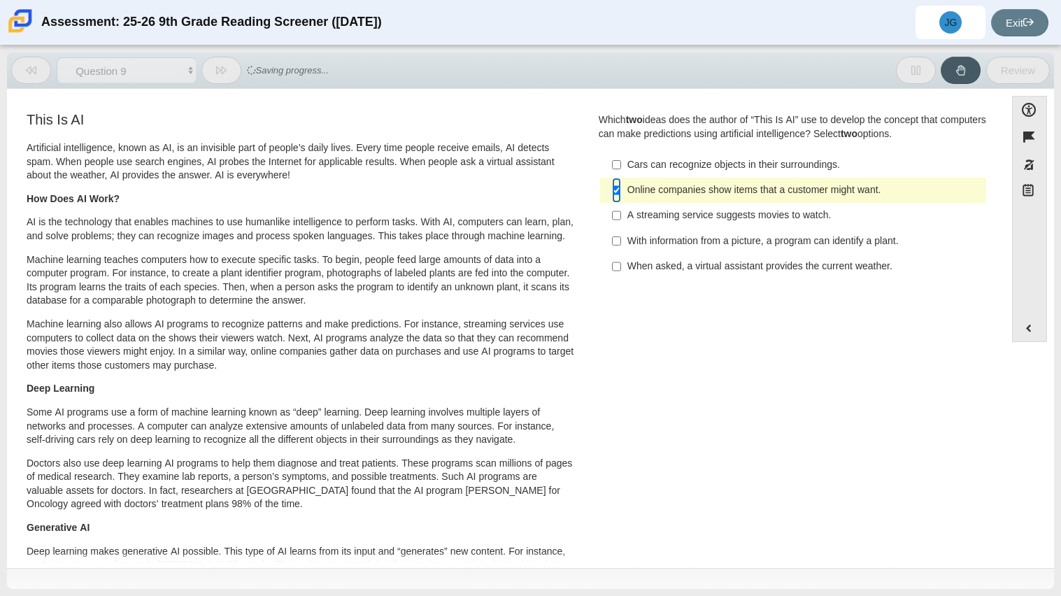
click at [613, 189] on input "Online companies show items that a customer might want. Online companies show i…" at bounding box center [616, 190] width 9 height 25
checkbox input "false"
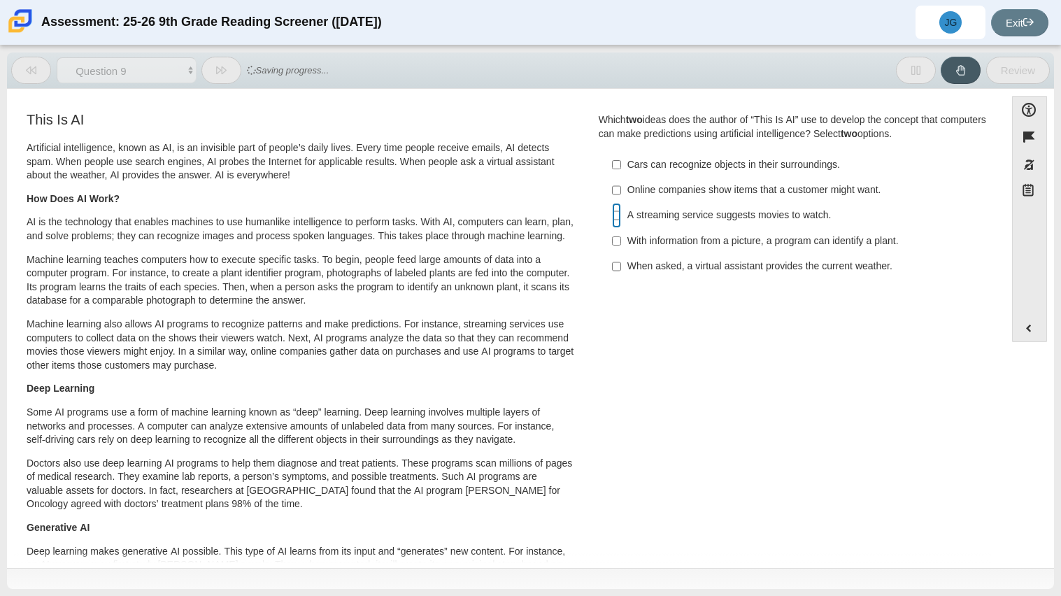
click at [612, 208] on input "A streaming service suggests movies to watch. A streaming service suggests movi…" at bounding box center [616, 215] width 9 height 25
checkbox input "true"
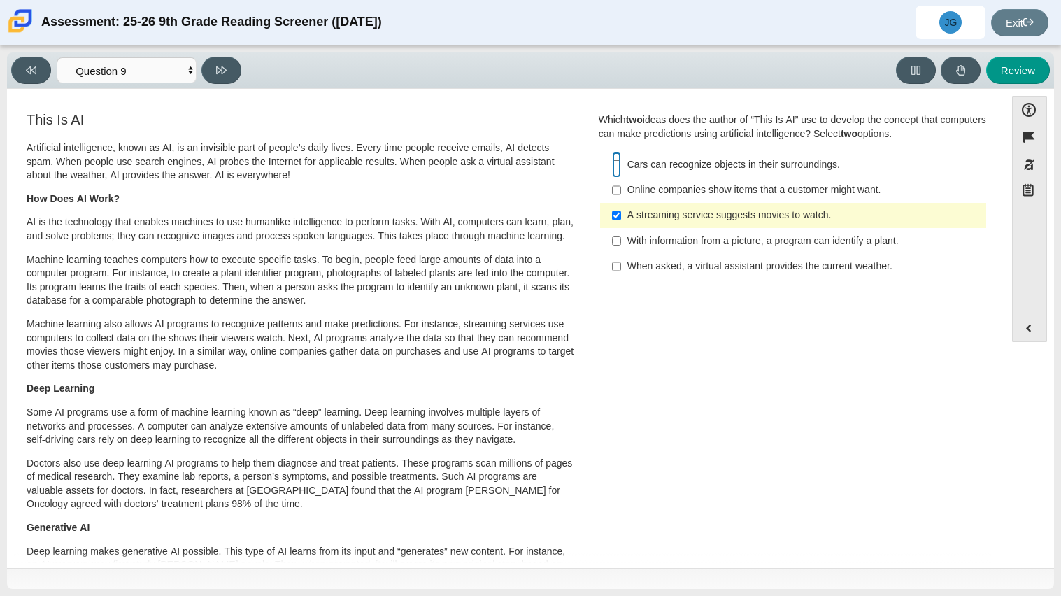
click at [613, 162] on input "Cars can recognize objects in their surroundings. Cars can recognize objects in…" at bounding box center [616, 164] width 9 height 25
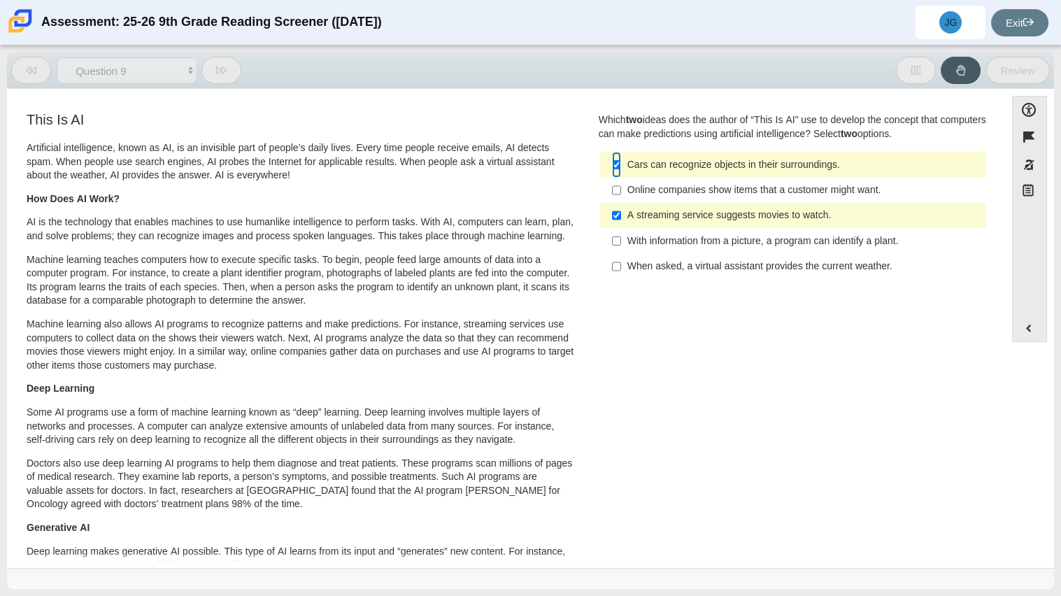
click at [613, 162] on input "Cars can recognize objects in their surroundings. Cars can recognize objects in…" at bounding box center [616, 164] width 9 height 25
checkbox input "false"
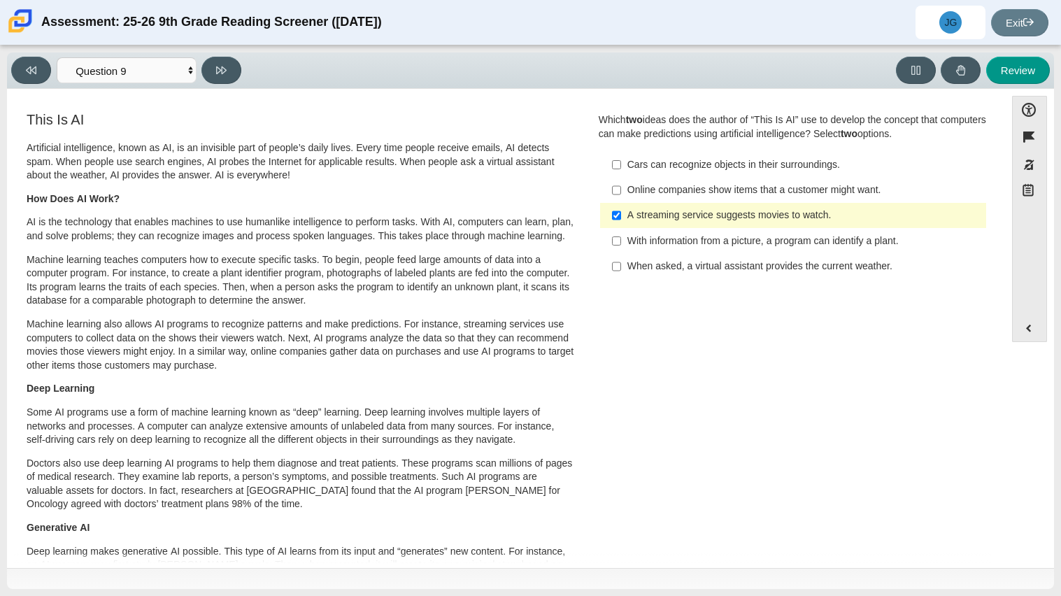
click at [632, 264] on div "When asked, a virtual assistant provides the current weather." at bounding box center [803, 266] width 353 height 14
click at [621, 264] on input "When asked, a virtual assistant provides the current weather. When asked, a vir…" at bounding box center [616, 266] width 9 height 25
checkbox input "true"
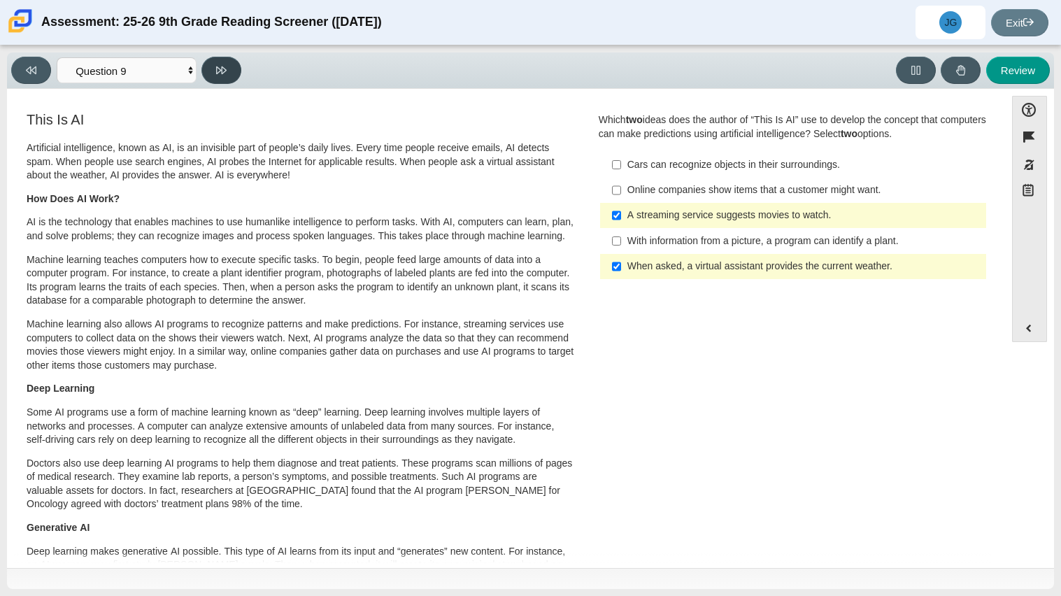
click at [229, 80] on button at bounding box center [221, 70] width 40 height 27
select select "cdf3c14e-a918-44d1-9b63-3db0fa81641e"
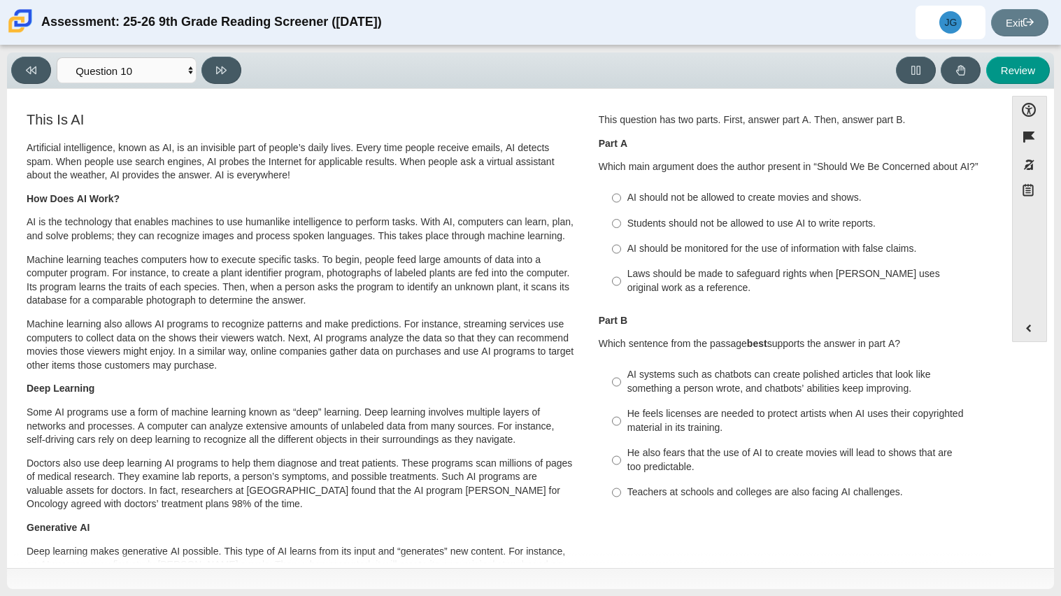
click at [643, 203] on div "AI should not be allowed to create movies and shows." at bounding box center [803, 198] width 353 height 14
click at [621, 203] on input "AI should not be allowed to create movies and shows. AI should not be allowed t…" at bounding box center [616, 197] width 9 height 25
radio input "true"
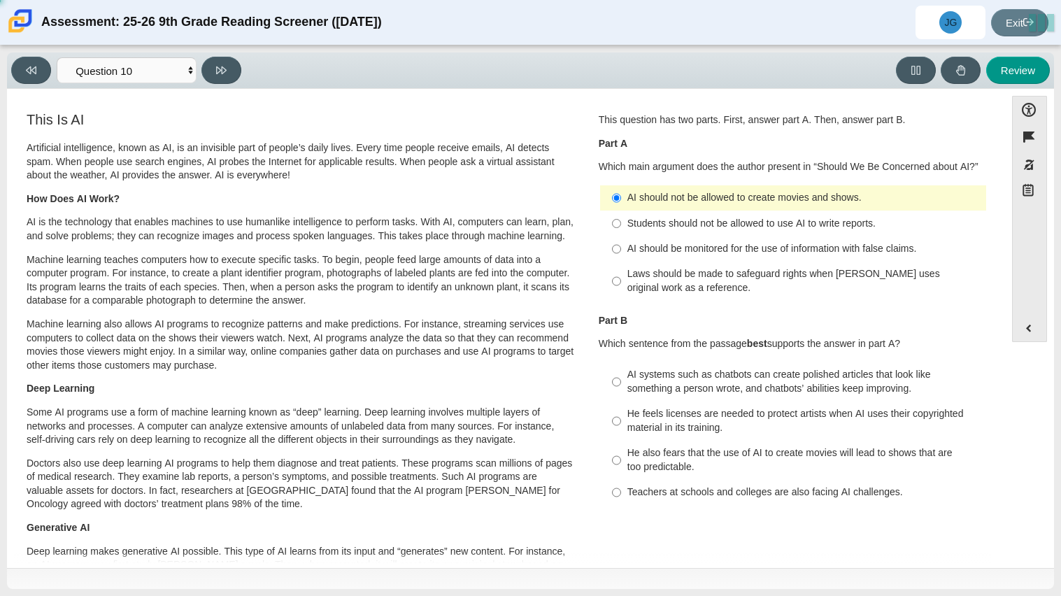
click at [643, 203] on div "AI should not be allowed to create movies and shows." at bounding box center [803, 198] width 353 height 14
click at [621, 203] on input "AI should not be allowed to create movies and shows. AI should not be allowed t…" at bounding box center [616, 197] width 9 height 25
click at [634, 234] on label "Students should not be allowed to use AI to write reports. Students should not …" at bounding box center [794, 222] width 384 height 25
click at [621, 234] on input "Students should not be allowed to use AI to write reports. Students should not …" at bounding box center [616, 222] width 9 height 25
radio input "true"
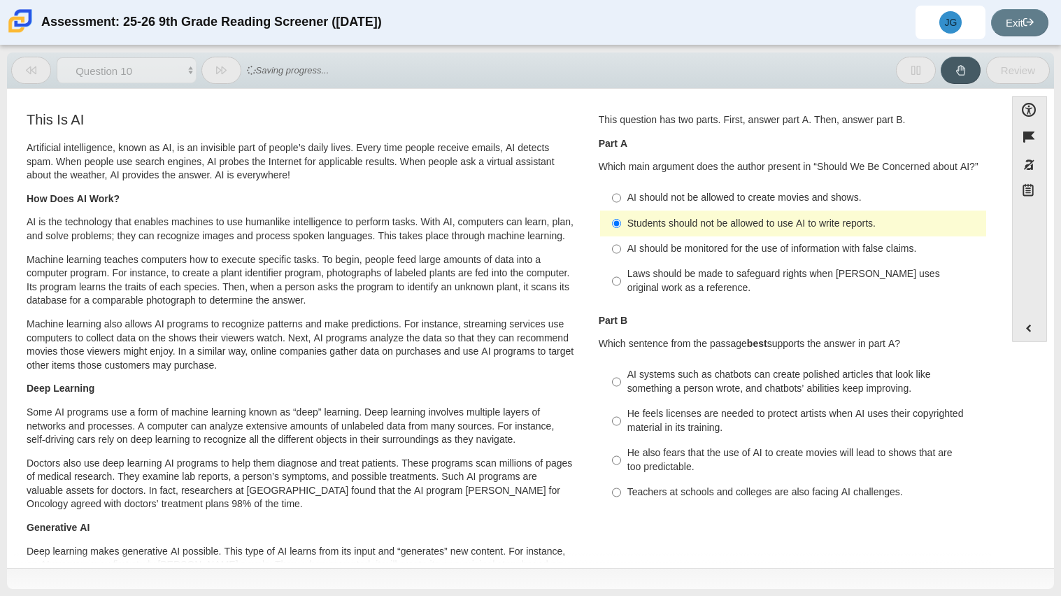
click at [631, 254] on div "AI should be monitored for the use of information with false claims." at bounding box center [803, 249] width 353 height 14
click at [621, 254] on input "AI should be monitored for the use of information with false claims. AI should …" at bounding box center [616, 248] width 9 height 25
radio input "true"
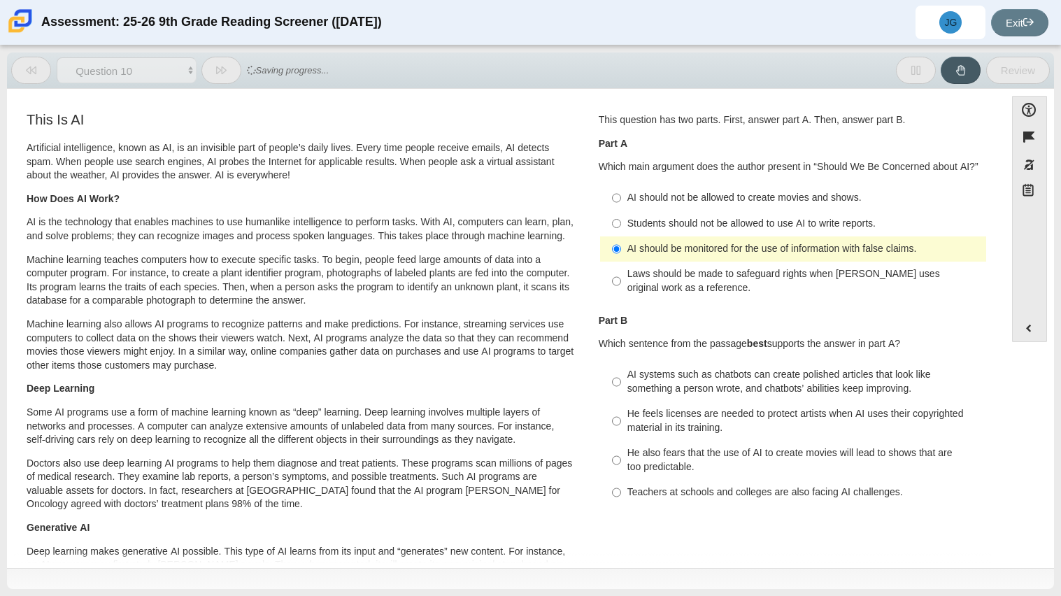
click at [657, 397] on label "AI systems such as chatbots can create polished articles that look like somethi…" at bounding box center [794, 381] width 384 height 39
click at [621, 397] on input "AI systems such as chatbots can create polished articles that look like somethi…" at bounding box center [616, 381] width 9 height 39
radio input "true"
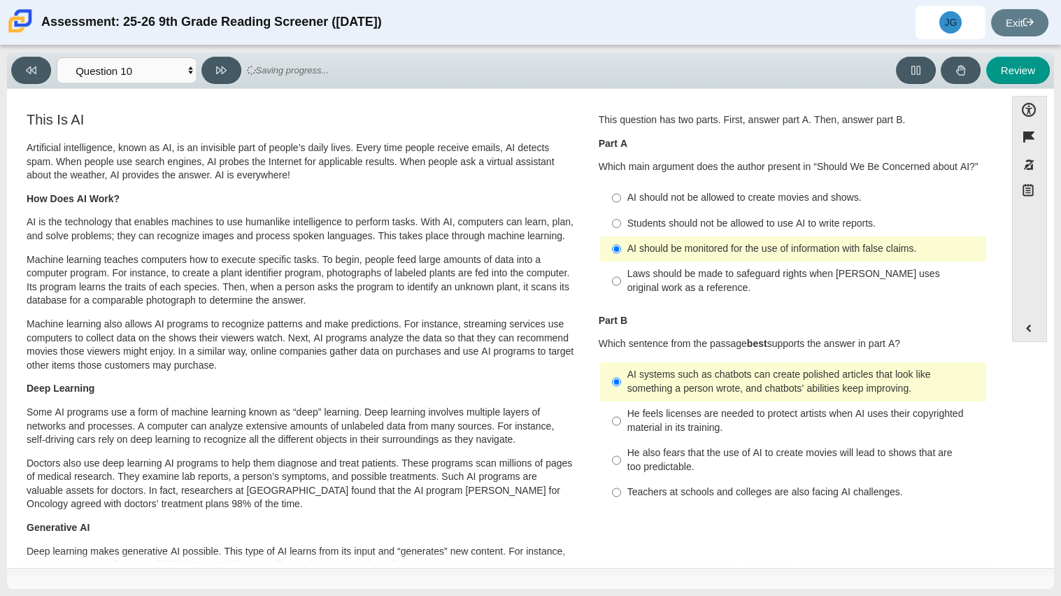
click at [650, 441] on label "He also fears that the use of AI to create movies will lead to shows that are t…" at bounding box center [794, 460] width 384 height 39
click at [621, 441] on input "He also fears that the use of AI to create movies will lead to shows that are t…" at bounding box center [616, 460] width 9 height 39
radio input "true"
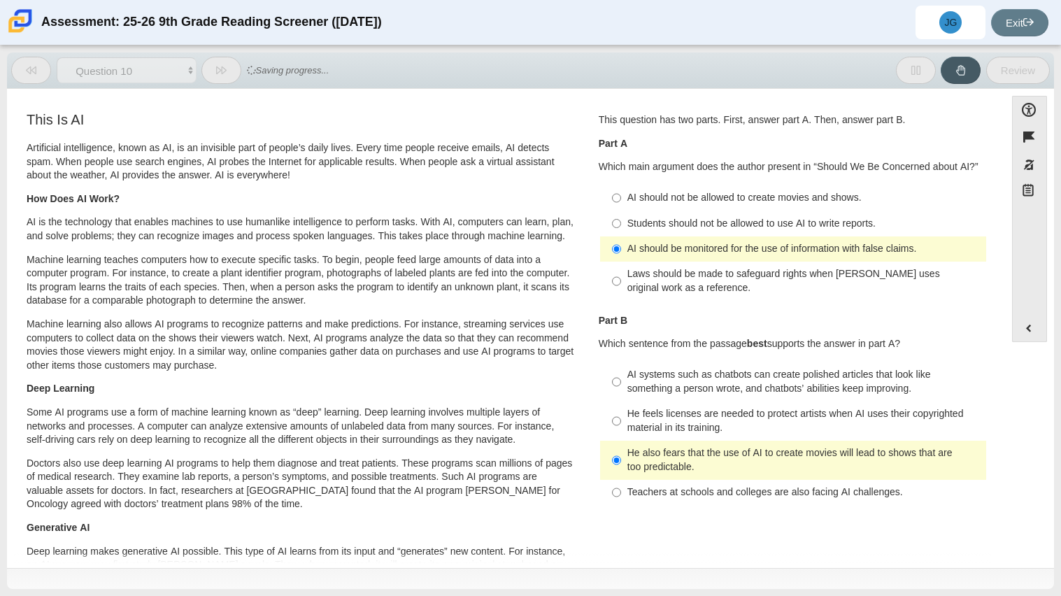
click at [648, 422] on div "He feels licenses are needed to protect artists when AI uses their copyrighted …" at bounding box center [803, 420] width 353 height 27
click at [621, 422] on input "He feels licenses are needed to protect artists when AI uses their copyrighted …" at bounding box center [616, 420] width 9 height 39
radio input "true"
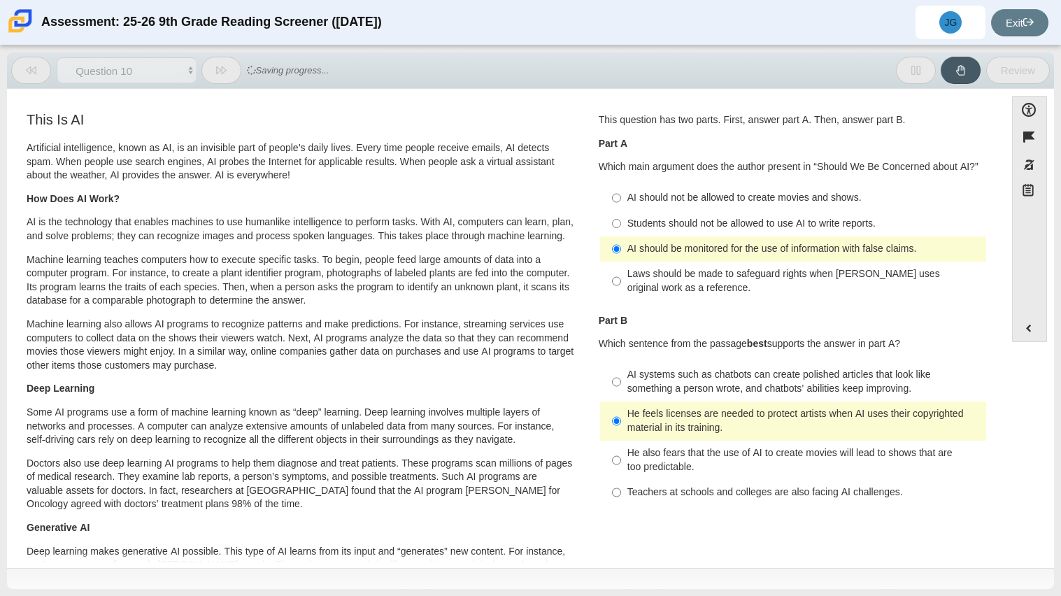
click at [641, 452] on div "He also fears that the use of AI to create movies will lead to shows that are t…" at bounding box center [803, 459] width 353 height 27
click at [621, 452] on input "He also fears that the use of AI to create movies will lead to shows that are t…" at bounding box center [616, 460] width 9 height 39
radio input "true"
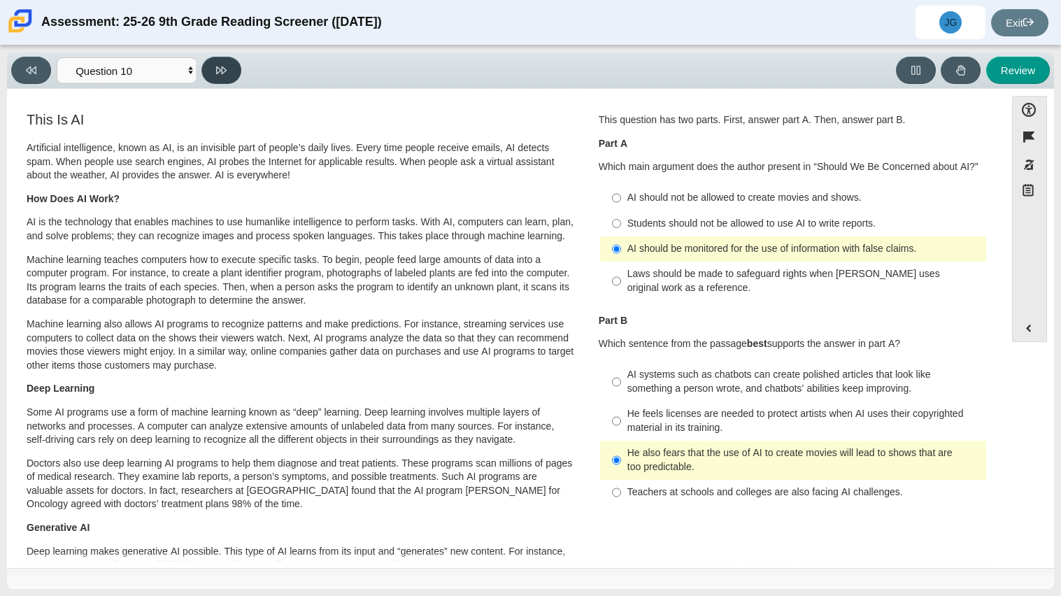
click at [230, 74] on button at bounding box center [221, 70] width 40 height 27
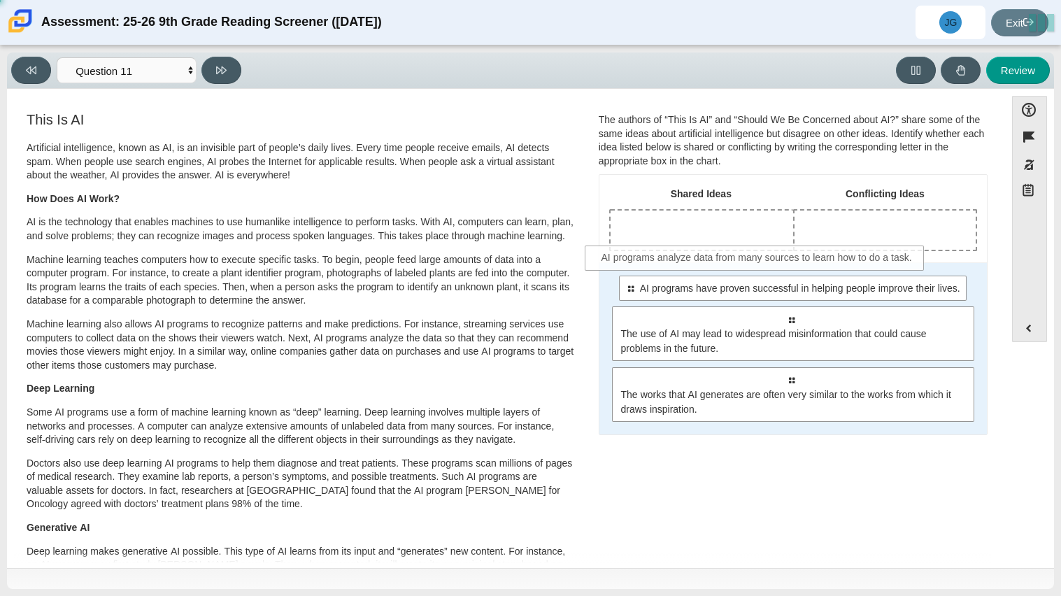
drag, startPoint x: 685, startPoint y: 327, endPoint x: 643, endPoint y: 231, distance: 105.0
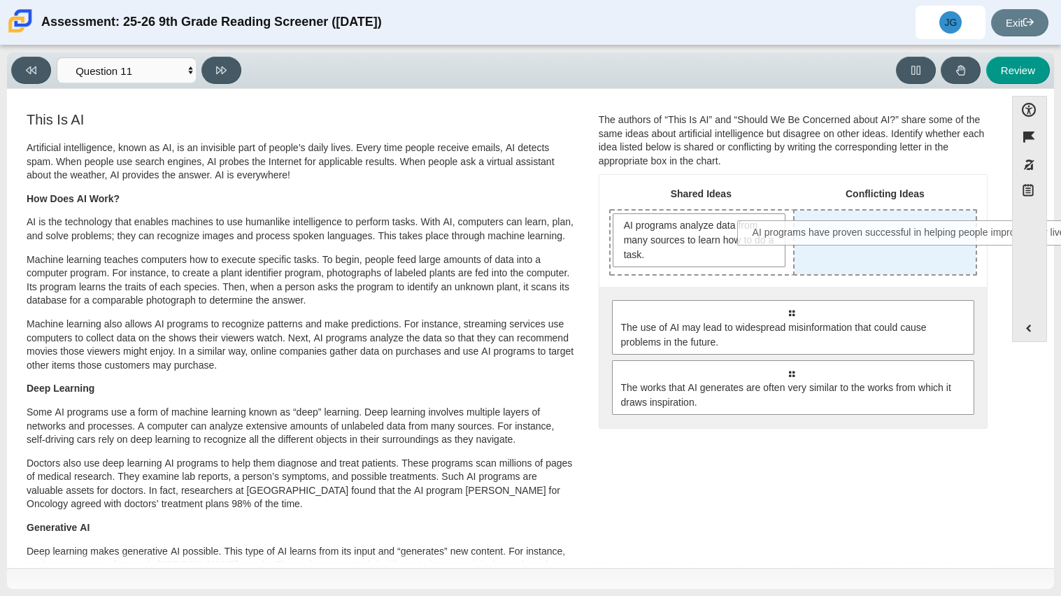
drag, startPoint x: 724, startPoint y: 320, endPoint x: 852, endPoint y: 237, distance: 152.3
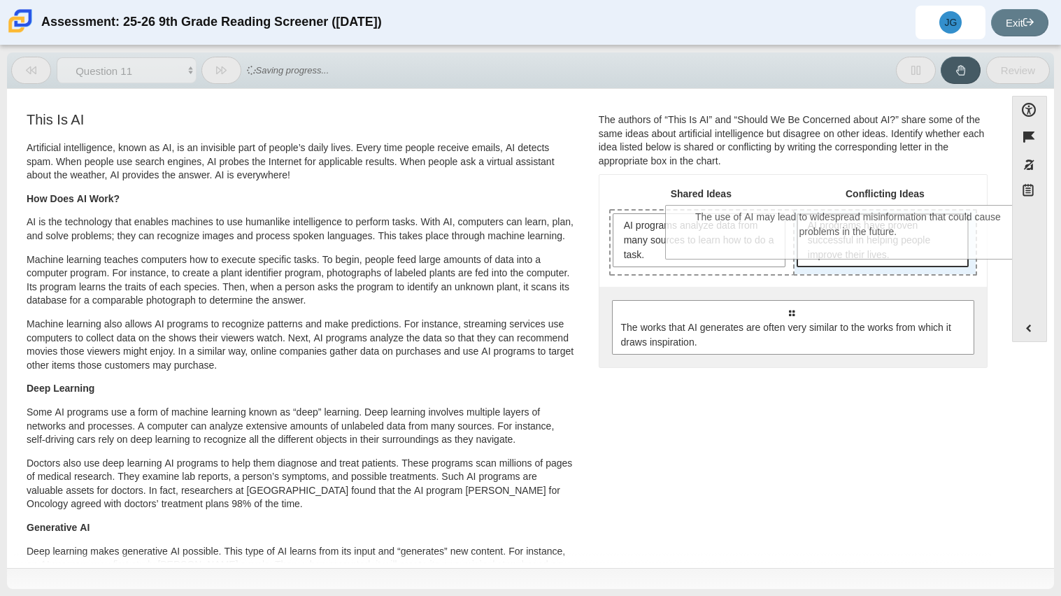
drag, startPoint x: 820, startPoint y: 334, endPoint x: 873, endPoint y: 249, distance: 100.5
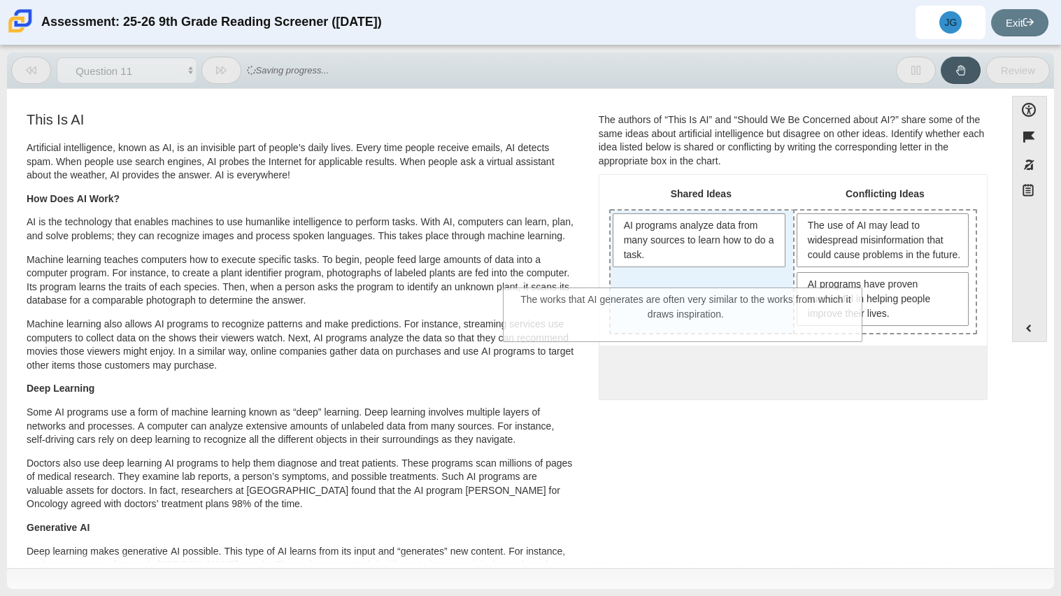
drag, startPoint x: 824, startPoint y: 392, endPoint x: 712, endPoint y: 303, distance: 142.4
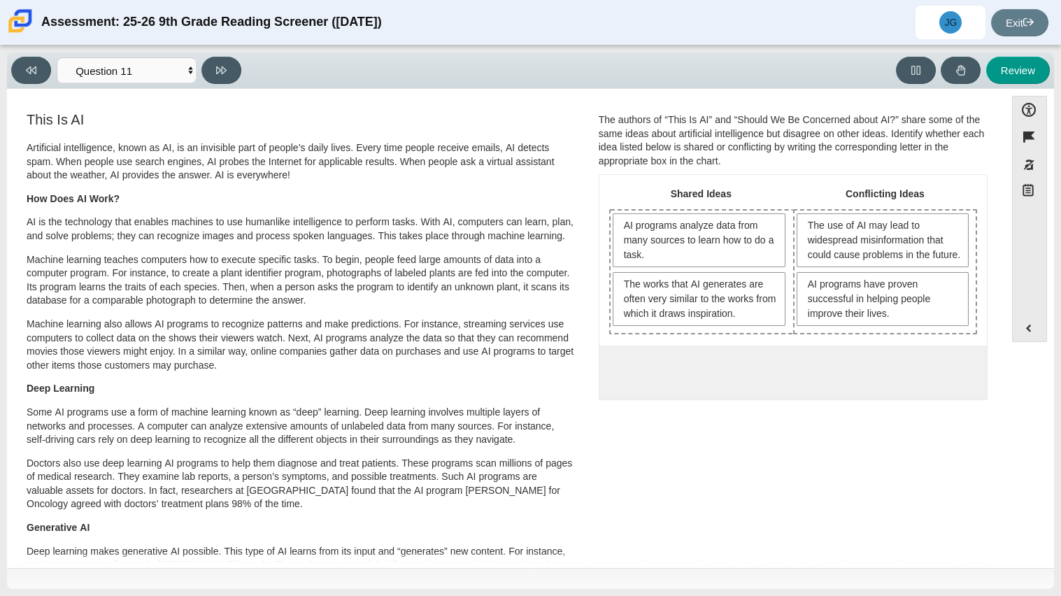
click at [201, 78] on div "Viewing Question 11 of 12 in Pacing Mode Questions Question 1 Question 2 Questi…" at bounding box center [129, 70] width 236 height 27
click at [208, 76] on button at bounding box center [221, 70] width 40 height 27
select select "c3effed4-44ce-4a19-bd96-1787f34e9b4c"
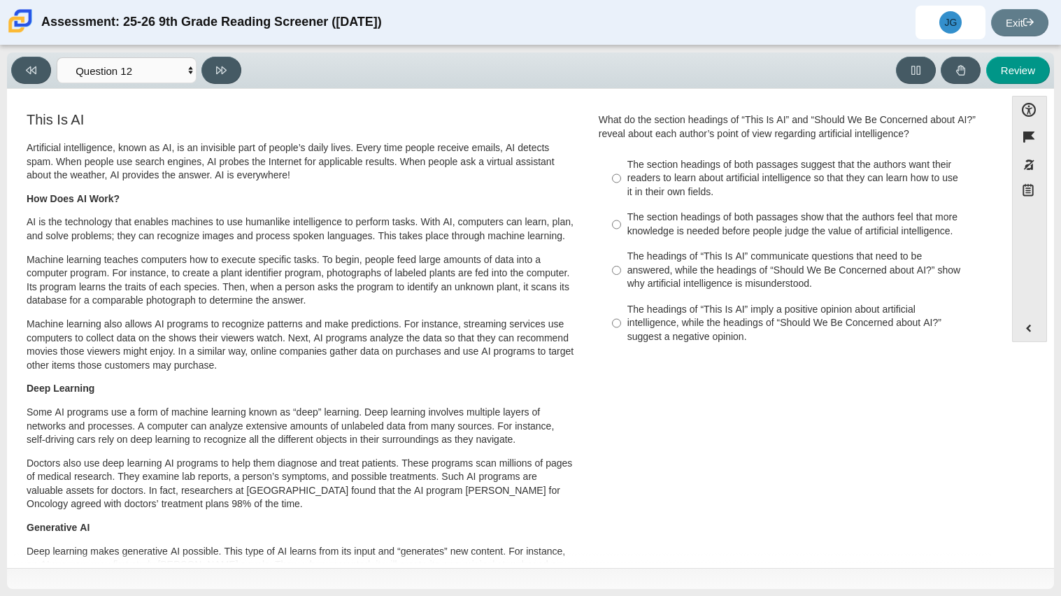
click at [724, 286] on div "The headings of “This Is AI” communicate questions that need to be answered, wh…" at bounding box center [803, 270] width 353 height 41
click at [621, 286] on input "The headings of “This Is AI” communicate questions that need to be answered, wh…" at bounding box center [616, 270] width 9 height 53
radio input "true"
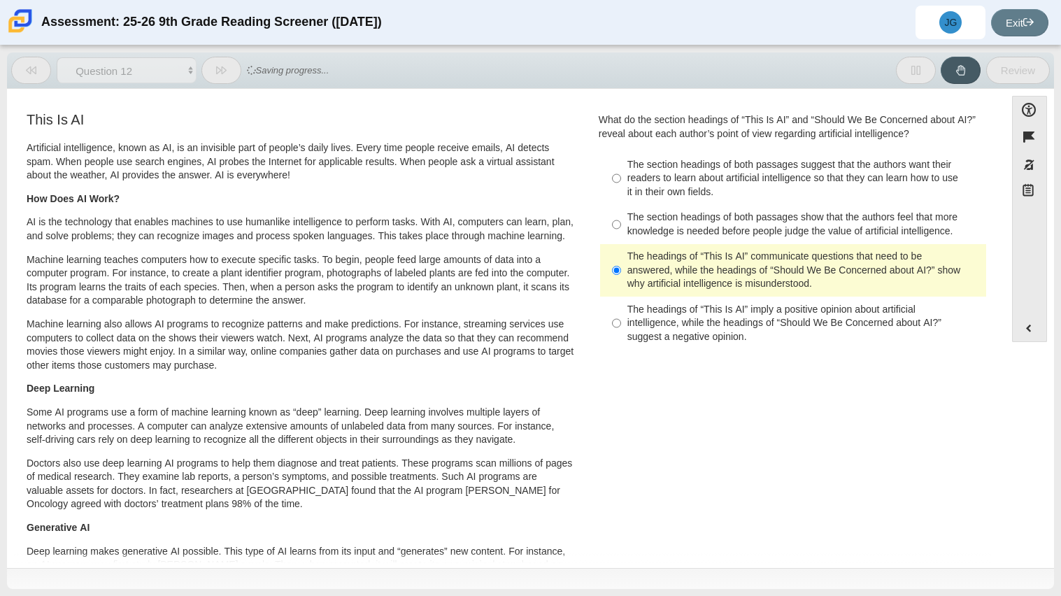
click at [706, 188] on div "The section headings of both passages suggest that the authors want their reade…" at bounding box center [803, 178] width 353 height 41
click at [621, 188] on input "The section headings of both passages suggest that the authors want their reade…" at bounding box center [616, 178] width 9 height 53
radio input "true"
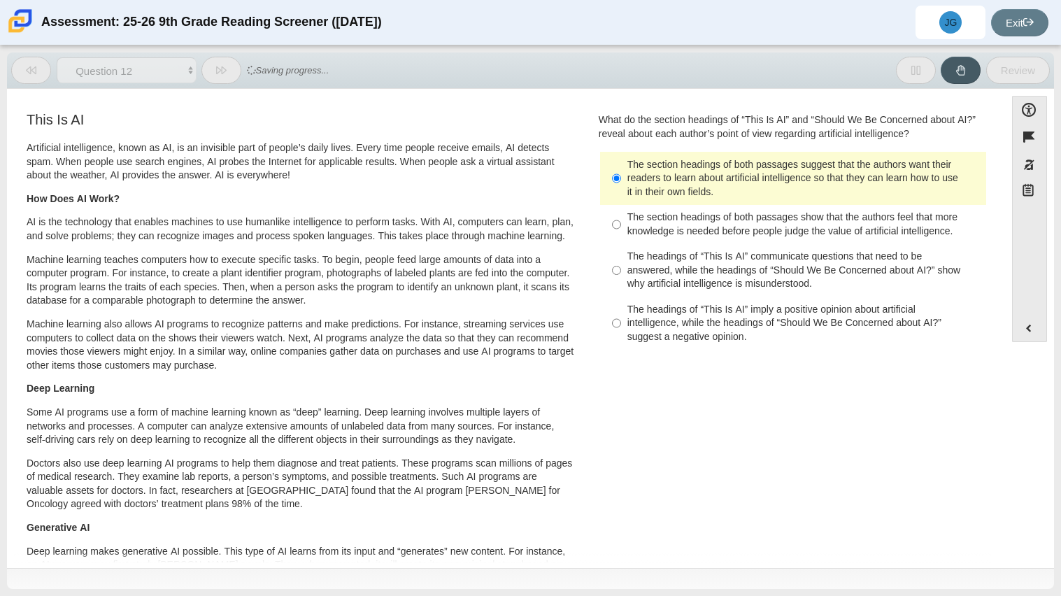
click at [706, 225] on div "The section headings of both passages show that the authors feel that more know…" at bounding box center [803, 223] width 353 height 27
click at [621, 225] on input "The section headings of both passages show that the authors feel that more know…" at bounding box center [616, 224] width 9 height 39
radio input "true"
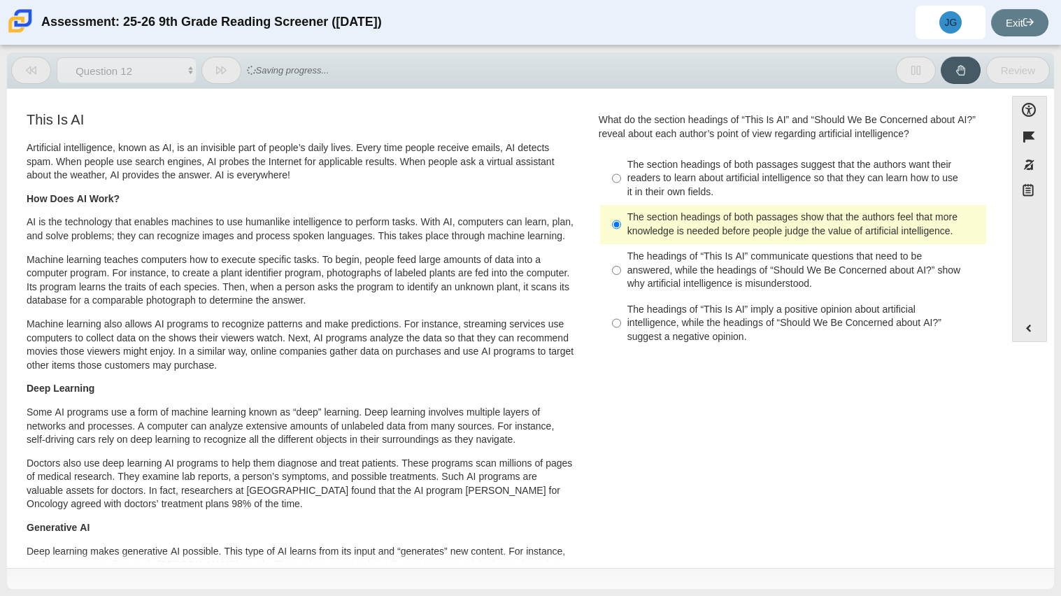
click at [687, 314] on div "The headings of “This Is AI” imply a positive opinion about artificial intellig…" at bounding box center [803, 323] width 353 height 41
click at [621, 314] on input "The headings of “This Is AI” imply a positive opinion about artificial intellig…" at bounding box center [616, 322] width 9 height 53
radio input "true"
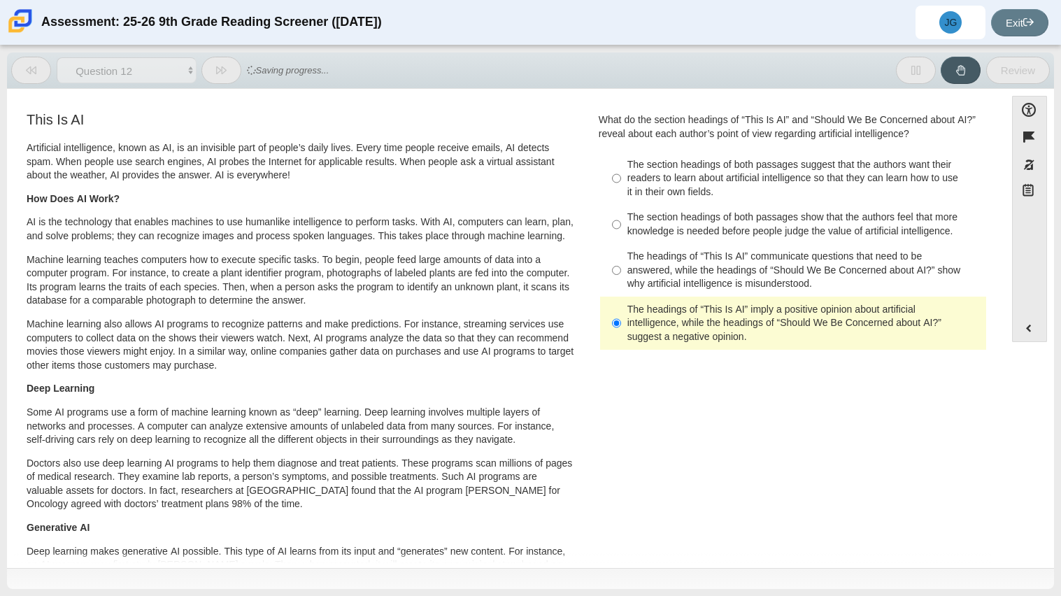
click at [680, 273] on div "The headings of “This Is AI” communicate questions that need to be answered, wh…" at bounding box center [803, 270] width 353 height 41
click at [621, 273] on input "The headings of “This Is AI” communicate questions that need to be answered, wh…" at bounding box center [616, 270] width 9 height 53
radio input "true"
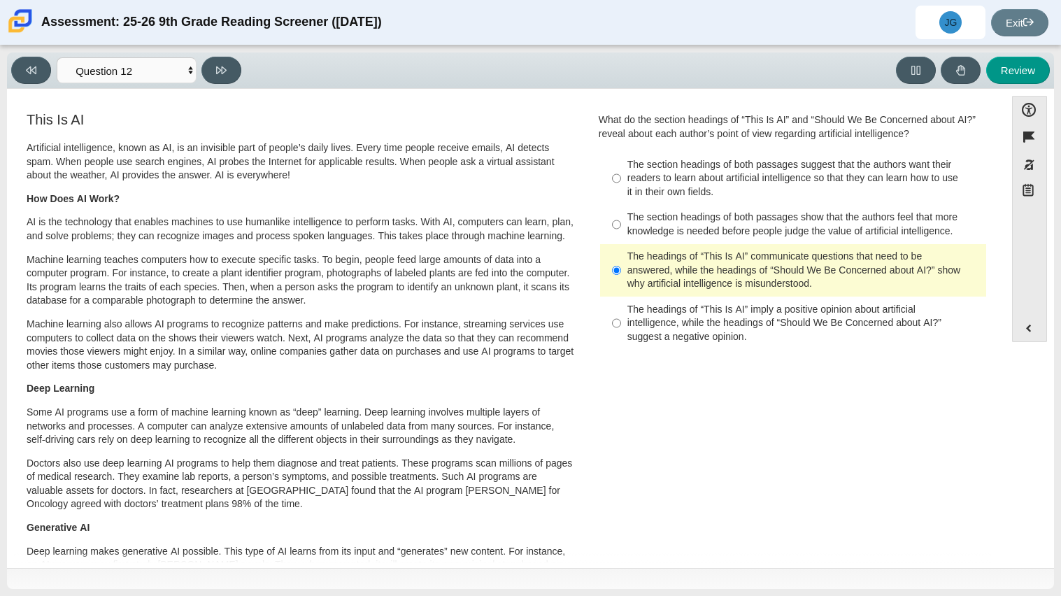
click at [669, 179] on div "The section headings of both passages suggest that the authors want their reade…" at bounding box center [803, 178] width 353 height 41
click at [621, 179] on input "The section headings of both passages suggest that the authors want their reade…" at bounding box center [616, 178] width 9 height 53
radio input "true"
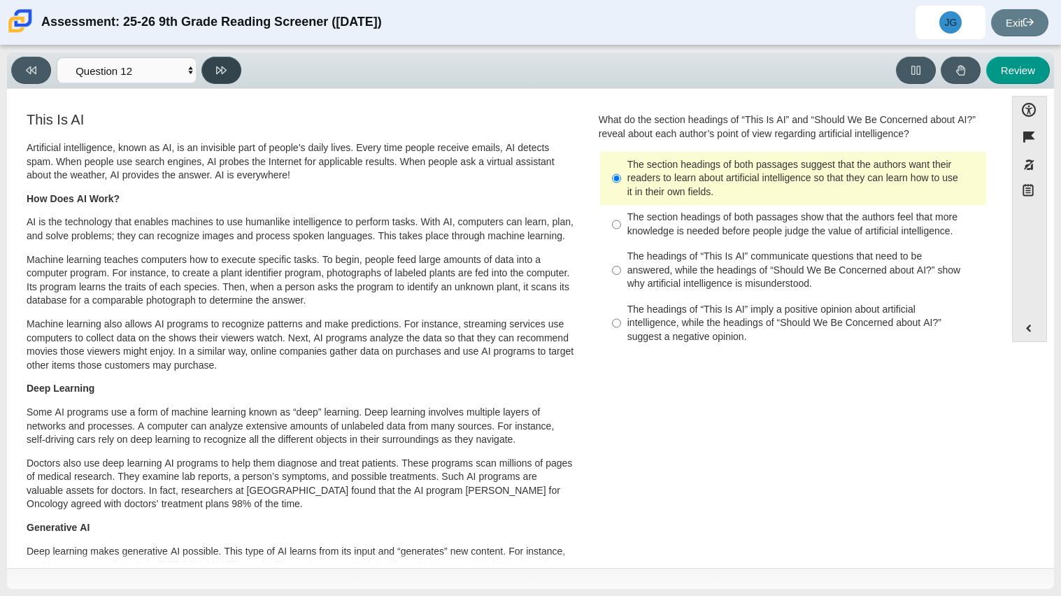
click at [224, 67] on icon at bounding box center [221, 70] width 10 height 8
select select "review"
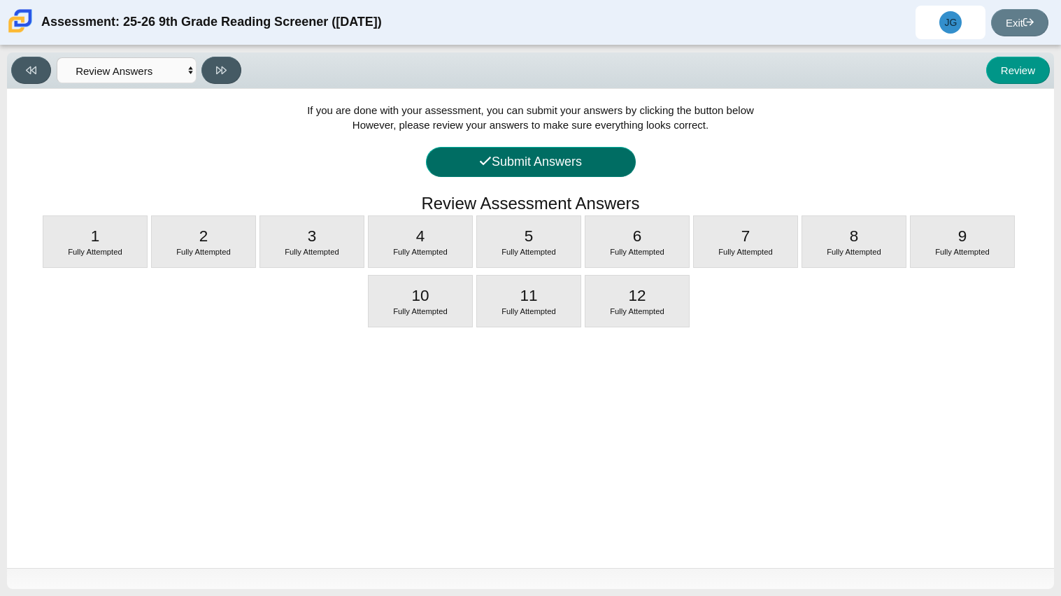
click at [462, 157] on button "Submit Answers" at bounding box center [531, 162] width 210 height 30
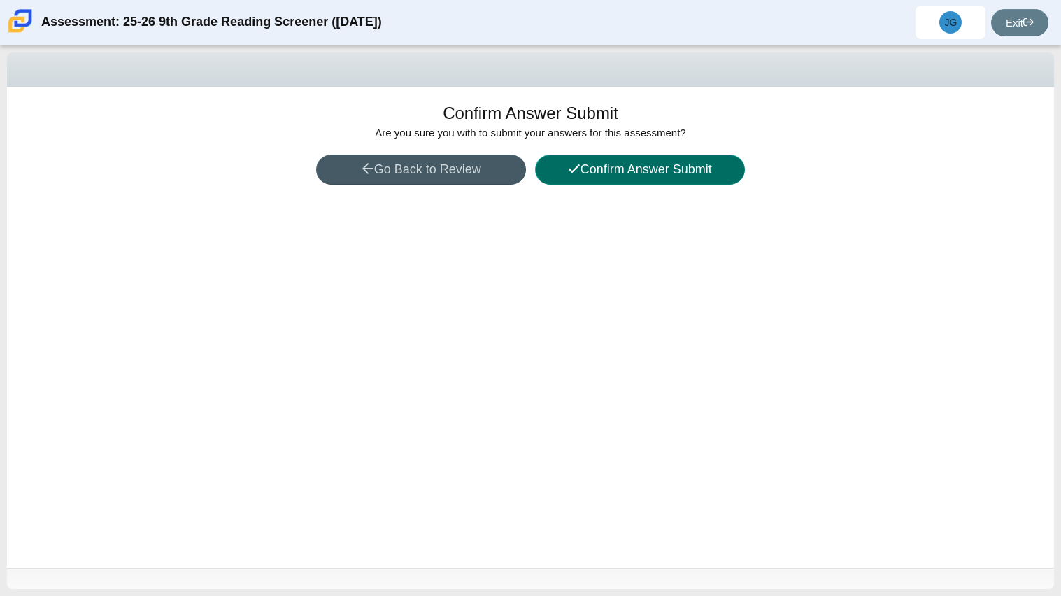
click at [703, 166] on button "Confirm Answer Submit" at bounding box center [640, 170] width 210 height 30
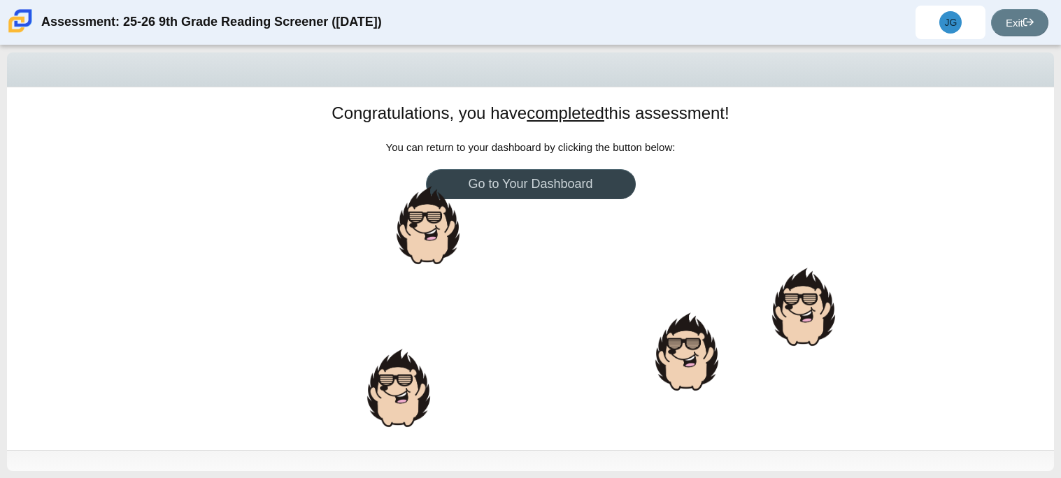
click at [524, 187] on link "Go to Your Dashboard" at bounding box center [531, 184] width 210 height 30
